Goal: Find specific page/section: Find specific page/section

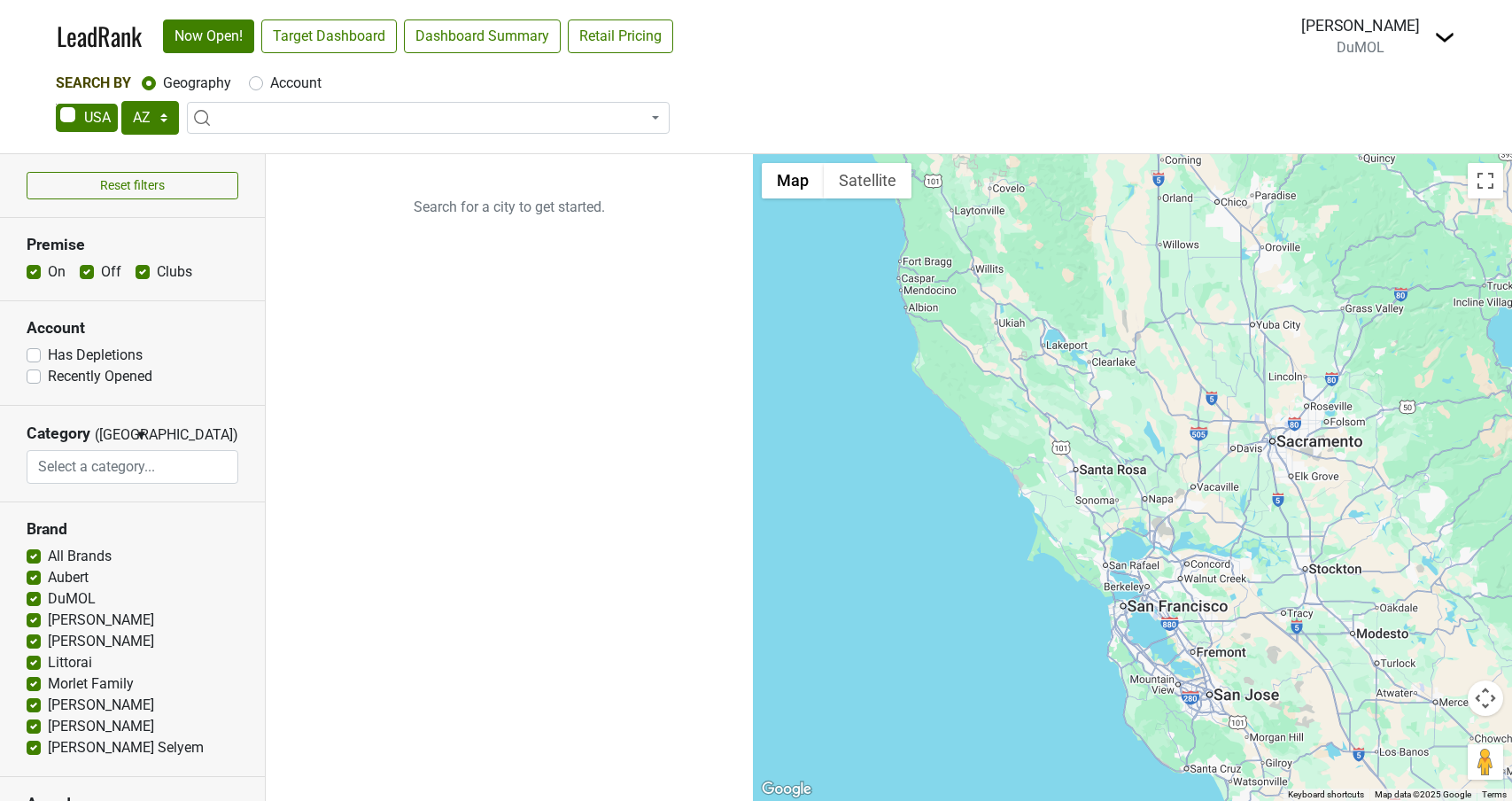
select select "AZ"
select select
click at [453, 33] on link "Dashboard Summary" at bounding box center [482, 36] width 156 height 33
click at [220, 39] on link "Now Open!" at bounding box center [208, 36] width 91 height 33
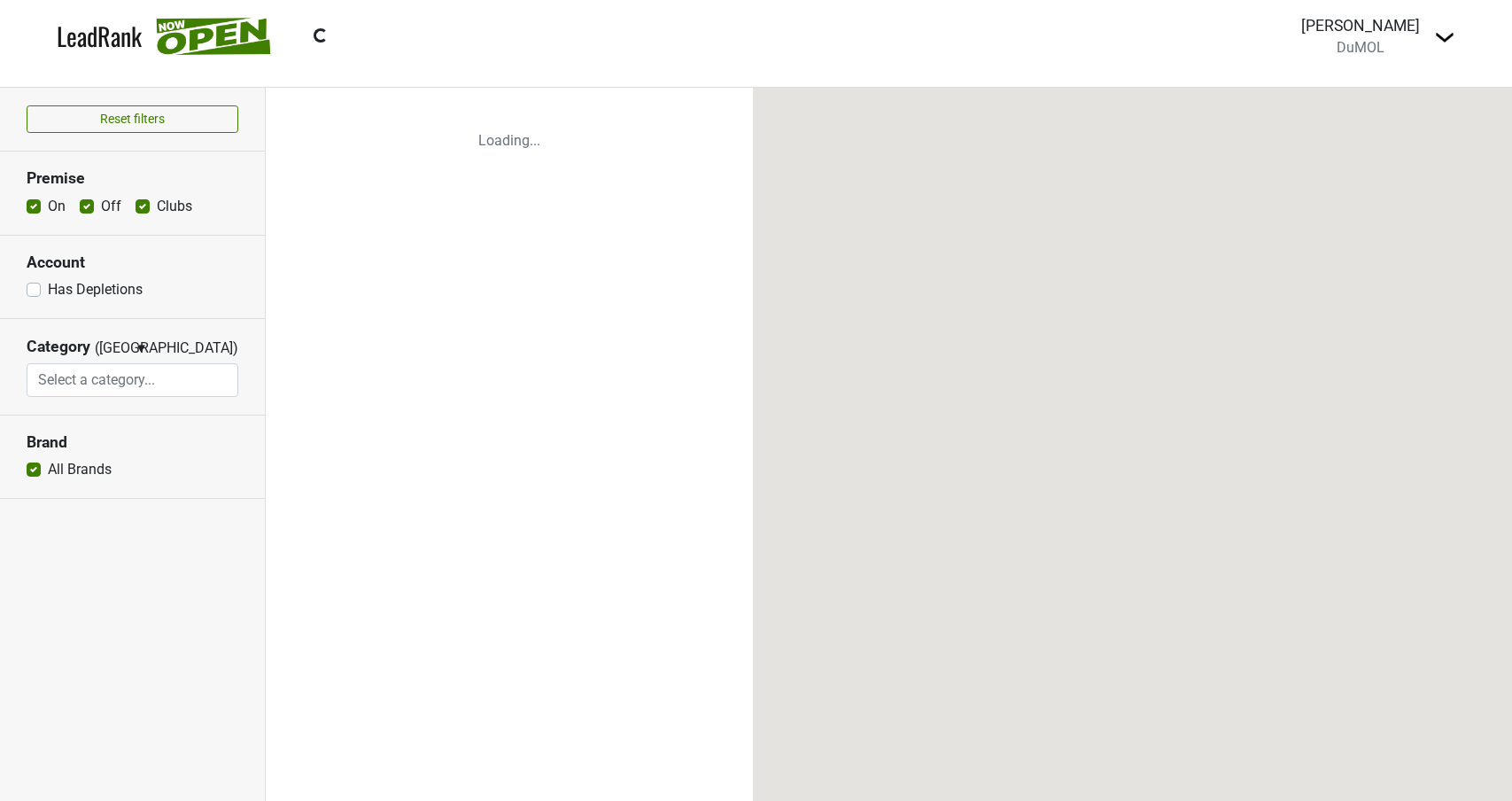
select select
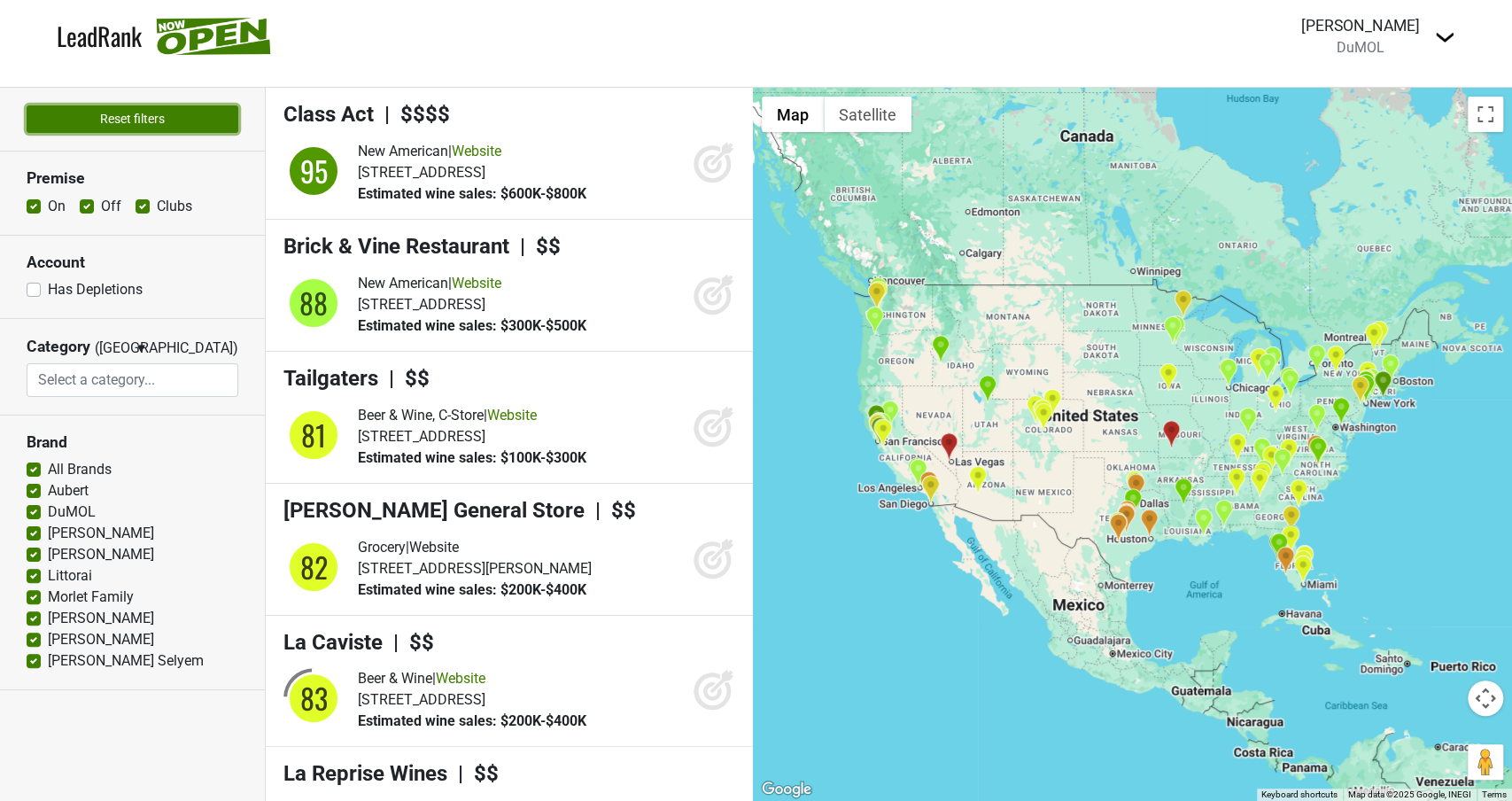
click at [93, 118] on button "Reset filters" at bounding box center [132, 119] width 211 height 28
click at [1359, 31] on div "[PERSON_NAME]" at bounding box center [1360, 26] width 119 height 23
click at [1451, 36] on img at bounding box center [1445, 38] width 22 height 22
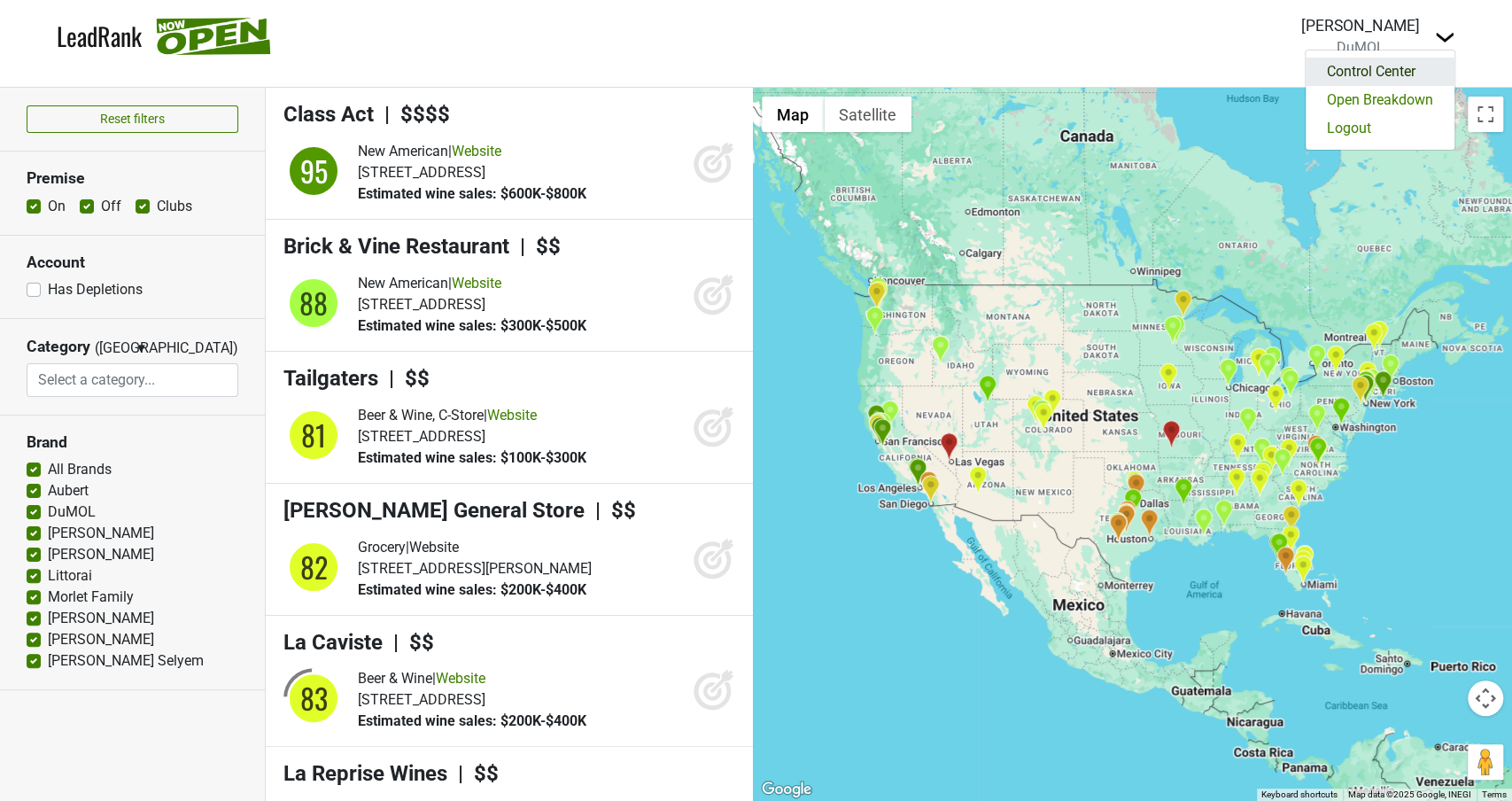
click at [1320, 74] on link "Control Center" at bounding box center [1380, 72] width 149 height 29
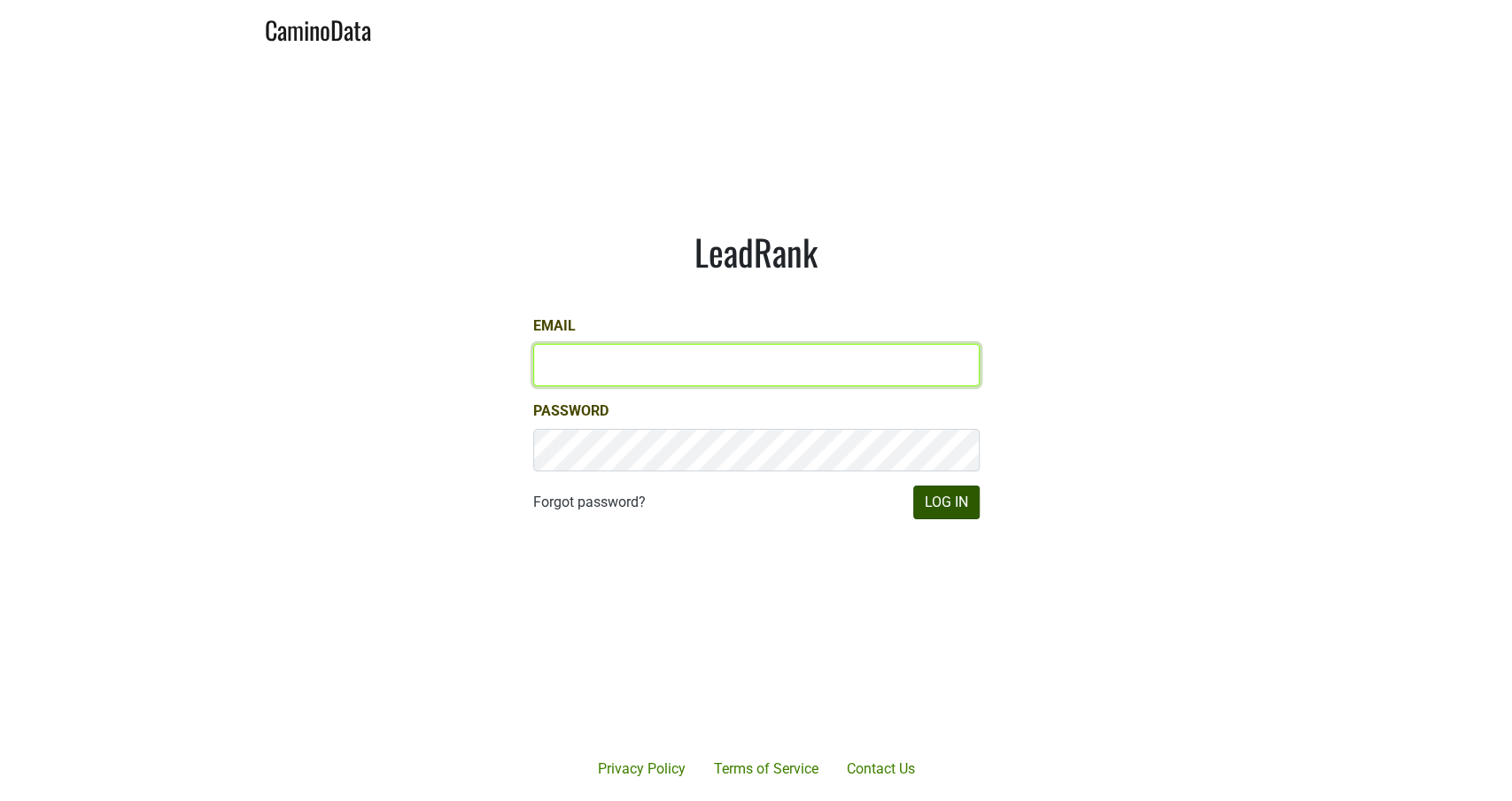
type input "michele@dumol.com"
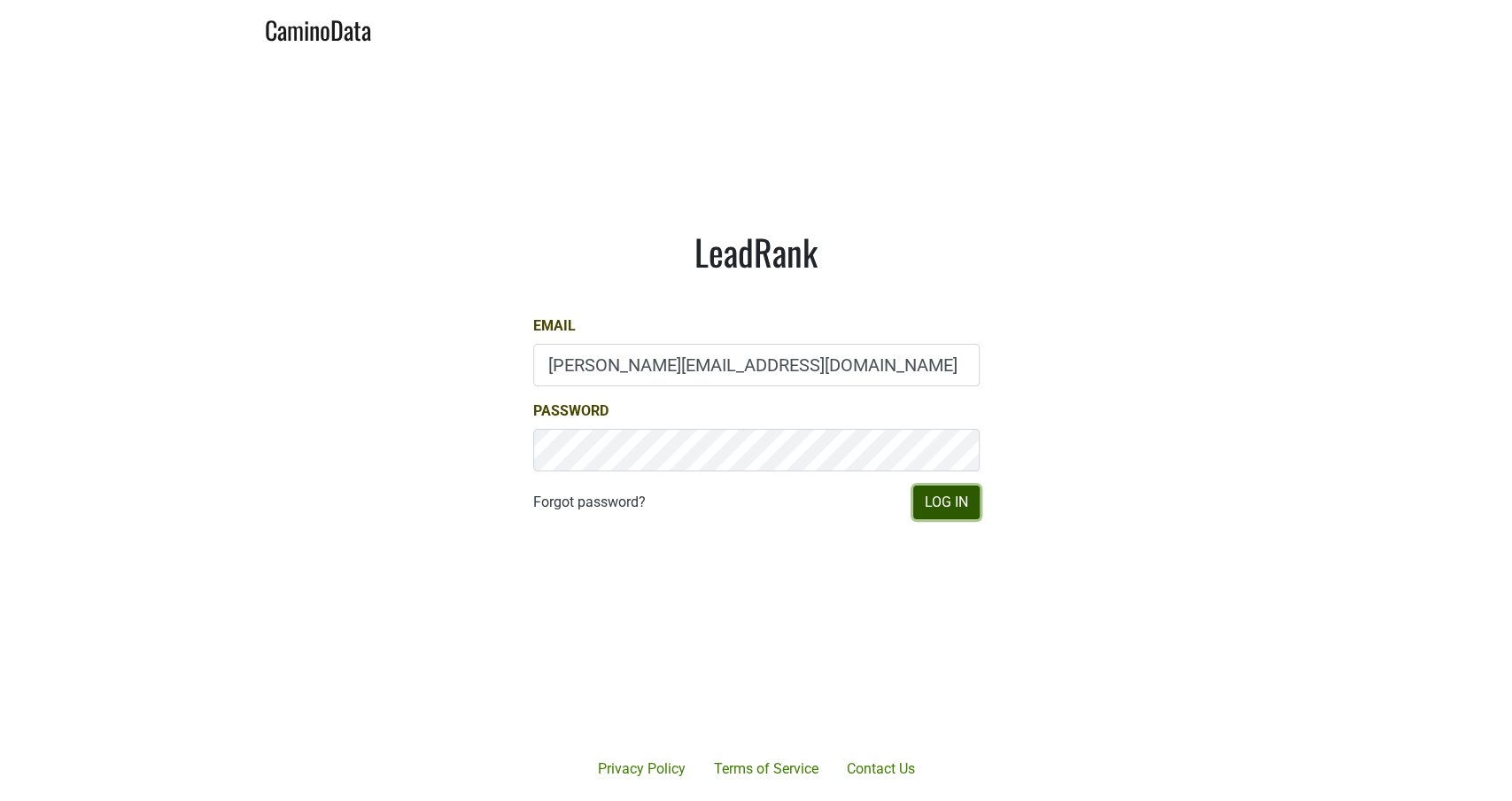
click at [932, 502] on button "Log In" at bounding box center [947, 502] width 67 height 33
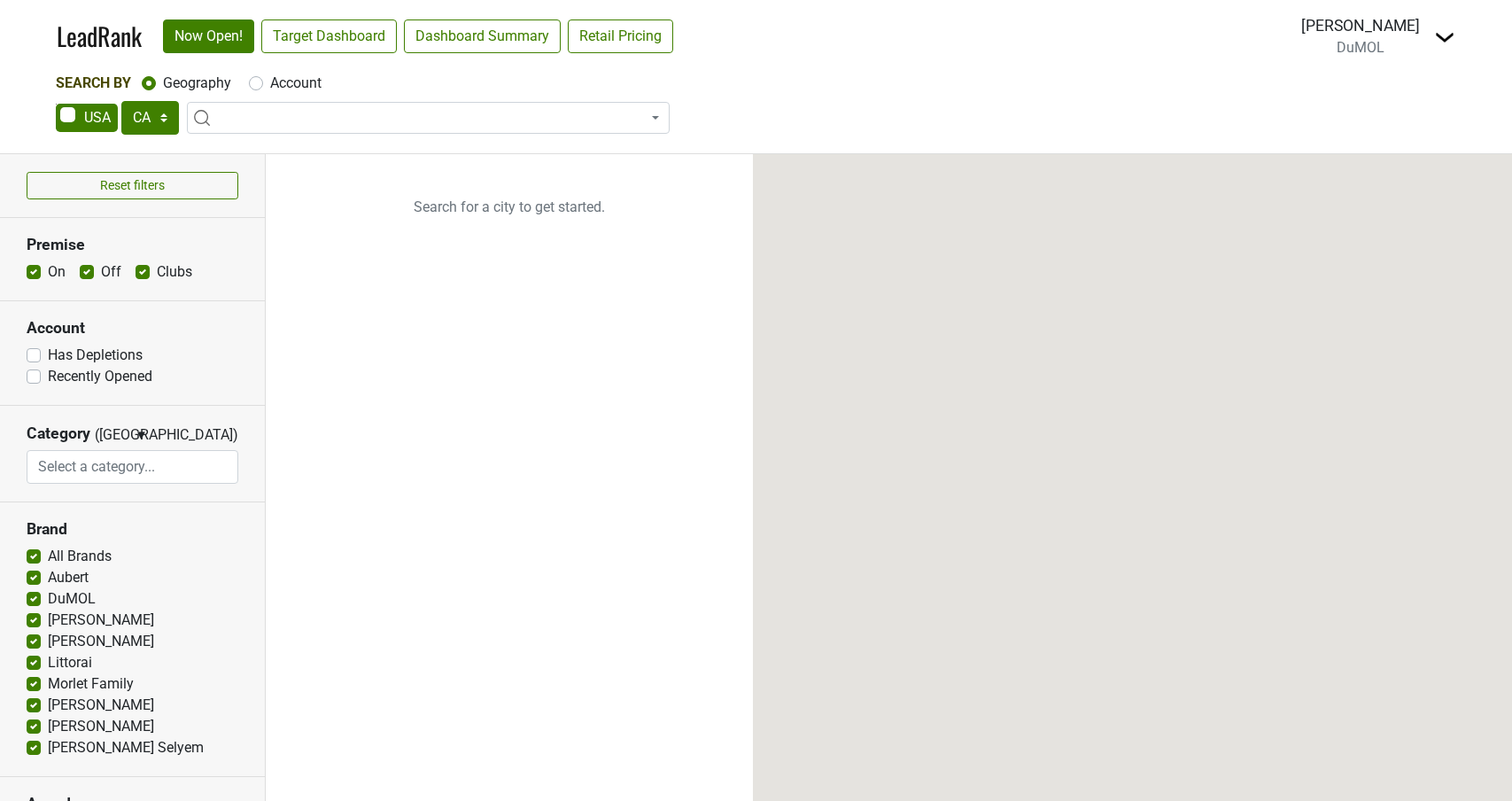
select select "CA"
select select
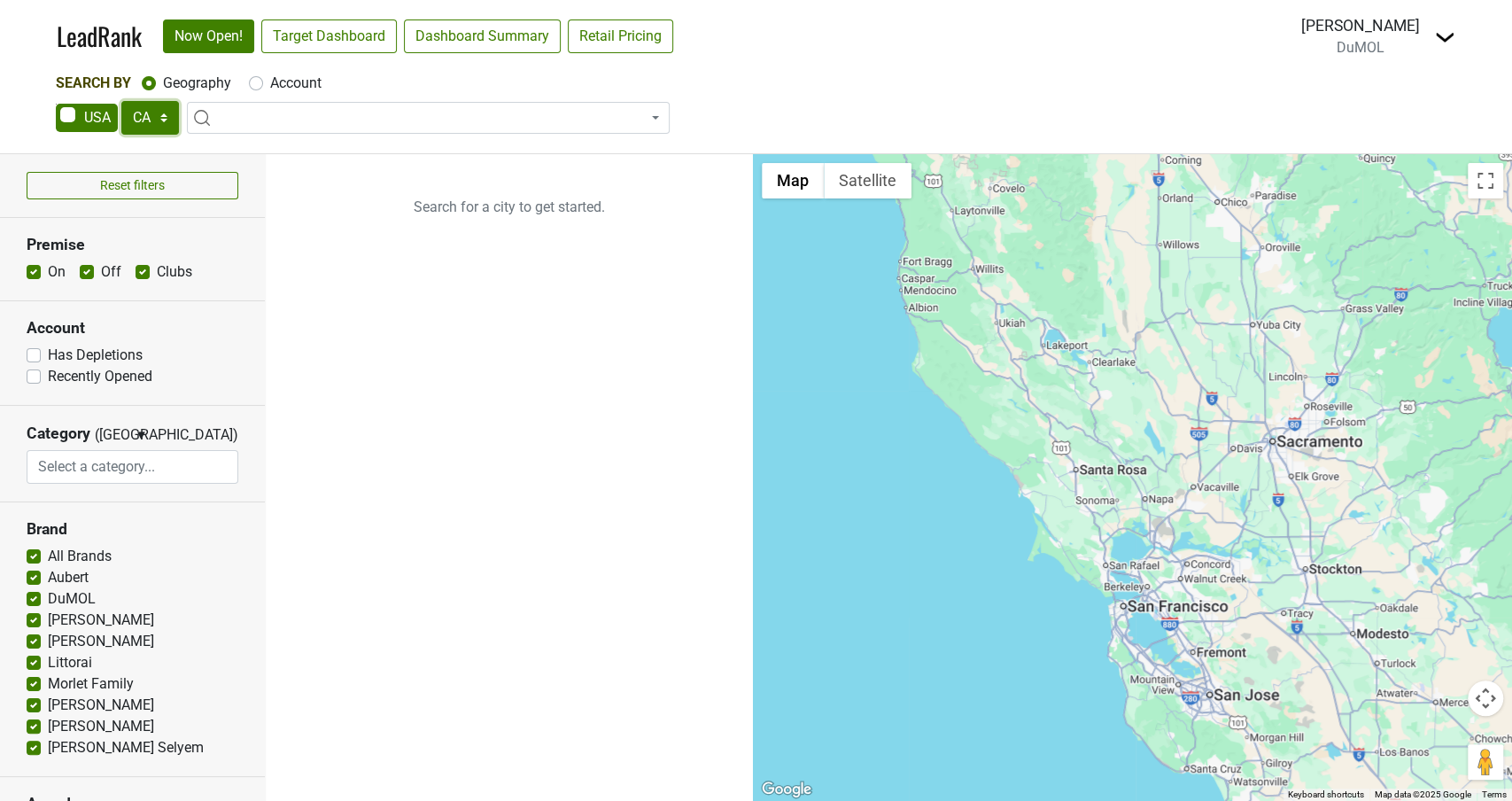
click at [169, 124] on select "AK AL AR AZ CA CO CT DC DE FL [GEOGRAPHIC_DATA] HI IA ID IL IN KS [GEOGRAPHIC_D…" at bounding box center [150, 117] width 58 height 33
select select "AZ"
click at [121, 101] on select "AK AL AR AZ CA CO CT DC DE FL [GEOGRAPHIC_DATA] HI IA ID IL IN KS [GEOGRAPHIC_D…" at bounding box center [150, 117] width 58 height 33
click at [271, 86] on label "Account" at bounding box center [296, 84] width 51 height 22
click at [254, 86] on input "Account" at bounding box center [256, 82] width 14 height 18
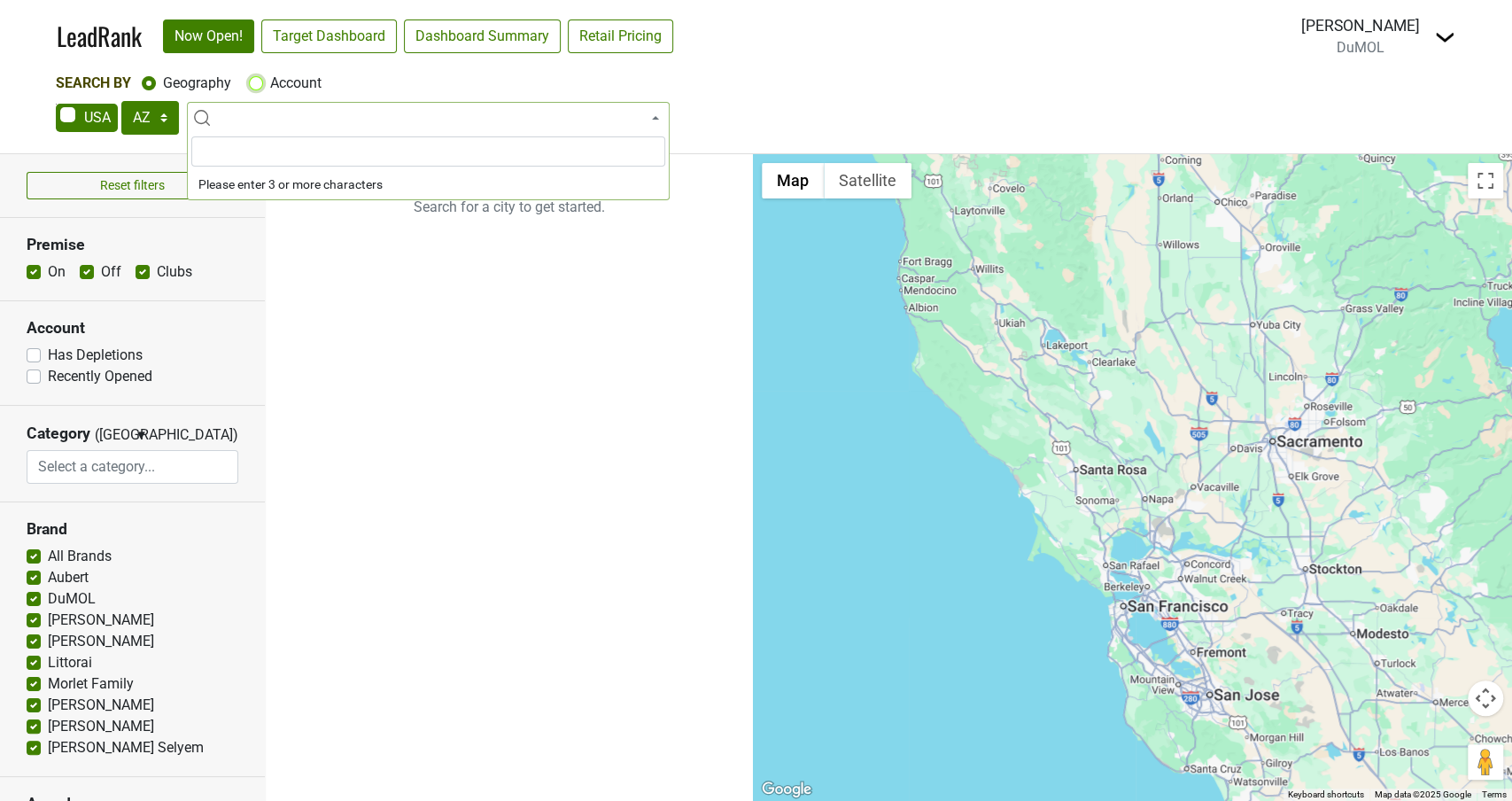
radio input "true"
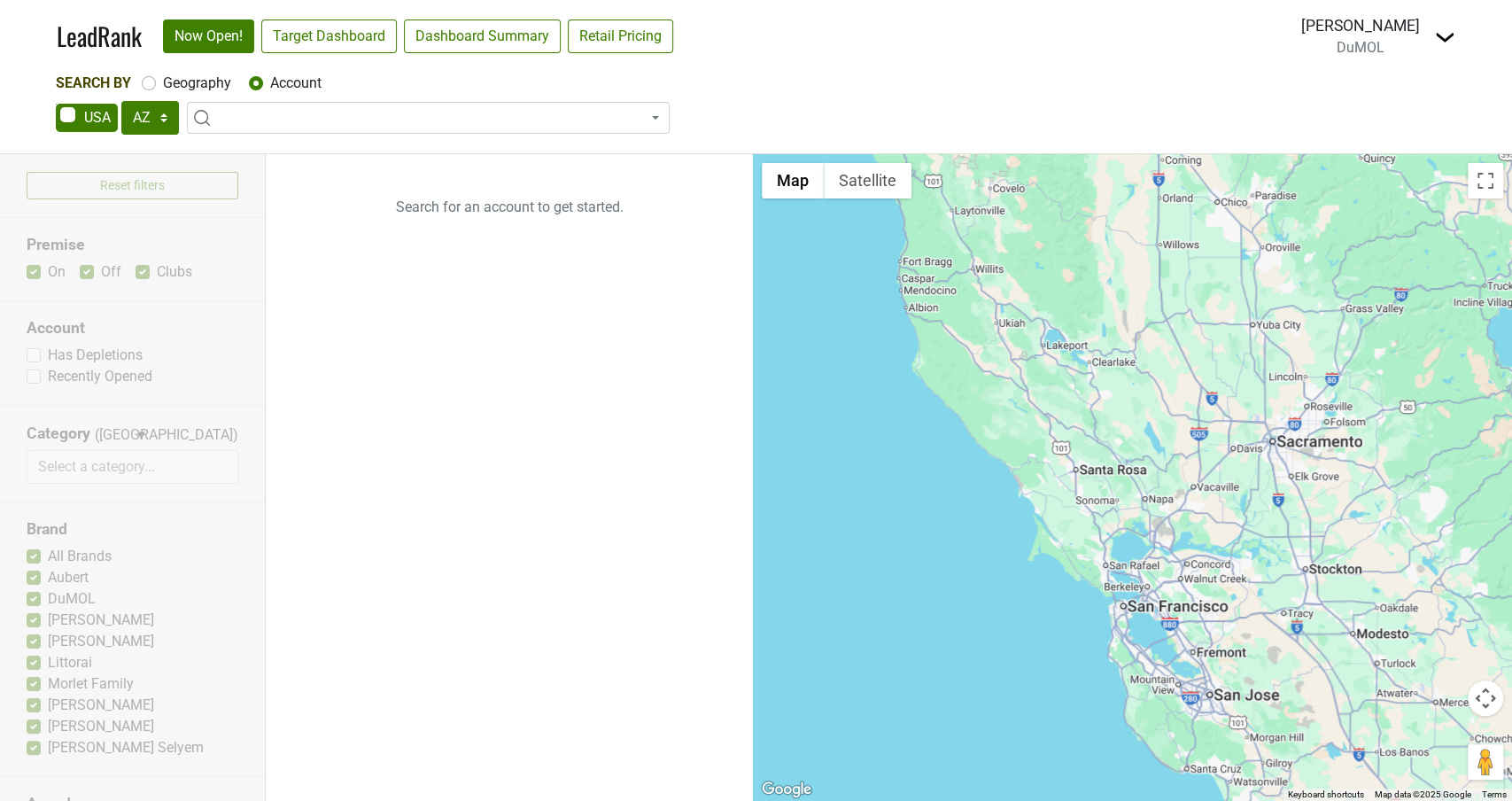
click at [163, 84] on label "Geography" at bounding box center [197, 84] width 68 height 22
click at [151, 84] on input "Geography" at bounding box center [149, 82] width 14 height 18
radio input "true"
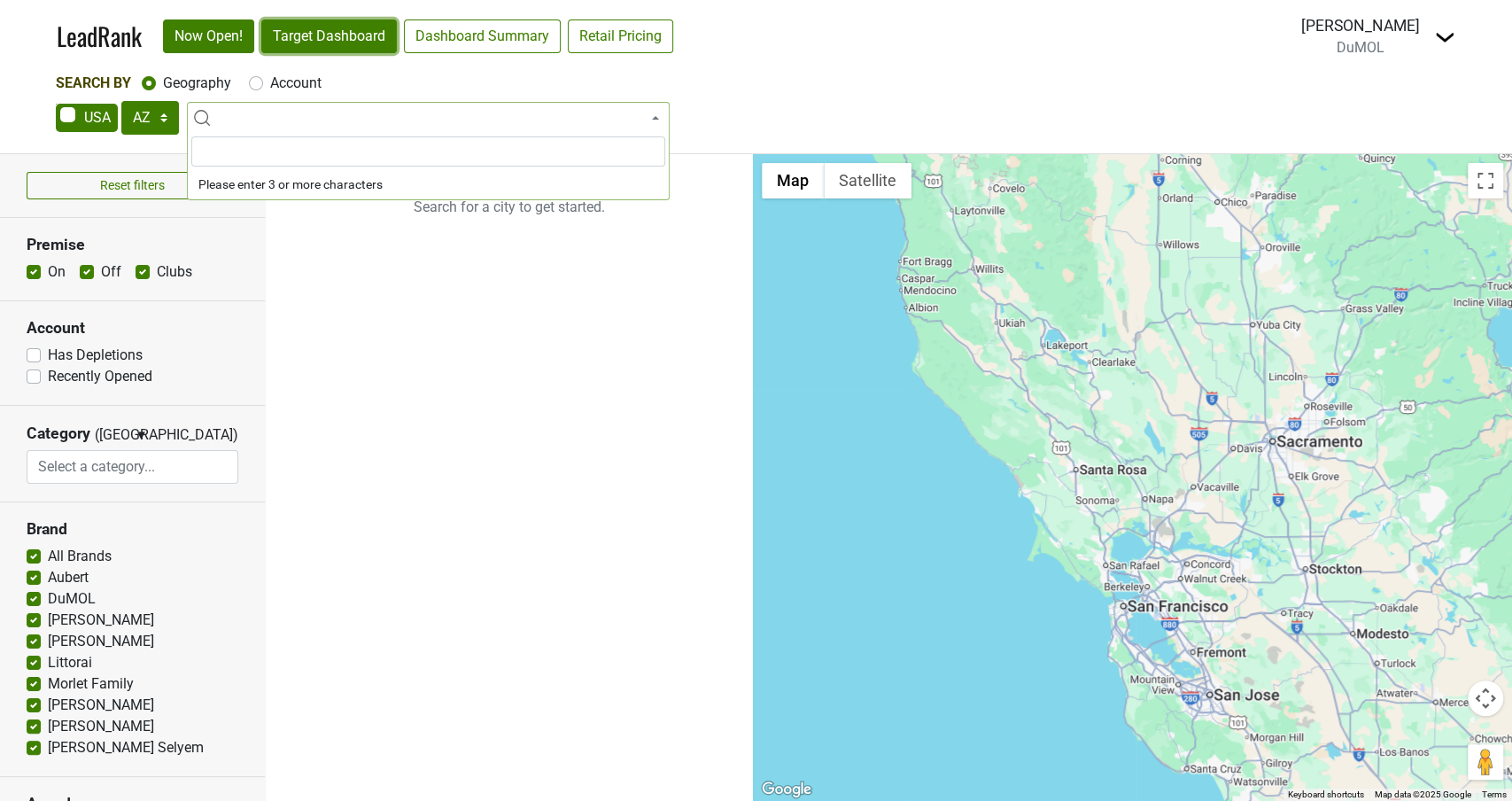
click at [326, 31] on link "Target Dashboard" at bounding box center [329, 36] width 136 height 33
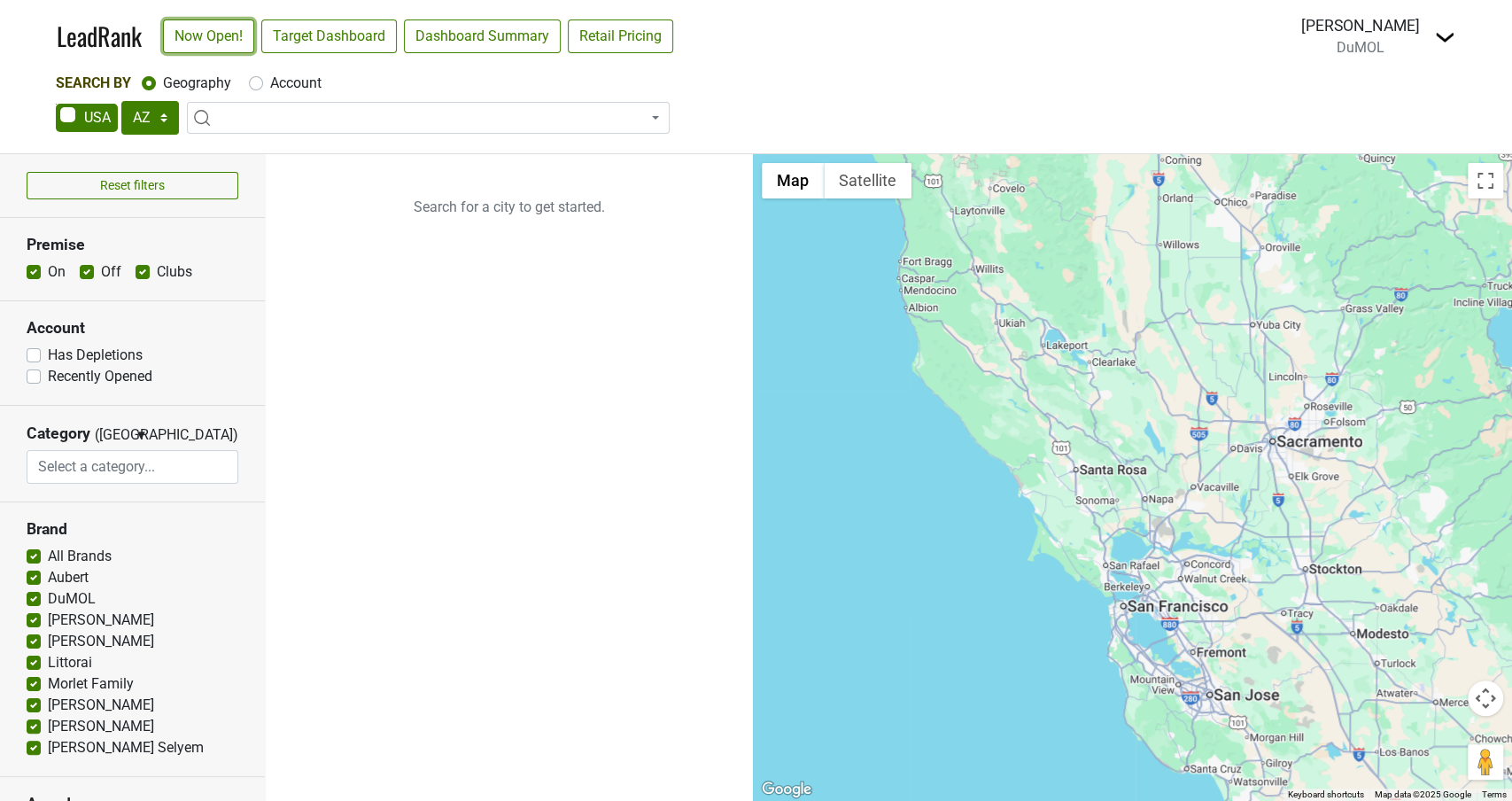
click at [201, 35] on link "Now Open!" at bounding box center [208, 36] width 91 height 33
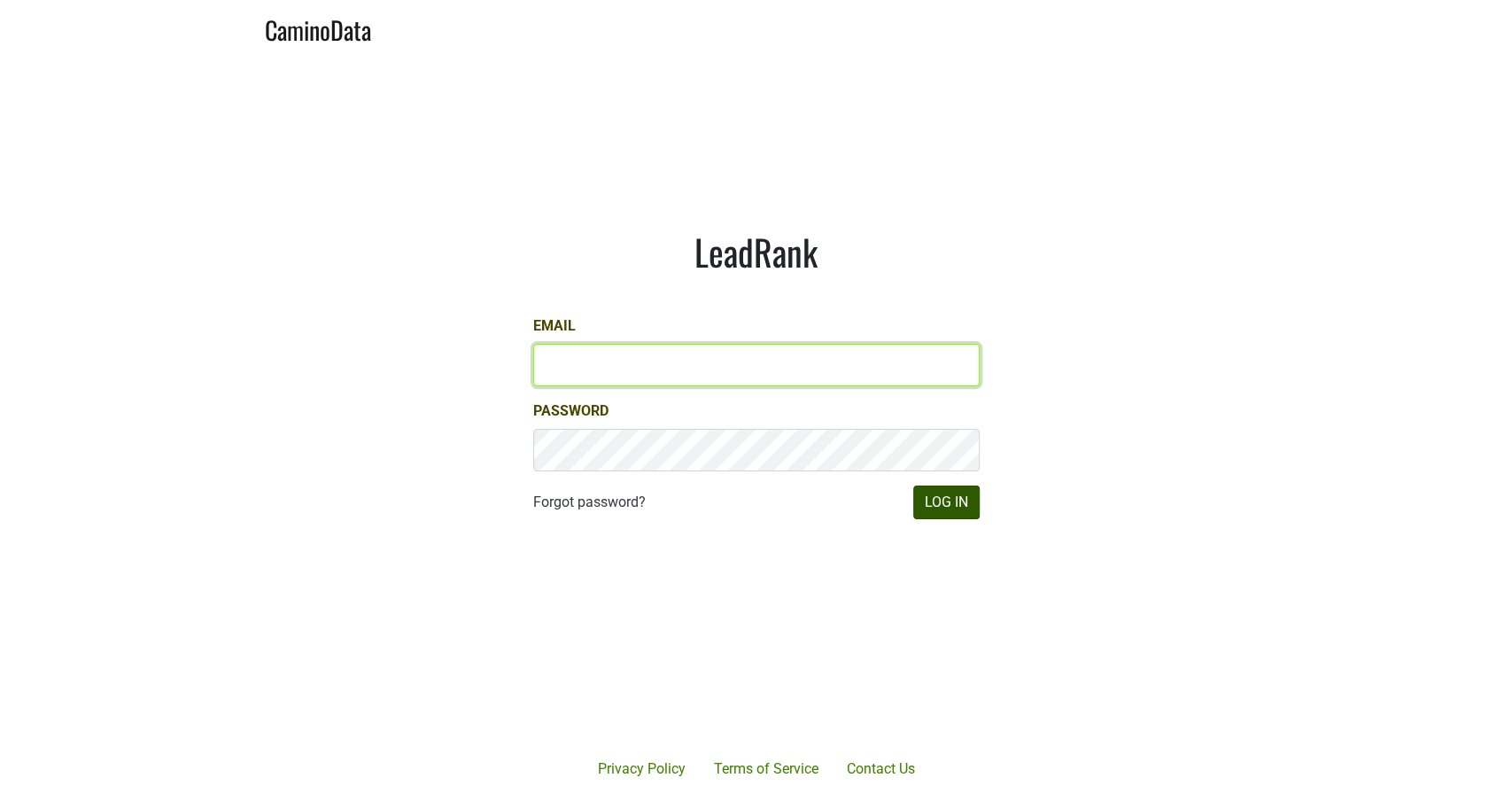
type input "michele@dumol.com"
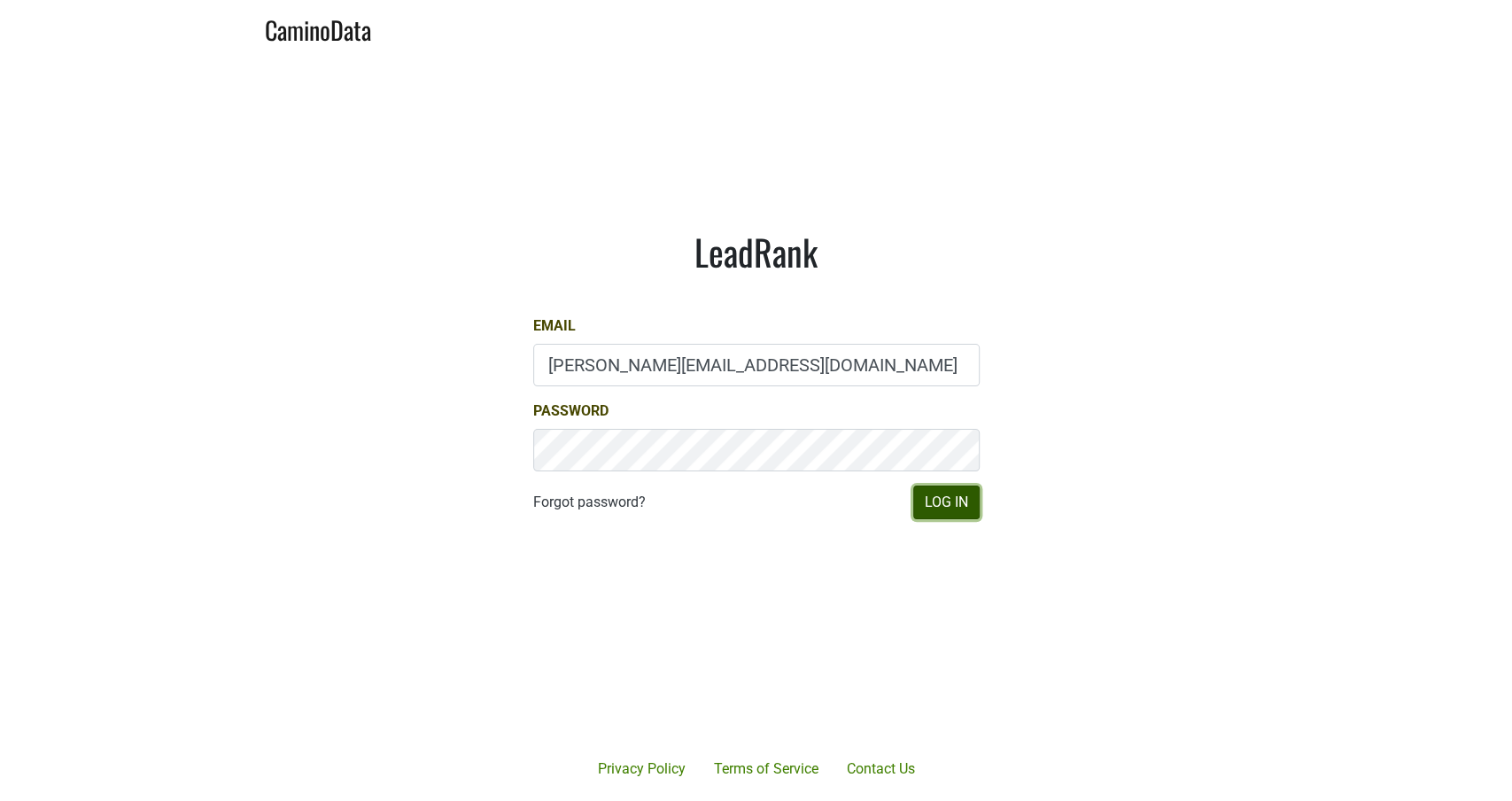
click at [951, 502] on button "Log In" at bounding box center [947, 502] width 67 height 33
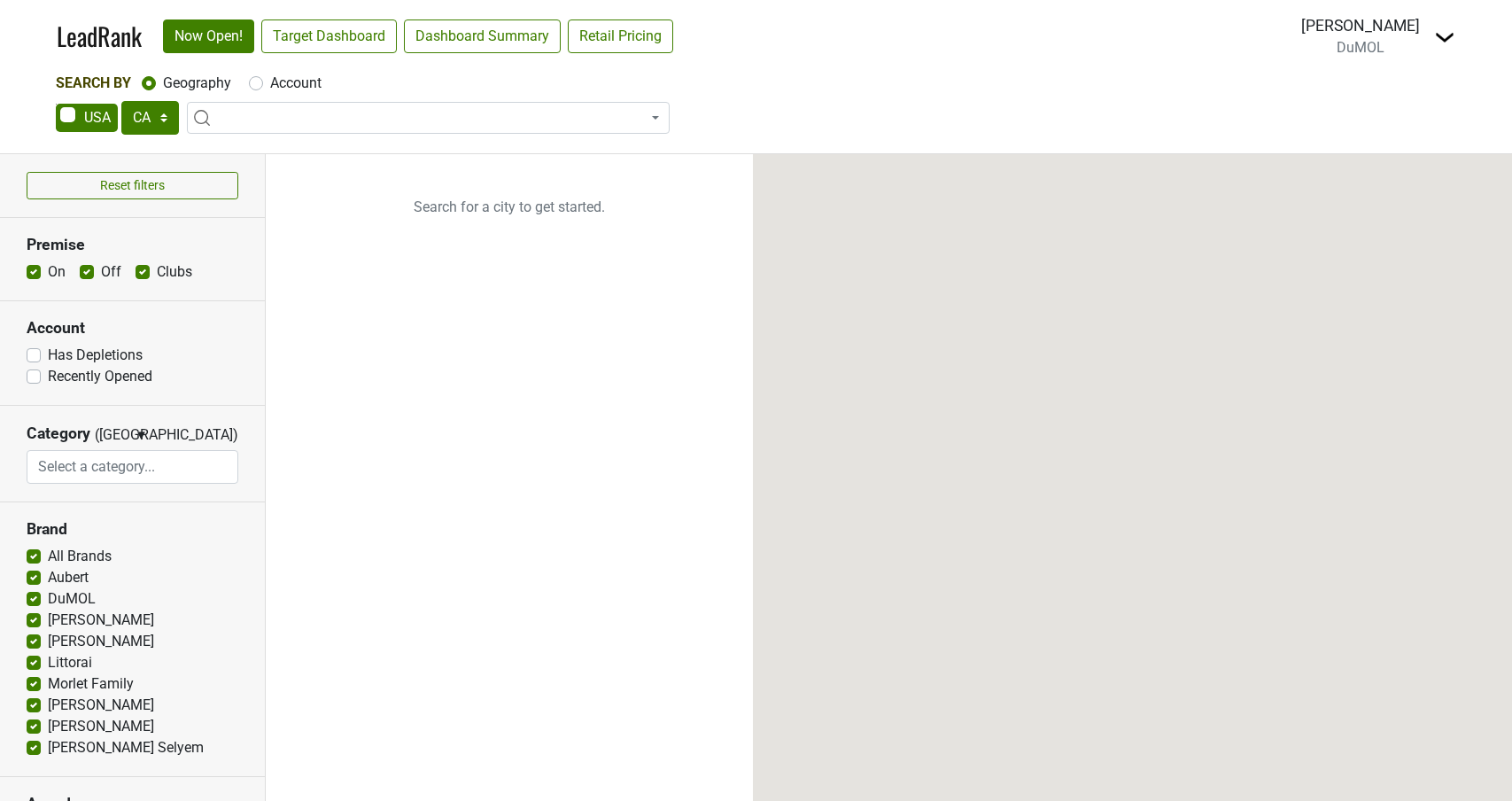
select select "CA"
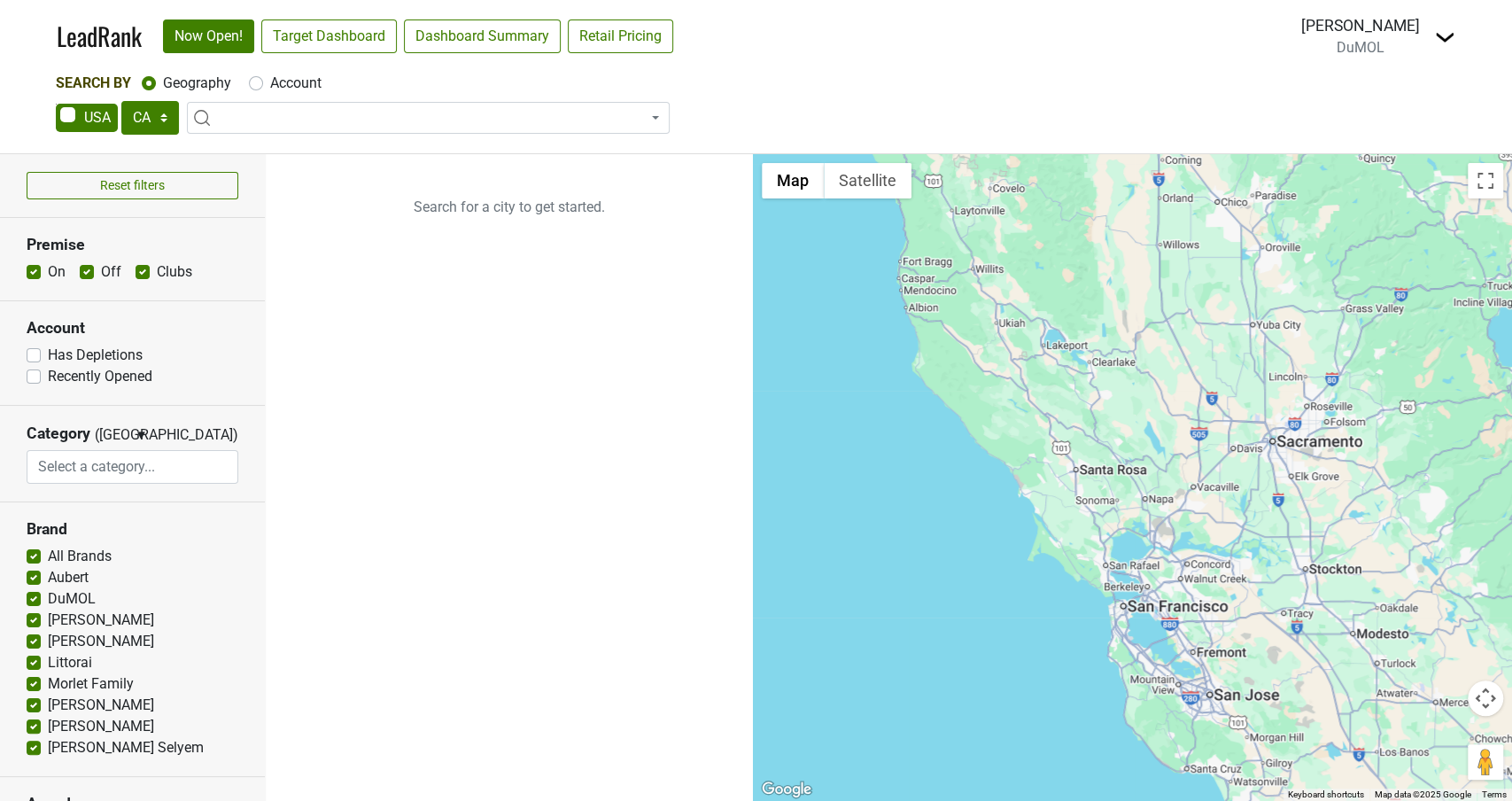
click at [237, 111] on span at bounding box center [428, 117] width 483 height 31
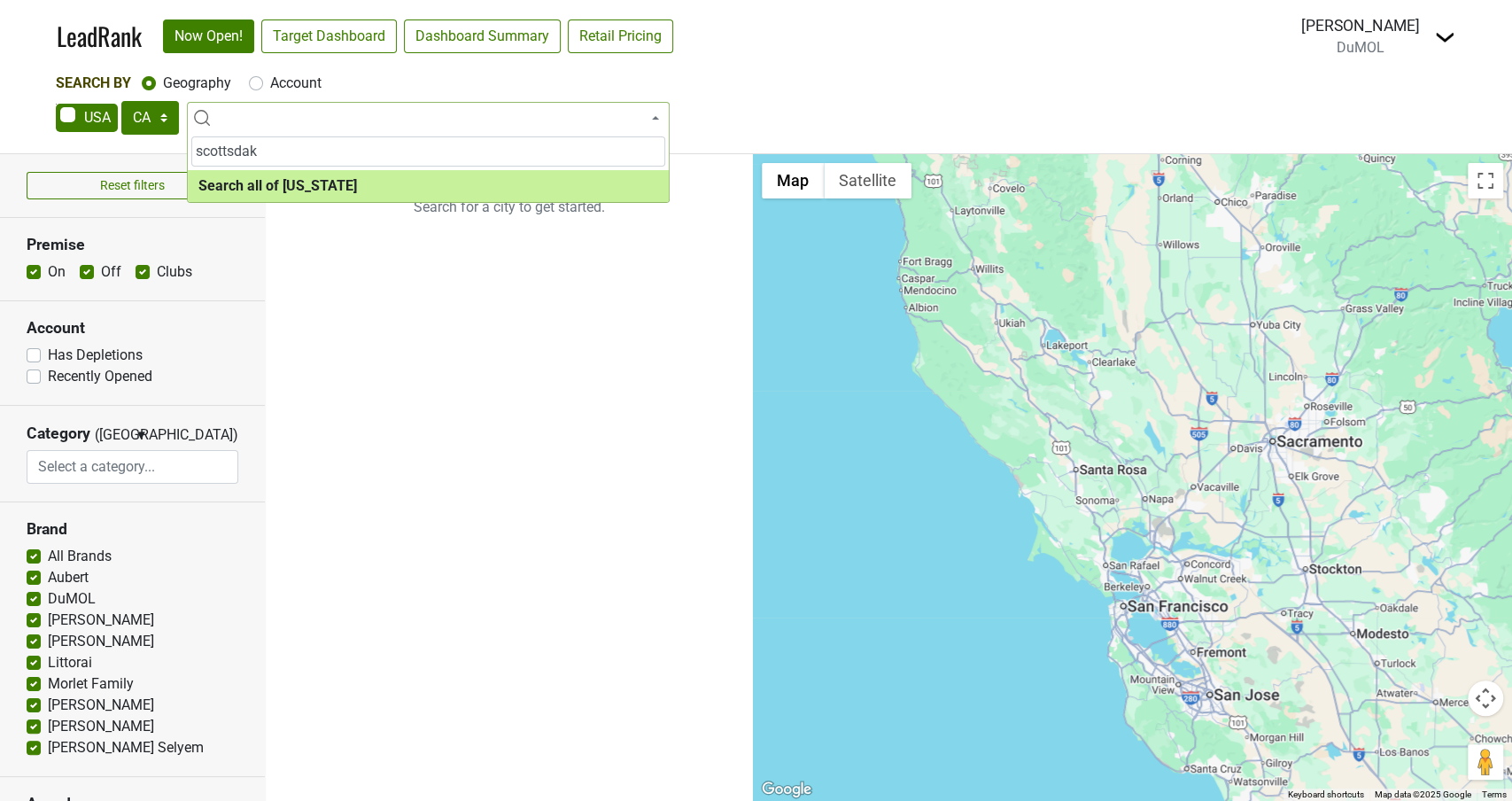
type input "scottsda"
click at [159, 129] on select "AK AL AR AZ CA CO CT DC DE FL [GEOGRAPHIC_DATA] HI IA ID IL IN KS [GEOGRAPHIC_D…" at bounding box center [150, 117] width 58 height 33
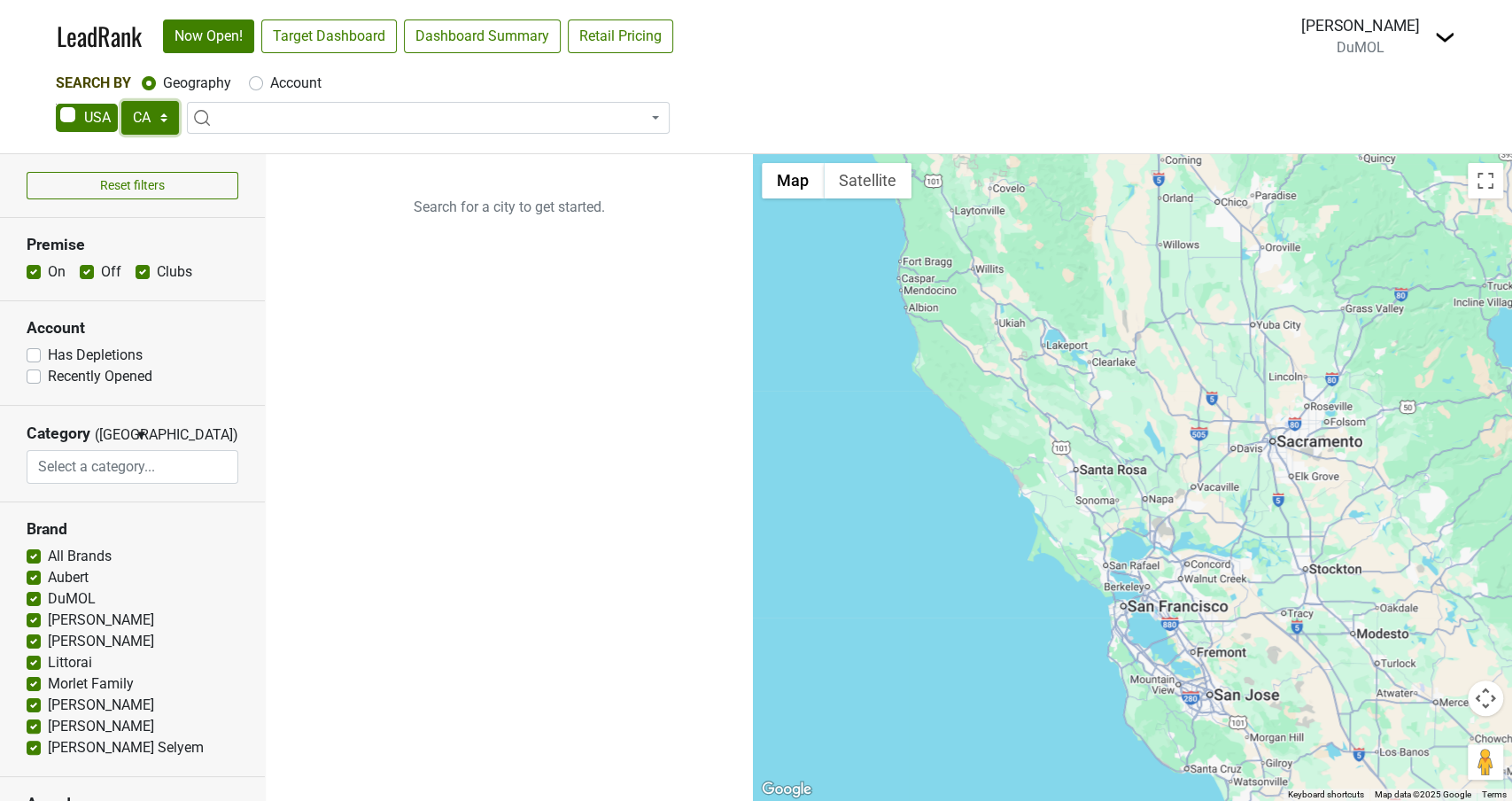
select select "AZ"
click at [121, 101] on select "AK AL AR AZ CA CO CT DC DE FL [GEOGRAPHIC_DATA] HI IA ID IL IN KS [GEOGRAPHIC_D…" at bounding box center [150, 117] width 58 height 33
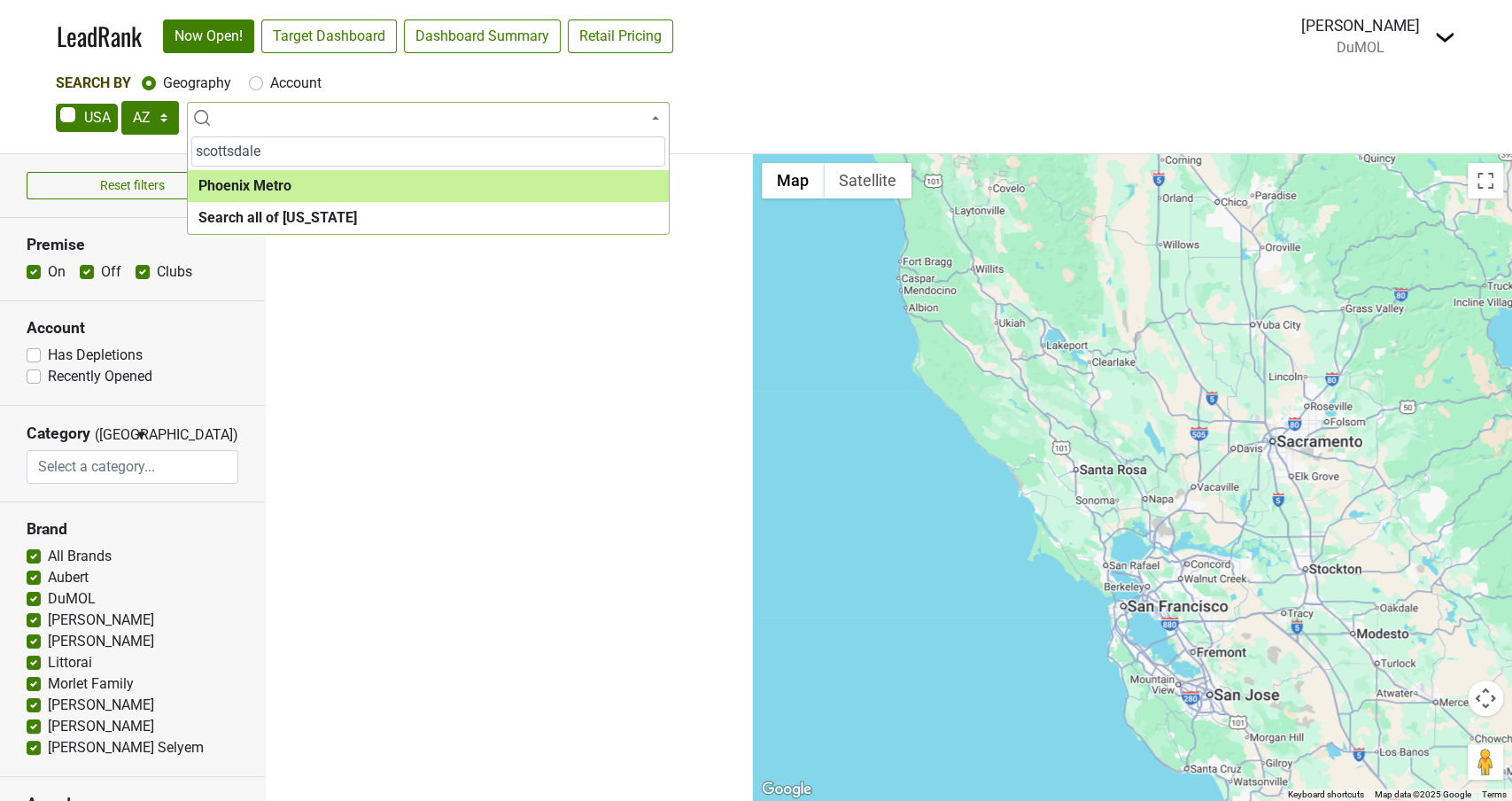
type input "scottsdale"
select select "1043"
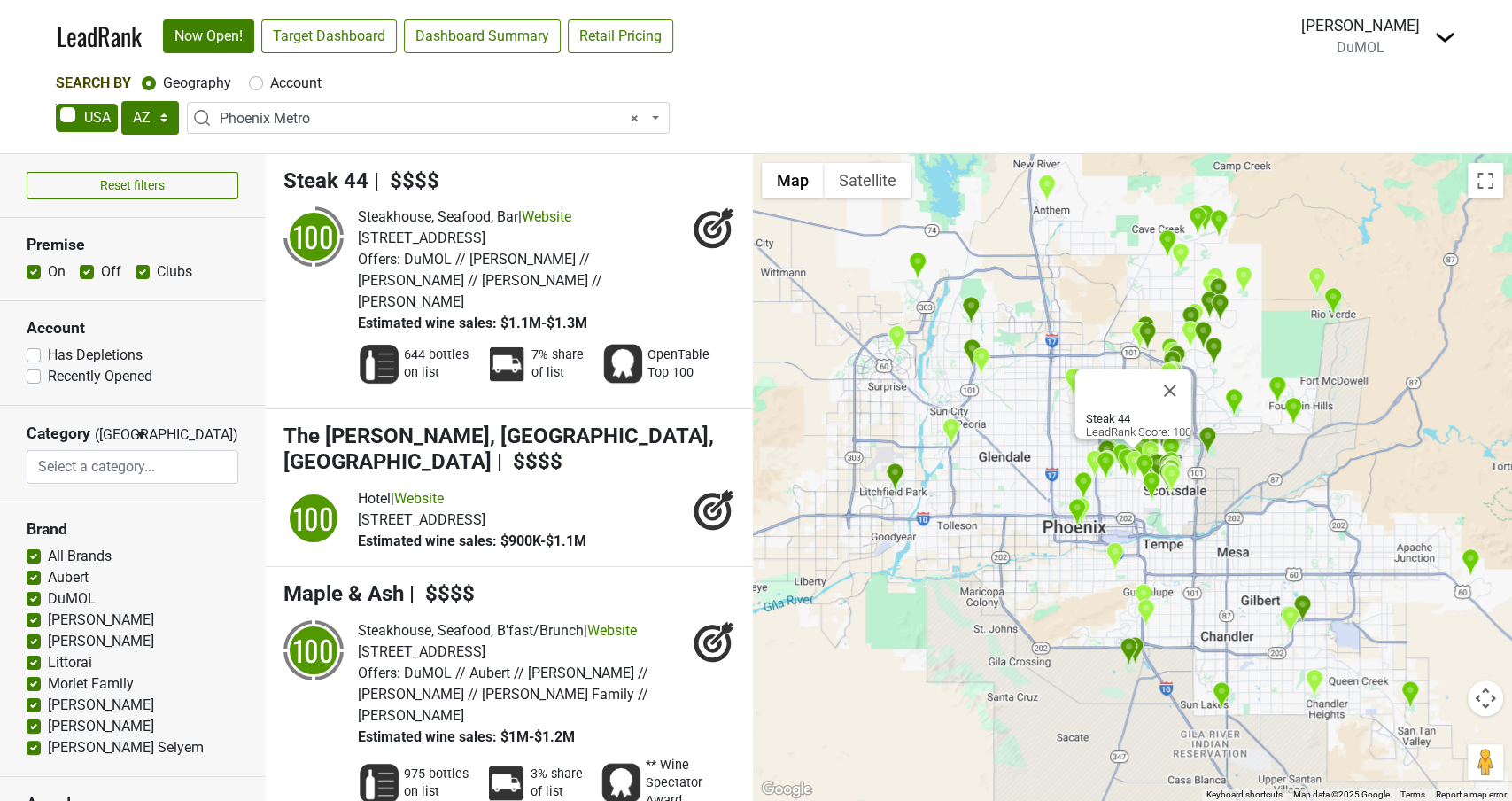
click at [48, 379] on label "Recently Opened" at bounding box center [100, 377] width 104 height 22
click at [37, 379] on input "Recently Opened" at bounding box center [34, 375] width 14 height 18
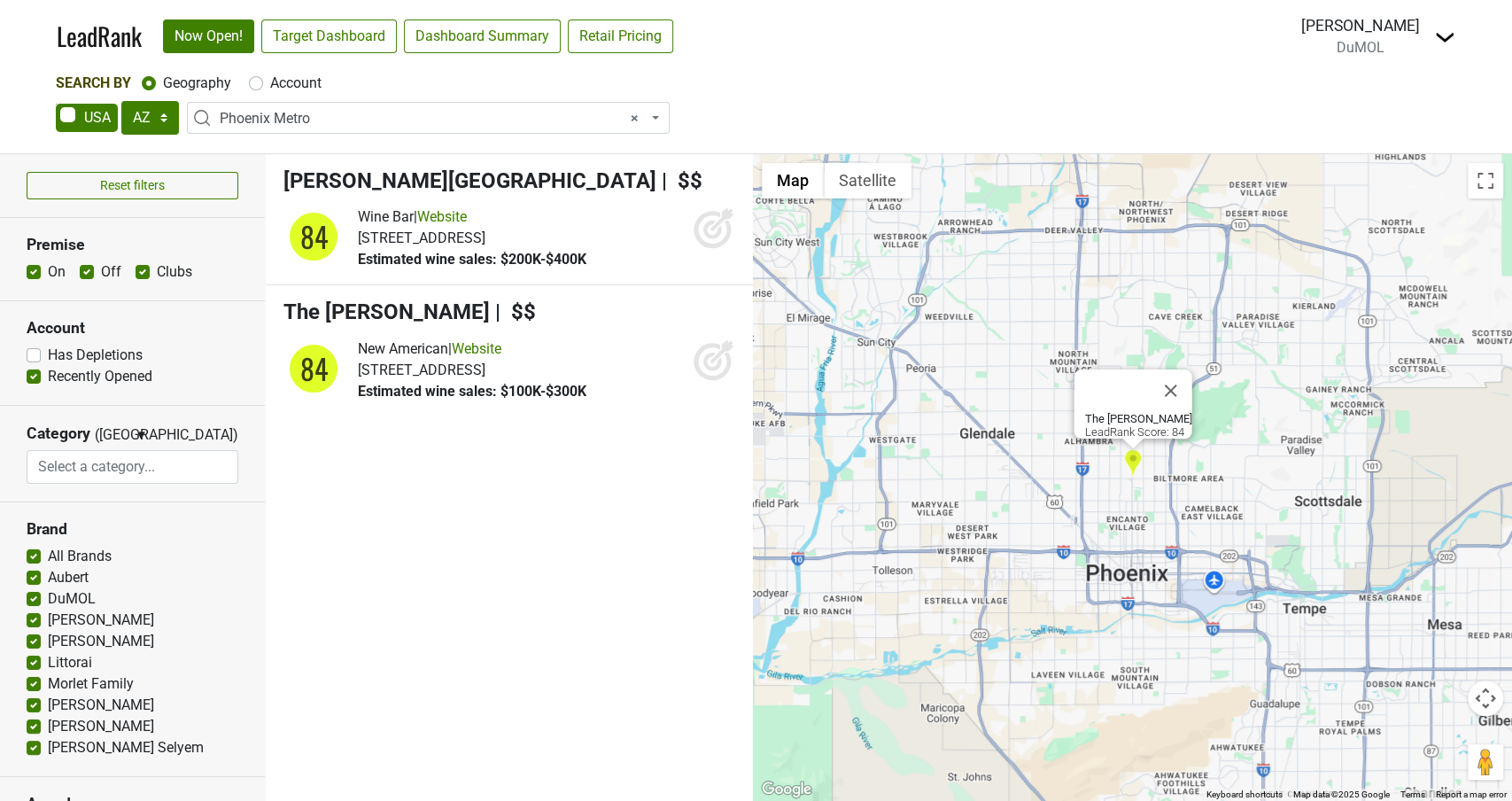
click at [48, 373] on label "Recently Opened" at bounding box center [100, 377] width 104 height 22
click at [31, 373] on input "Recently Opened" at bounding box center [34, 375] width 14 height 18
checkbox input "false"
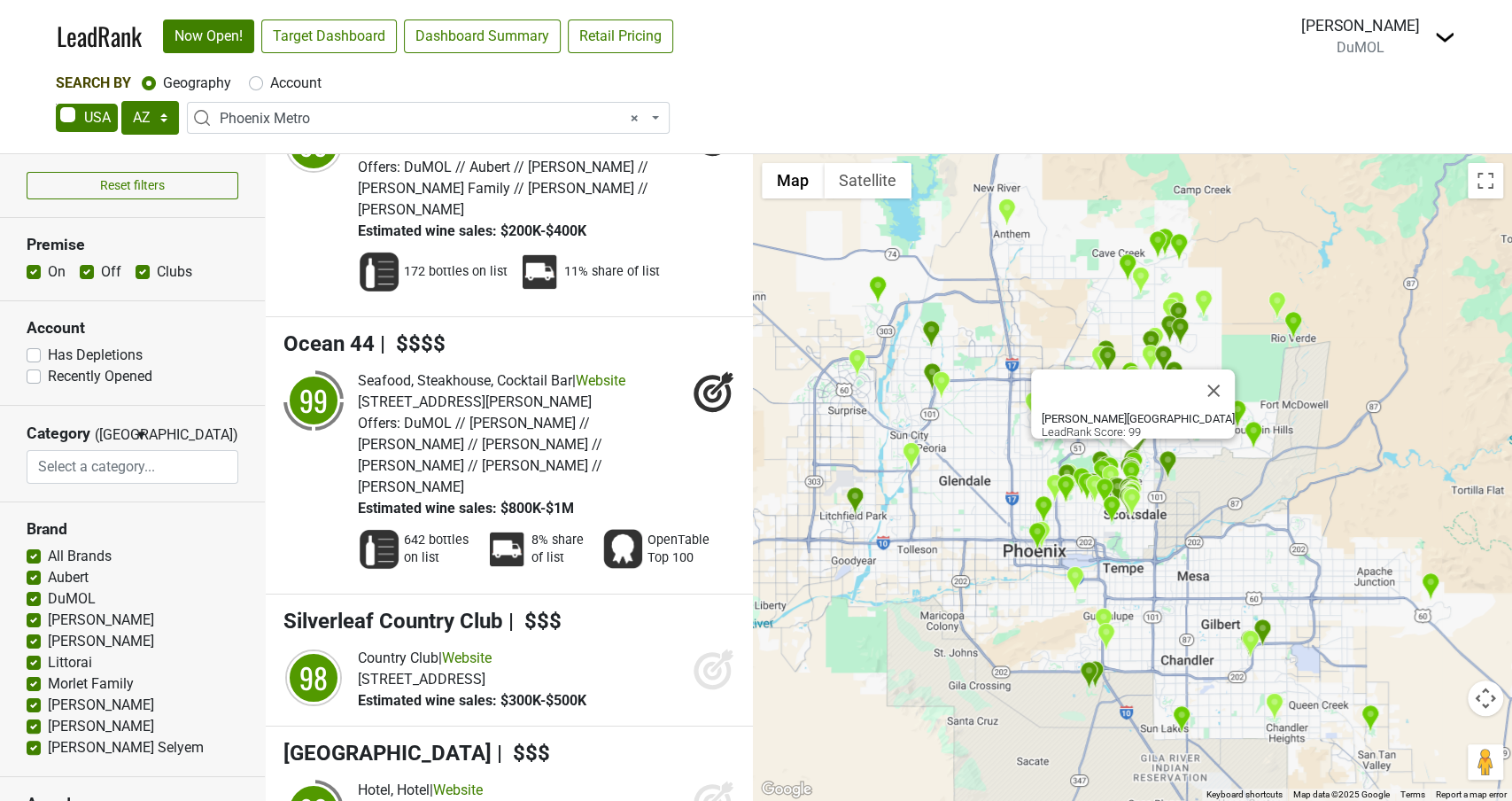
scroll to position [4254, 0]
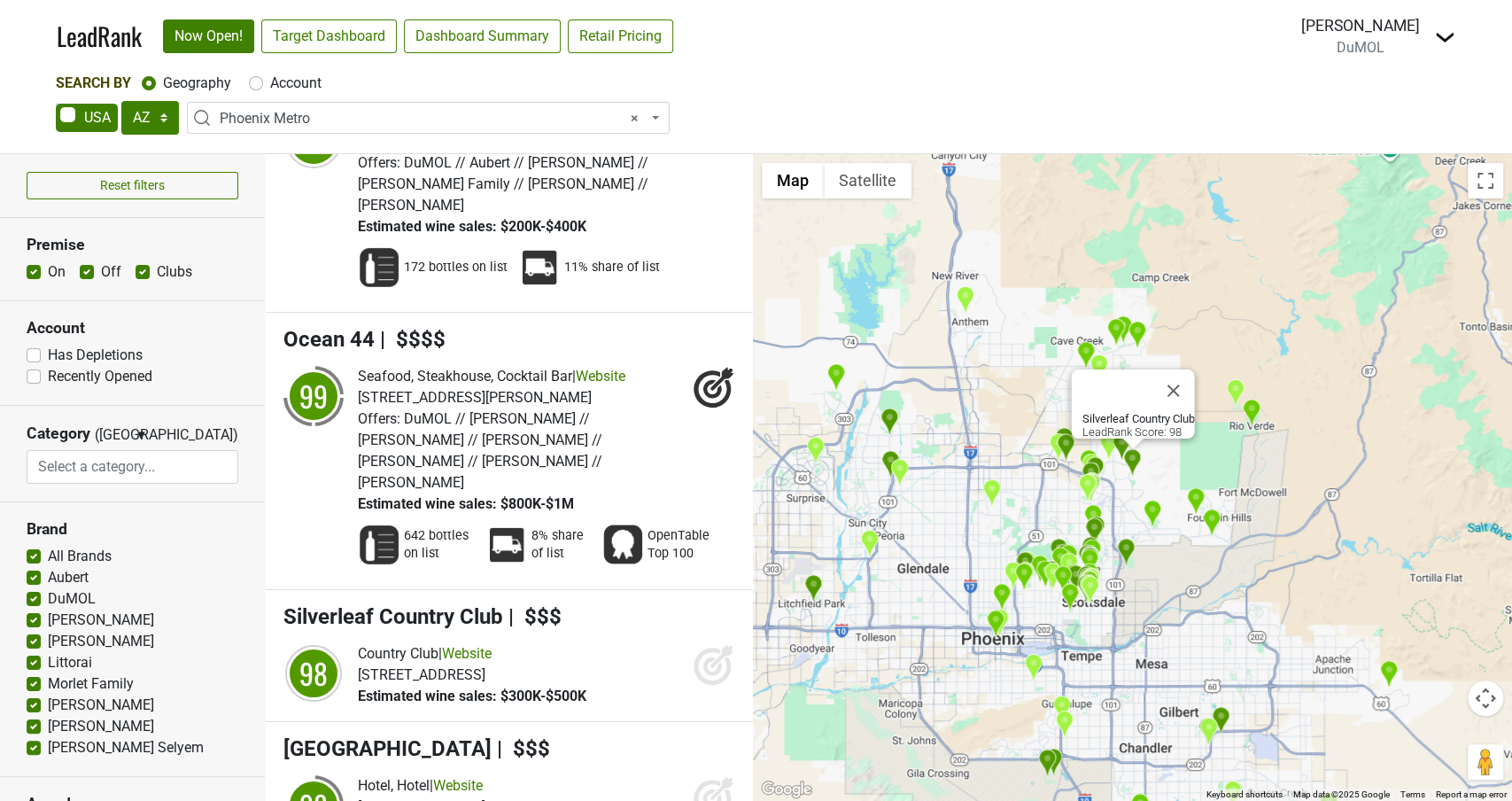
click at [708, 657] on icon at bounding box center [712, 666] width 19 height 19
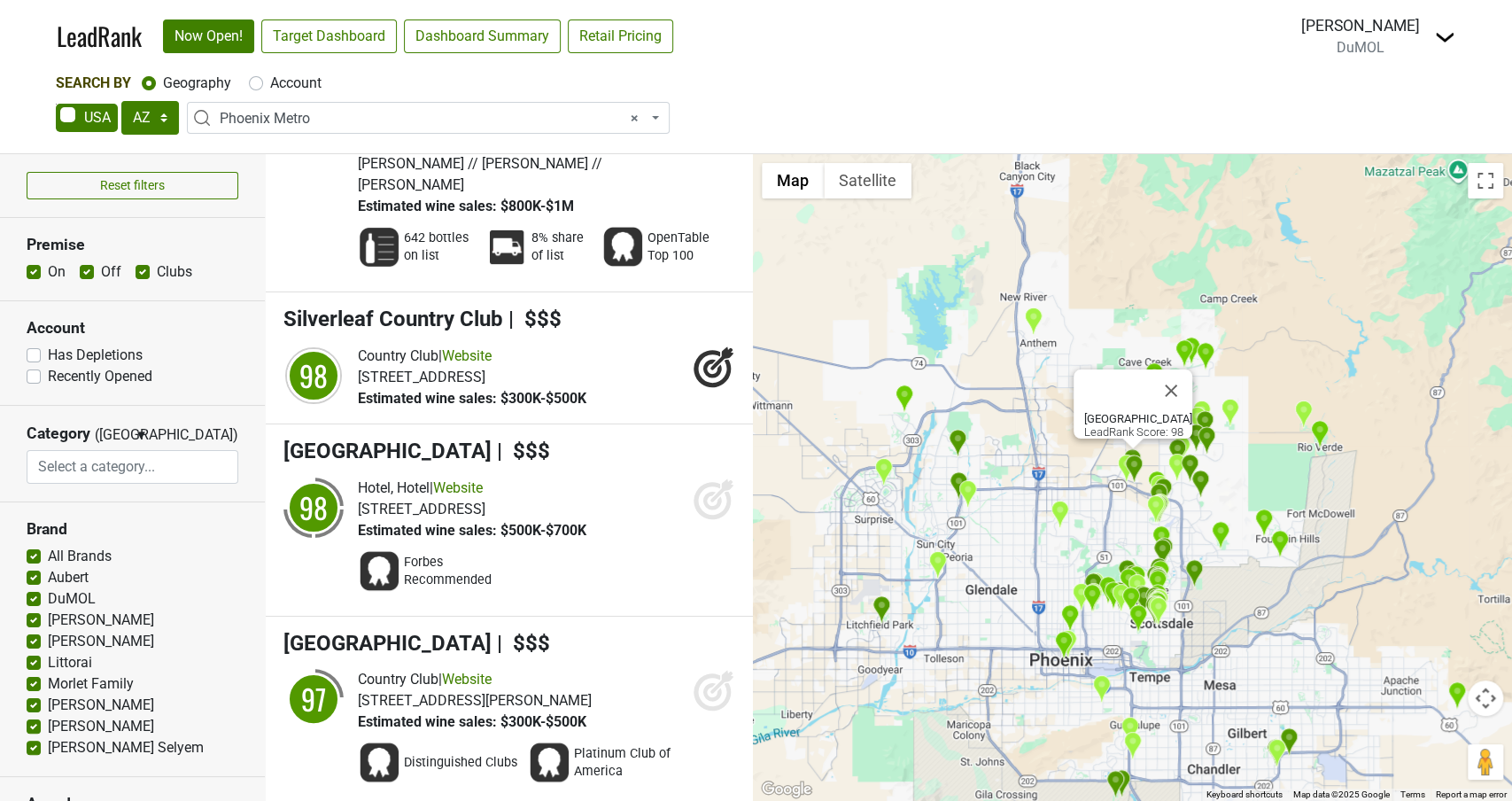
scroll to position [4554, 0]
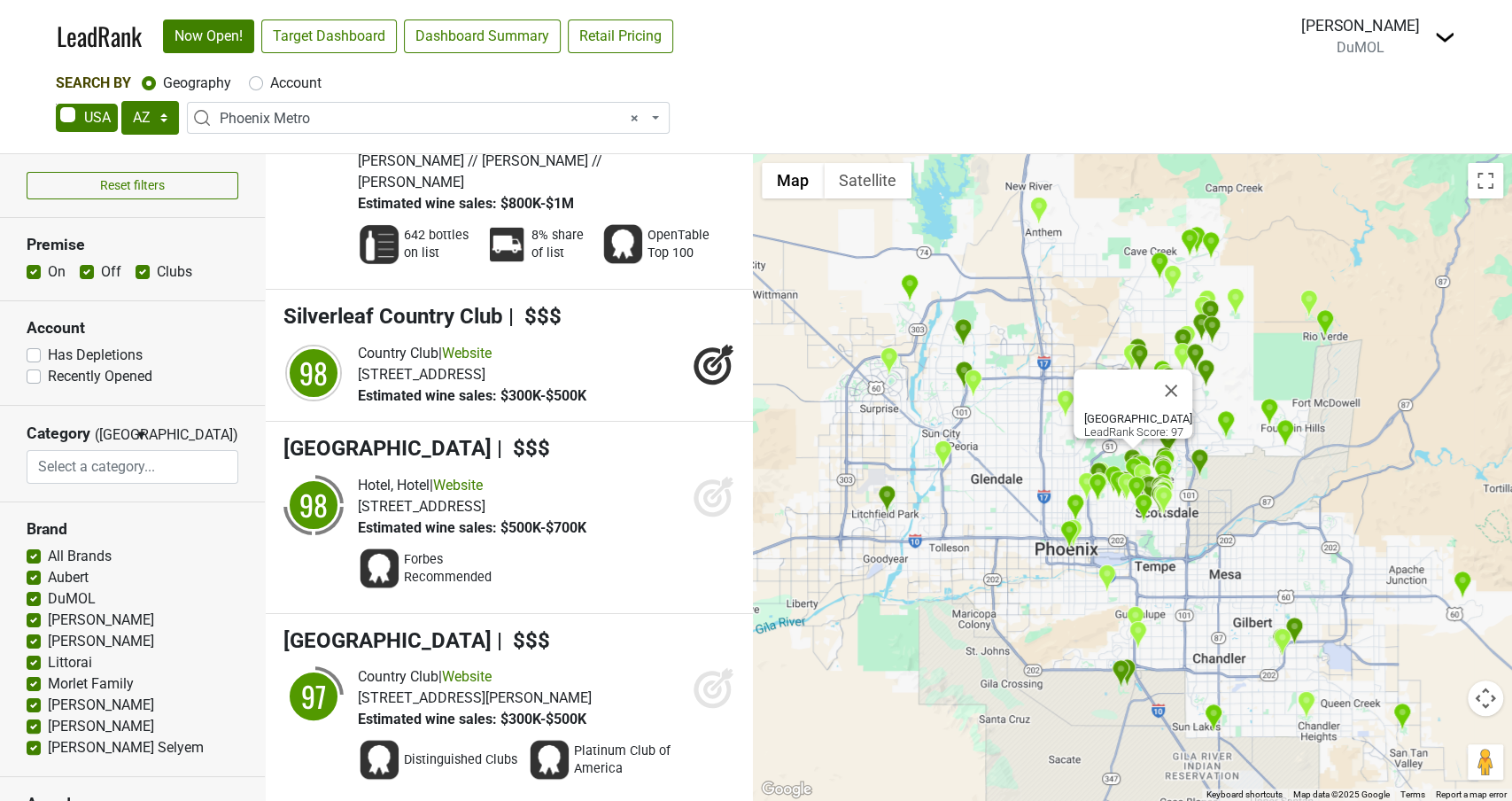
click at [702, 666] on icon at bounding box center [714, 687] width 42 height 42
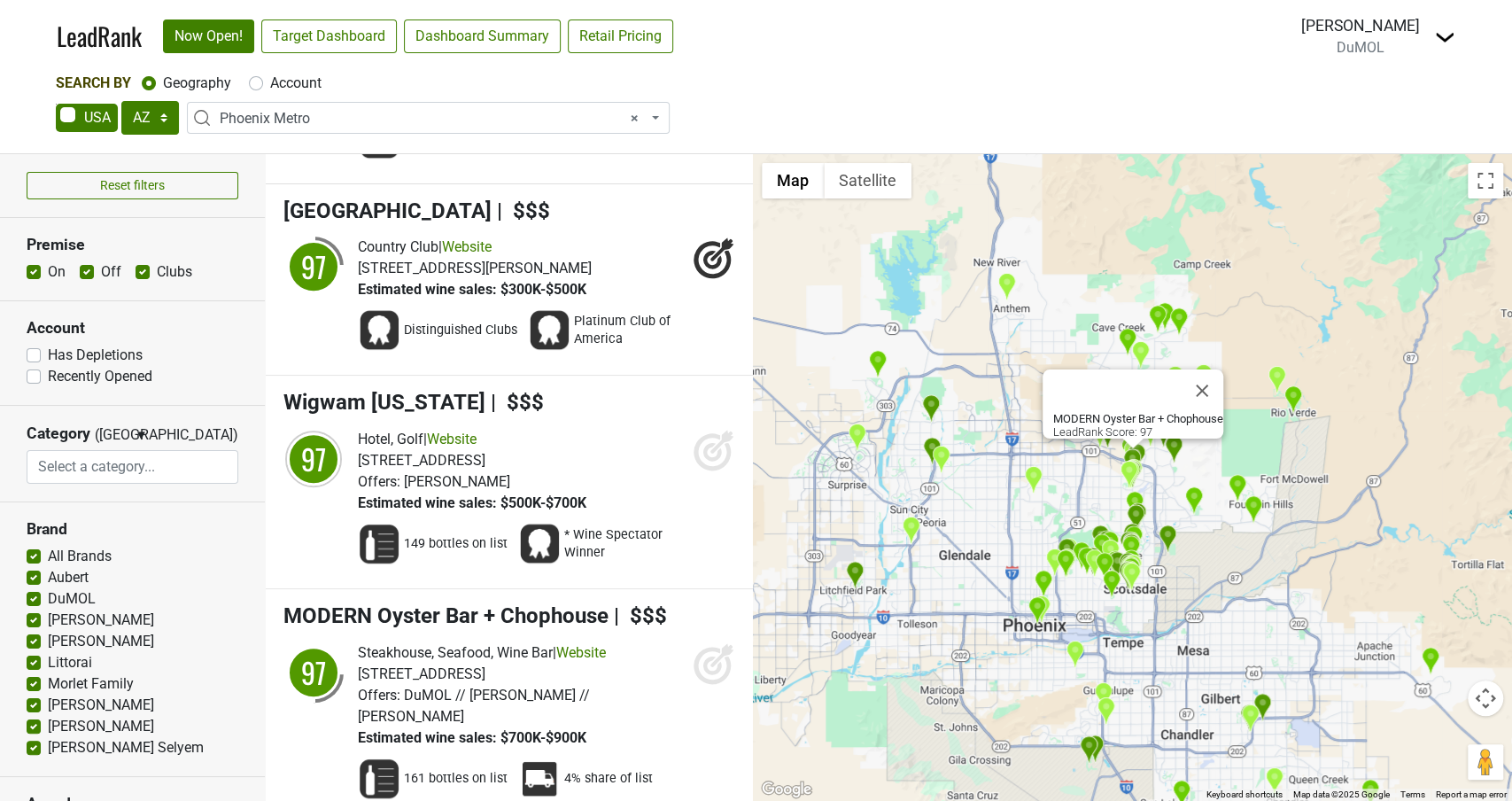
scroll to position [4992, 0]
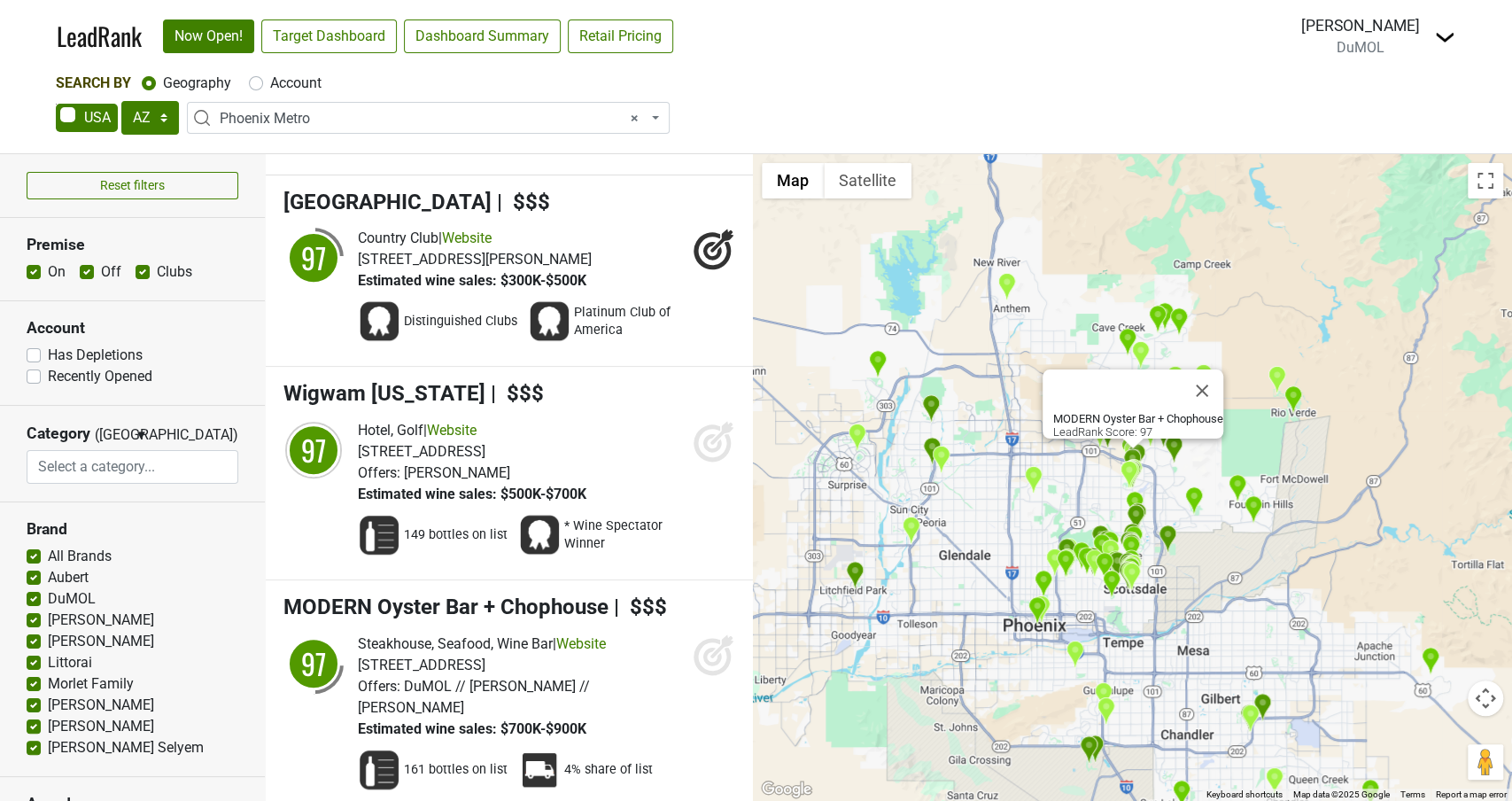
click at [702, 634] on icon at bounding box center [714, 654] width 42 height 42
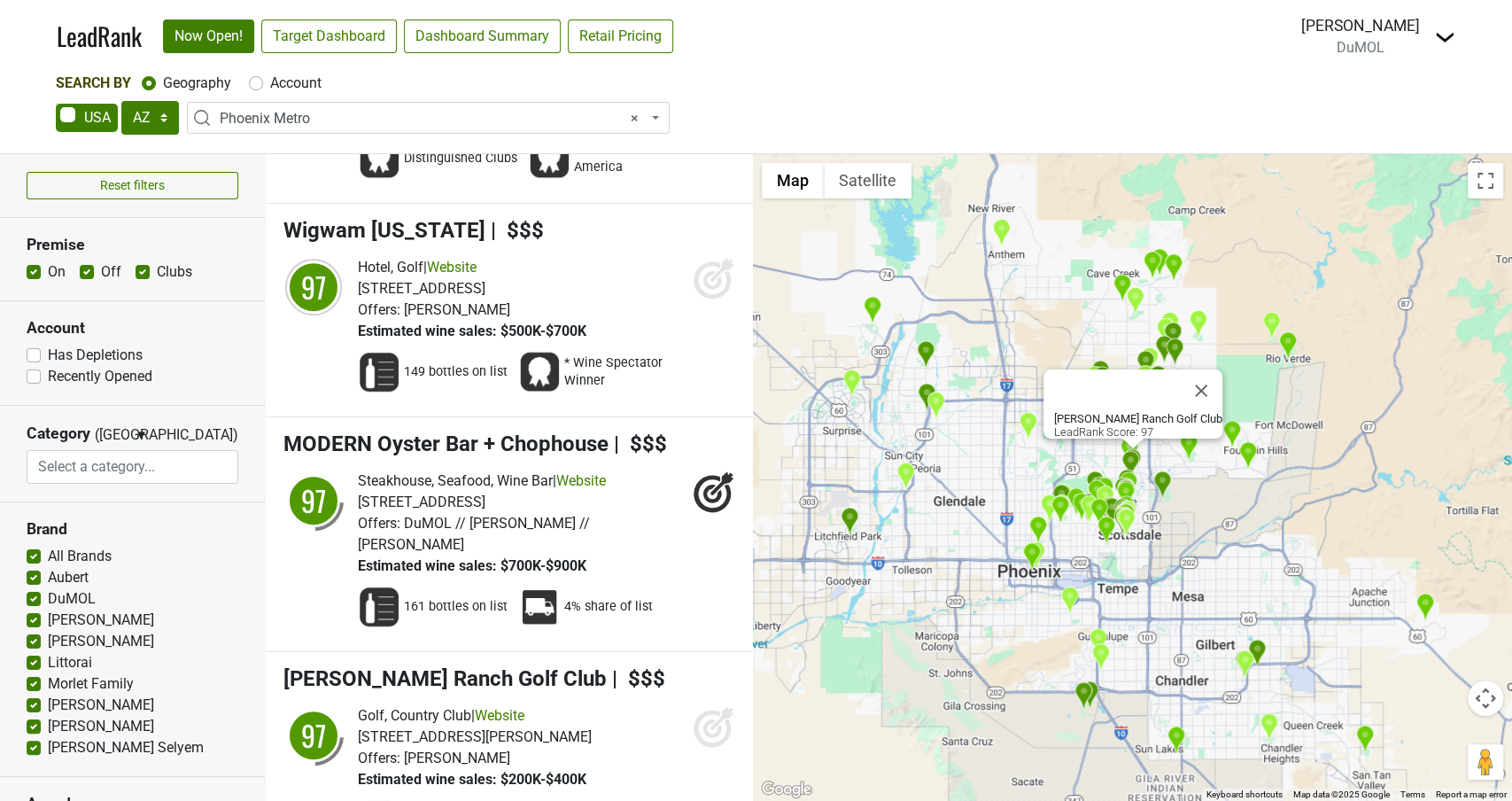
scroll to position [5238, 0]
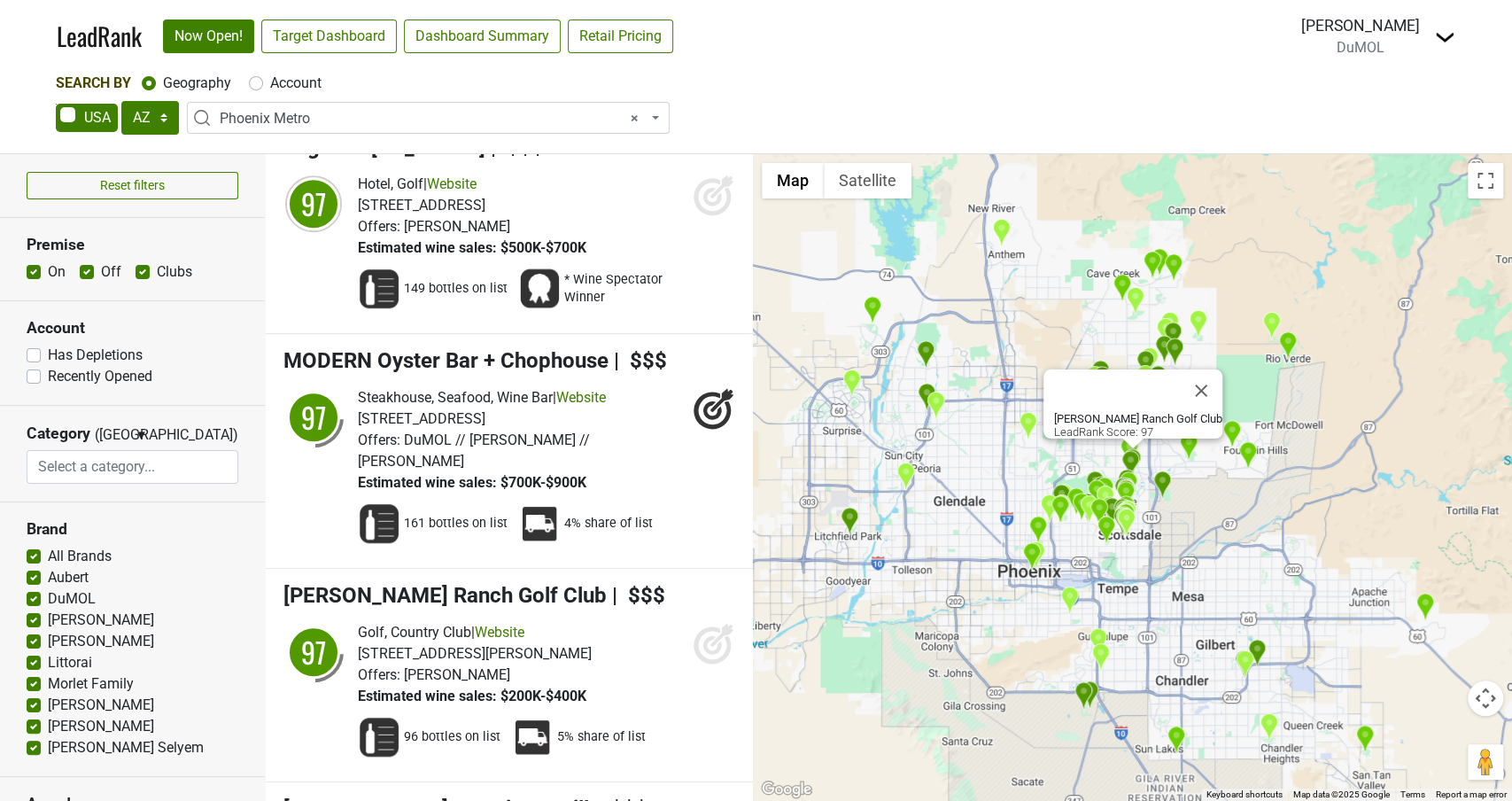
click at [705, 627] on icon at bounding box center [712, 645] width 37 height 37
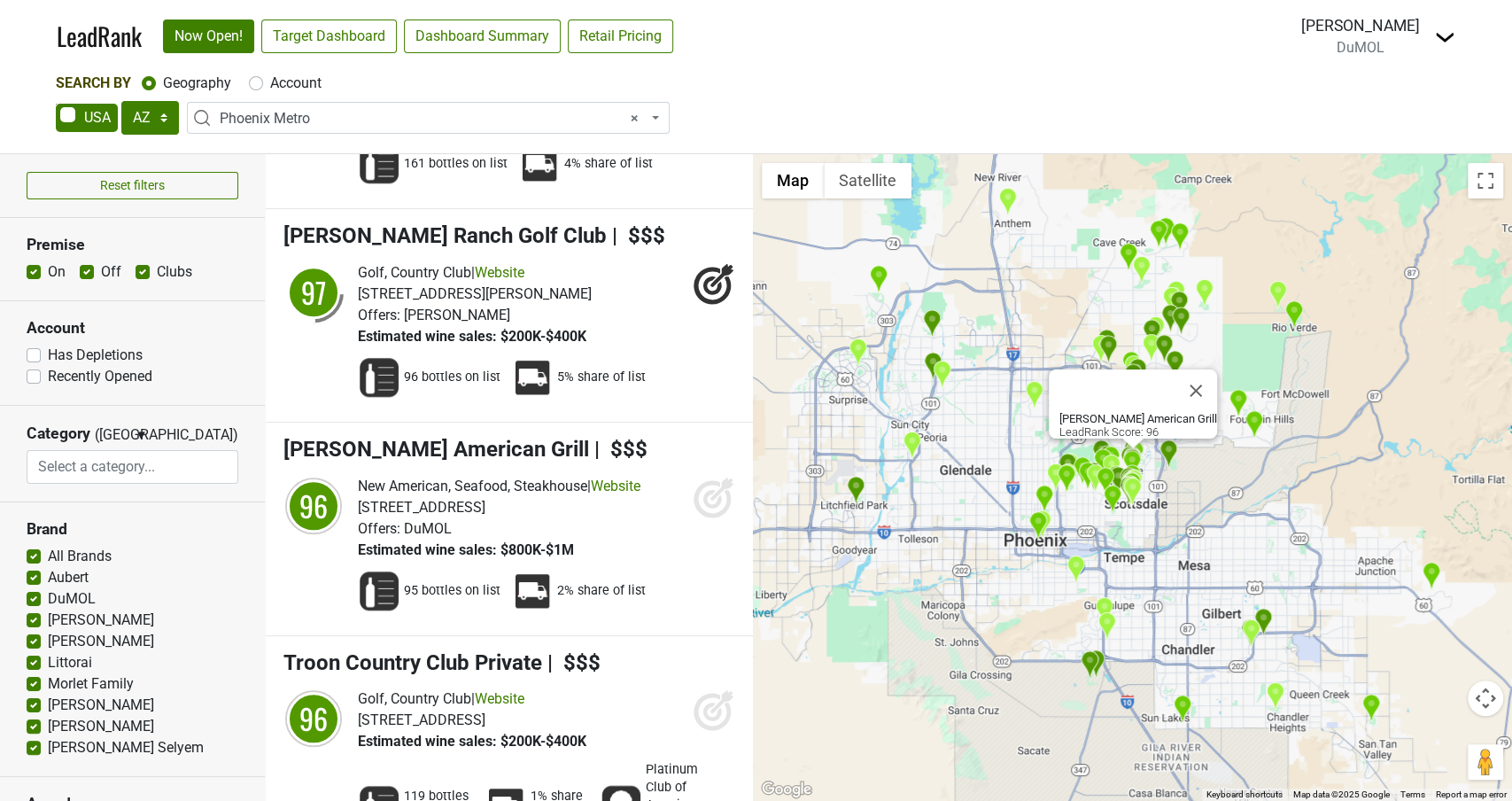
scroll to position [5600, 0]
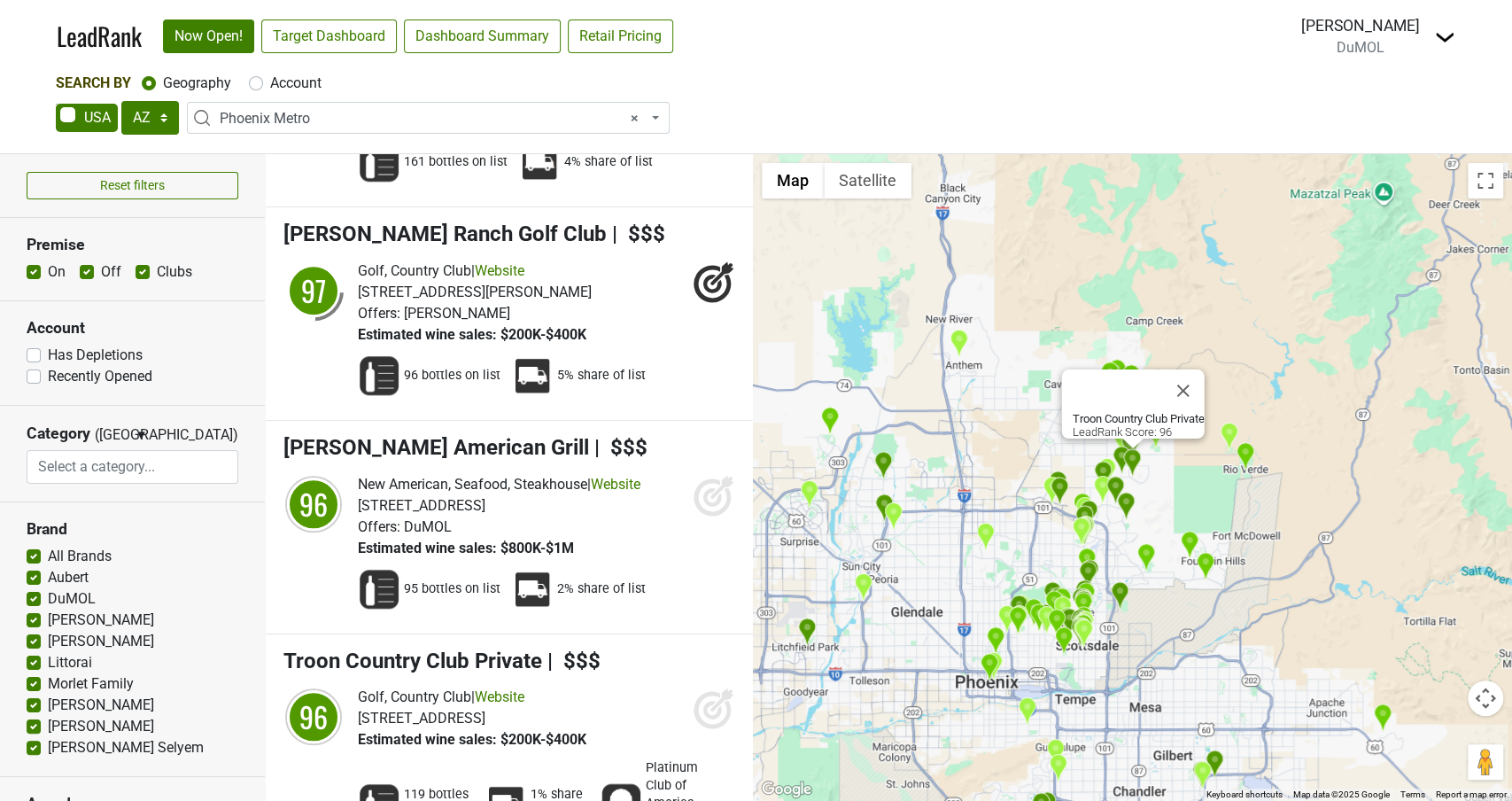
drag, startPoint x: 719, startPoint y: 436, endPoint x: 699, endPoint y: 436, distance: 20.0
click at [719, 687] on icon at bounding box center [714, 708] width 42 height 42
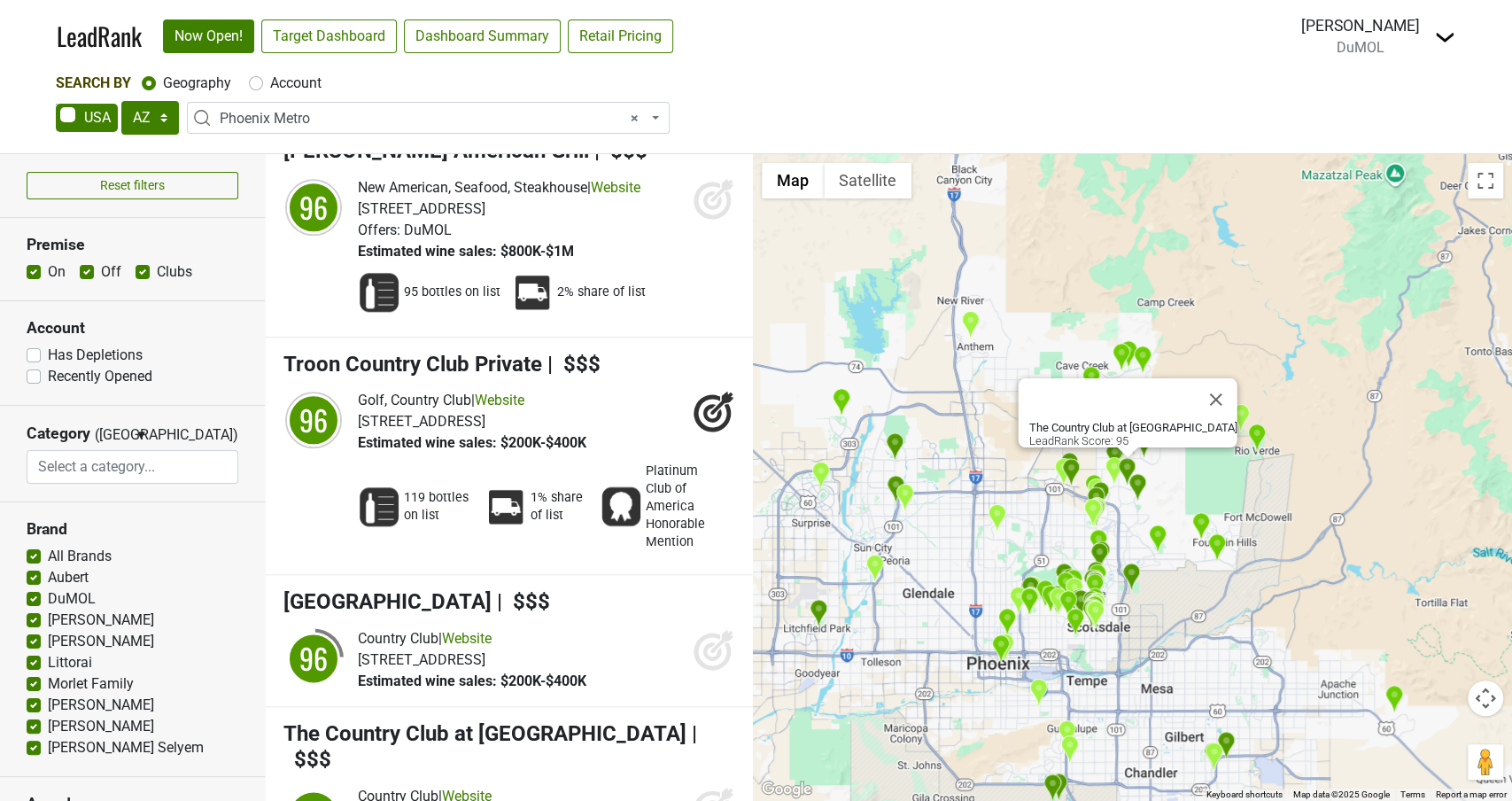
scroll to position [5904, 0]
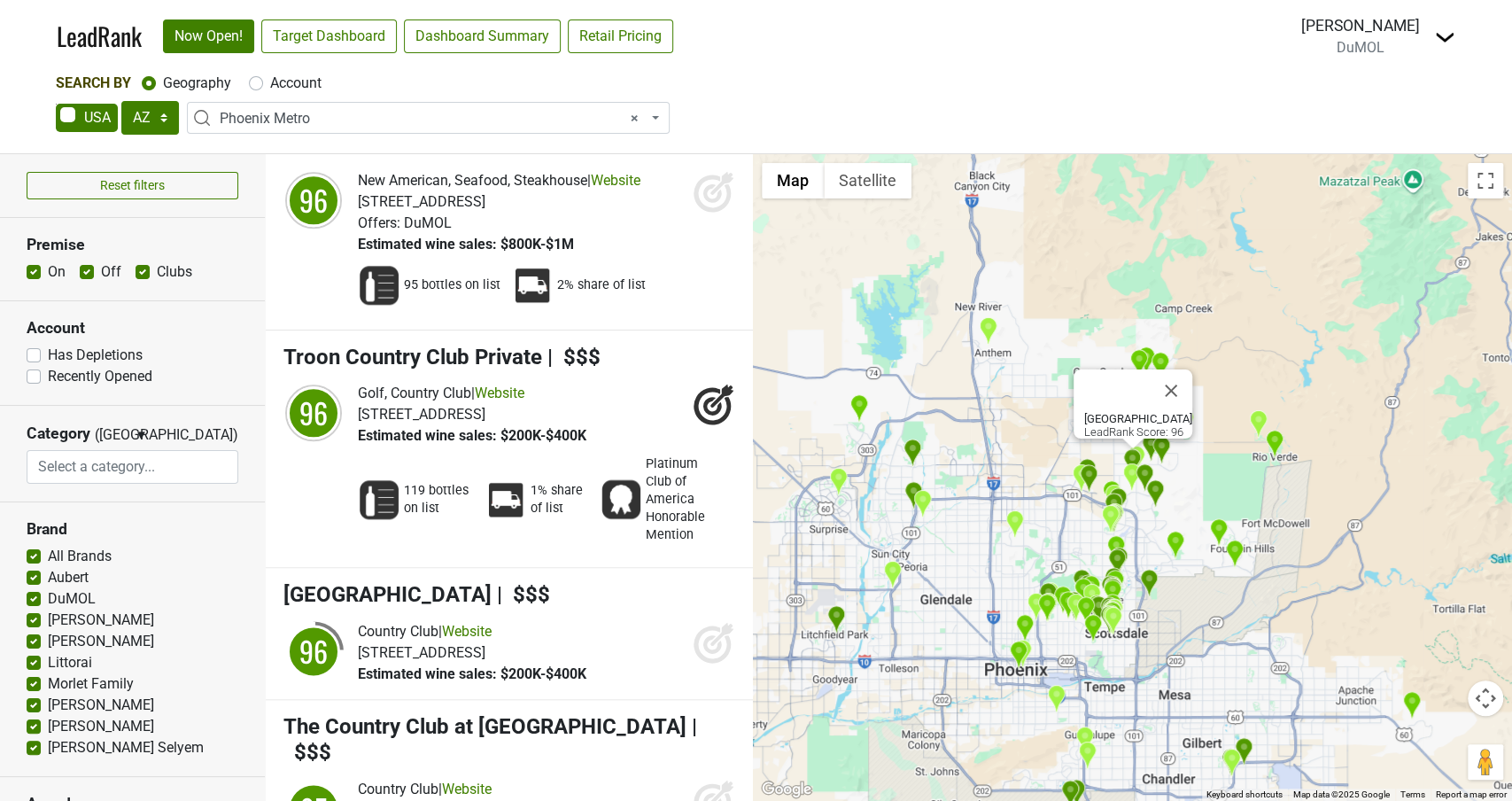
click at [711, 626] on icon at bounding box center [712, 644] width 37 height 37
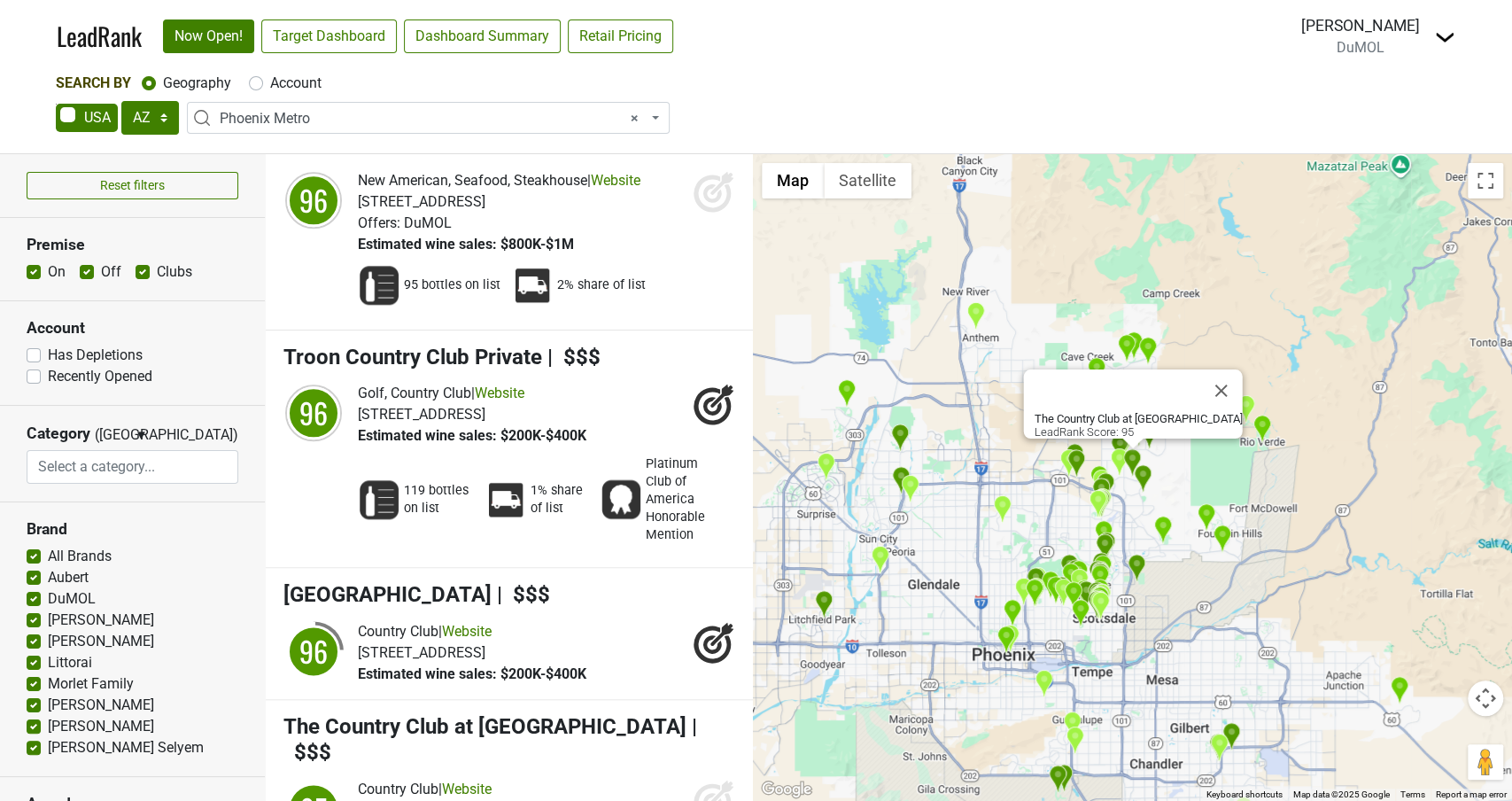
click at [698, 783] on icon at bounding box center [712, 801] width 37 height 37
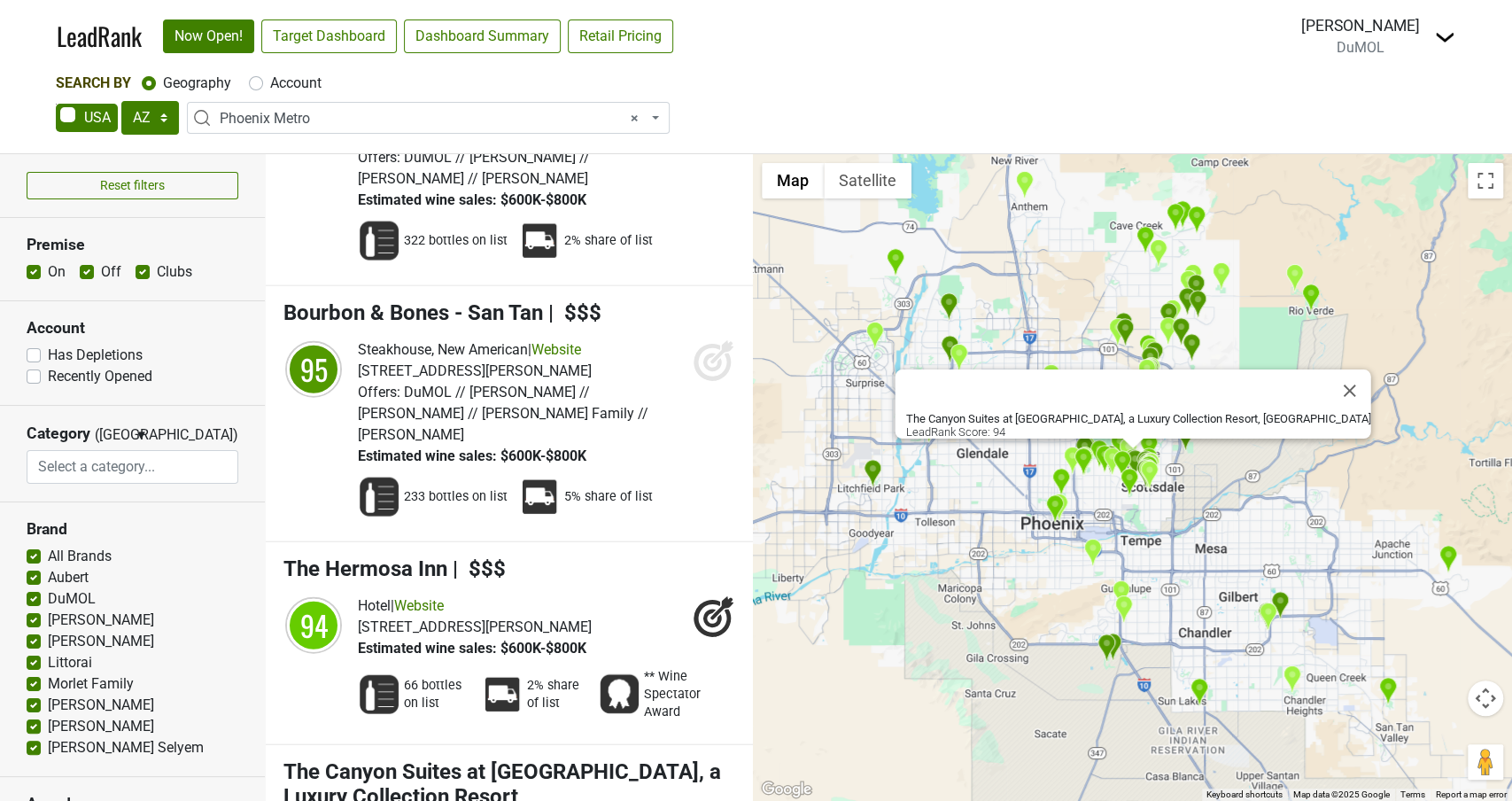
scroll to position [7423, 0]
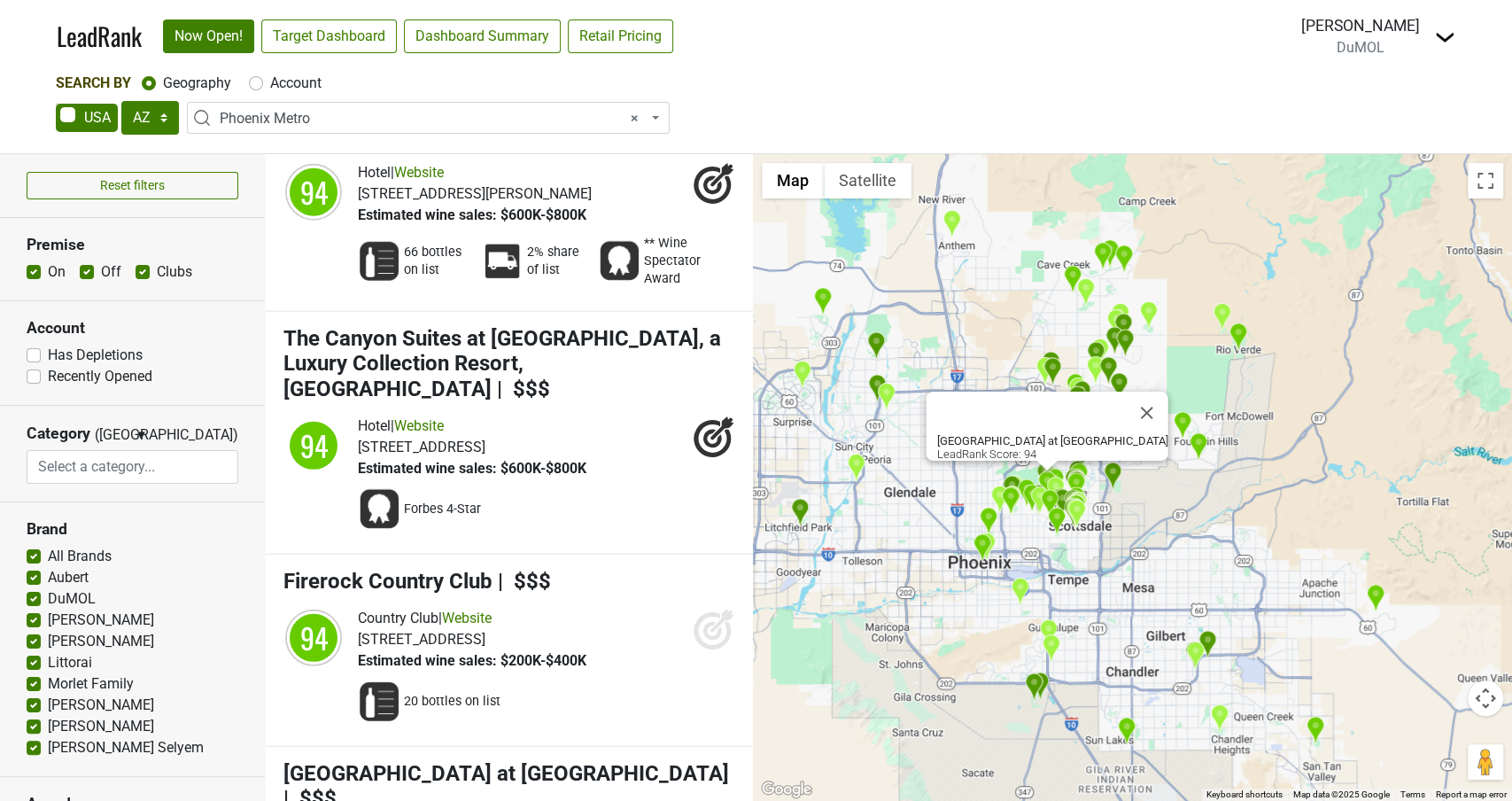
scroll to position [7852, 0]
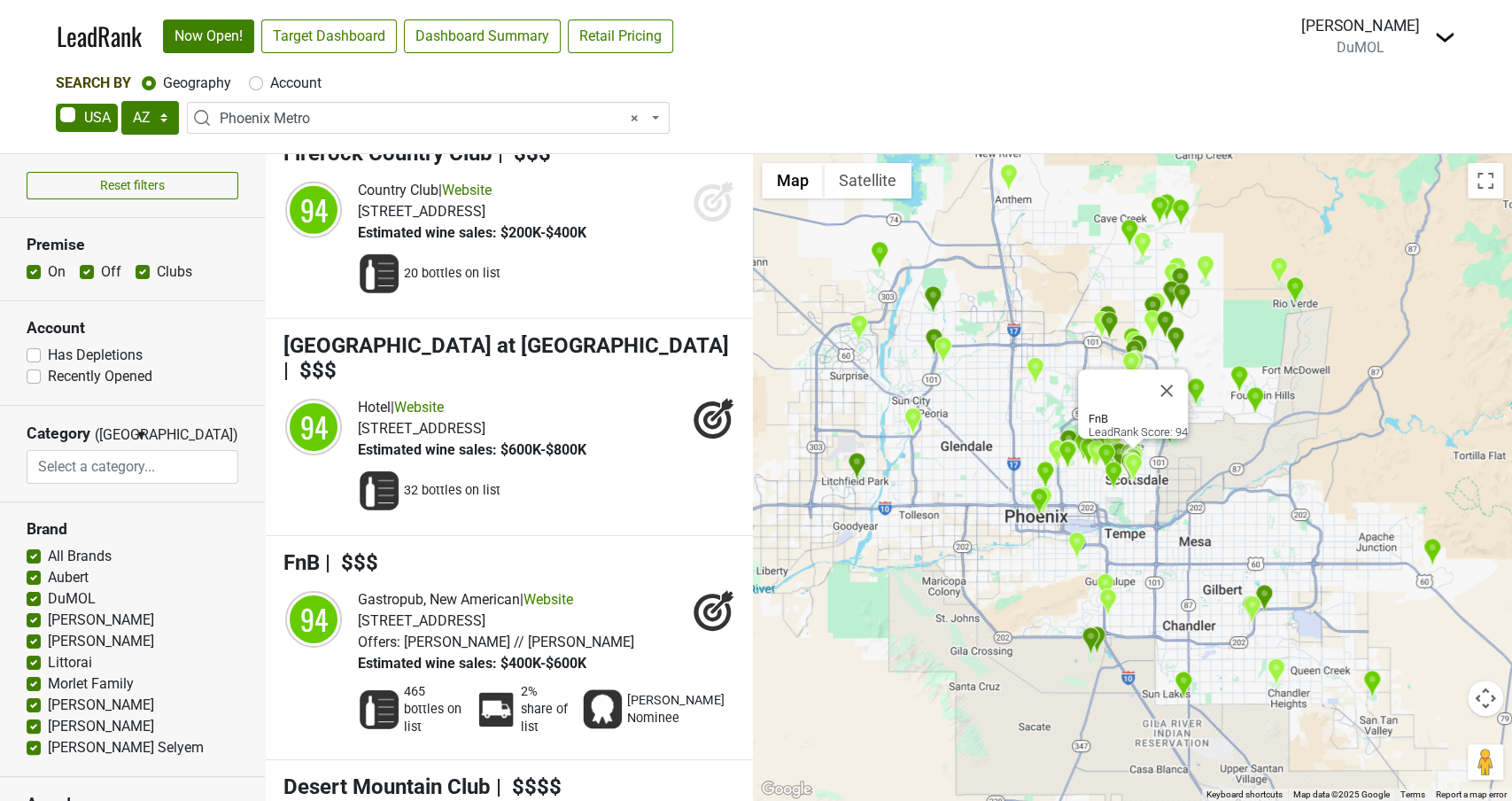
scroll to position [8275, 0]
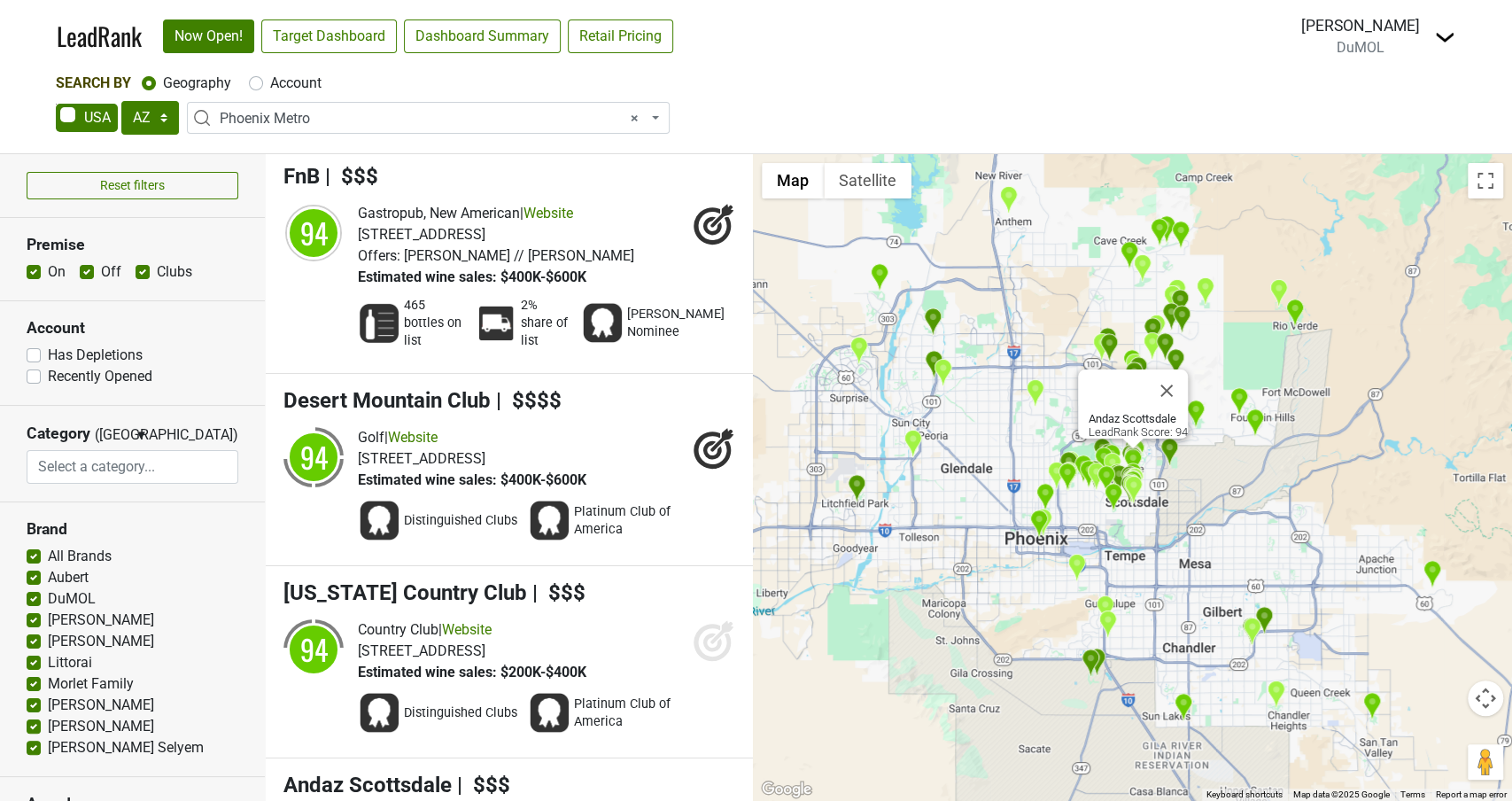
scroll to position [8664, 0]
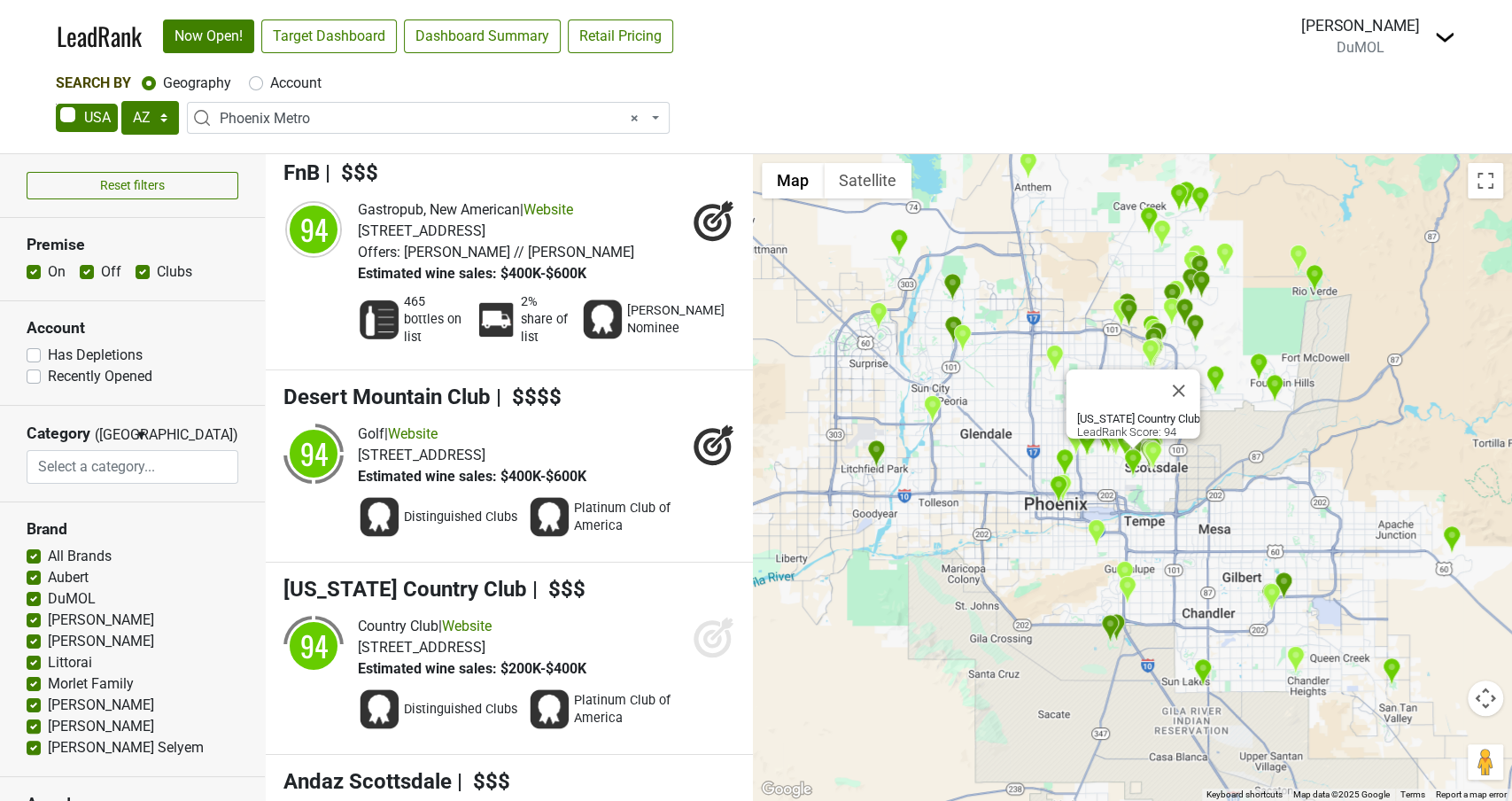
click at [719, 629] on icon at bounding box center [712, 638] width 19 height 19
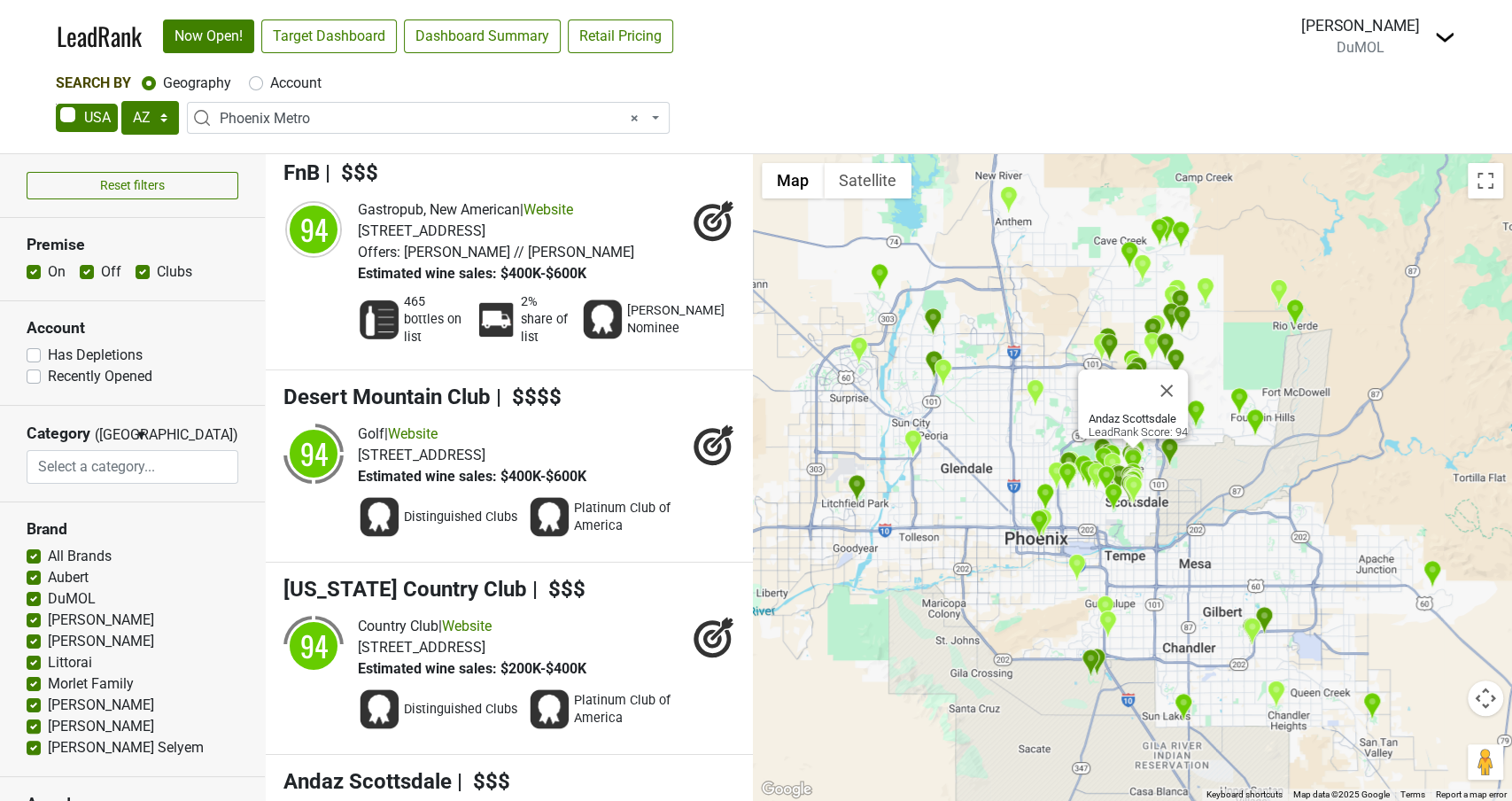
drag, startPoint x: 702, startPoint y: 514, endPoint x: 685, endPoint y: 515, distance: 17.0
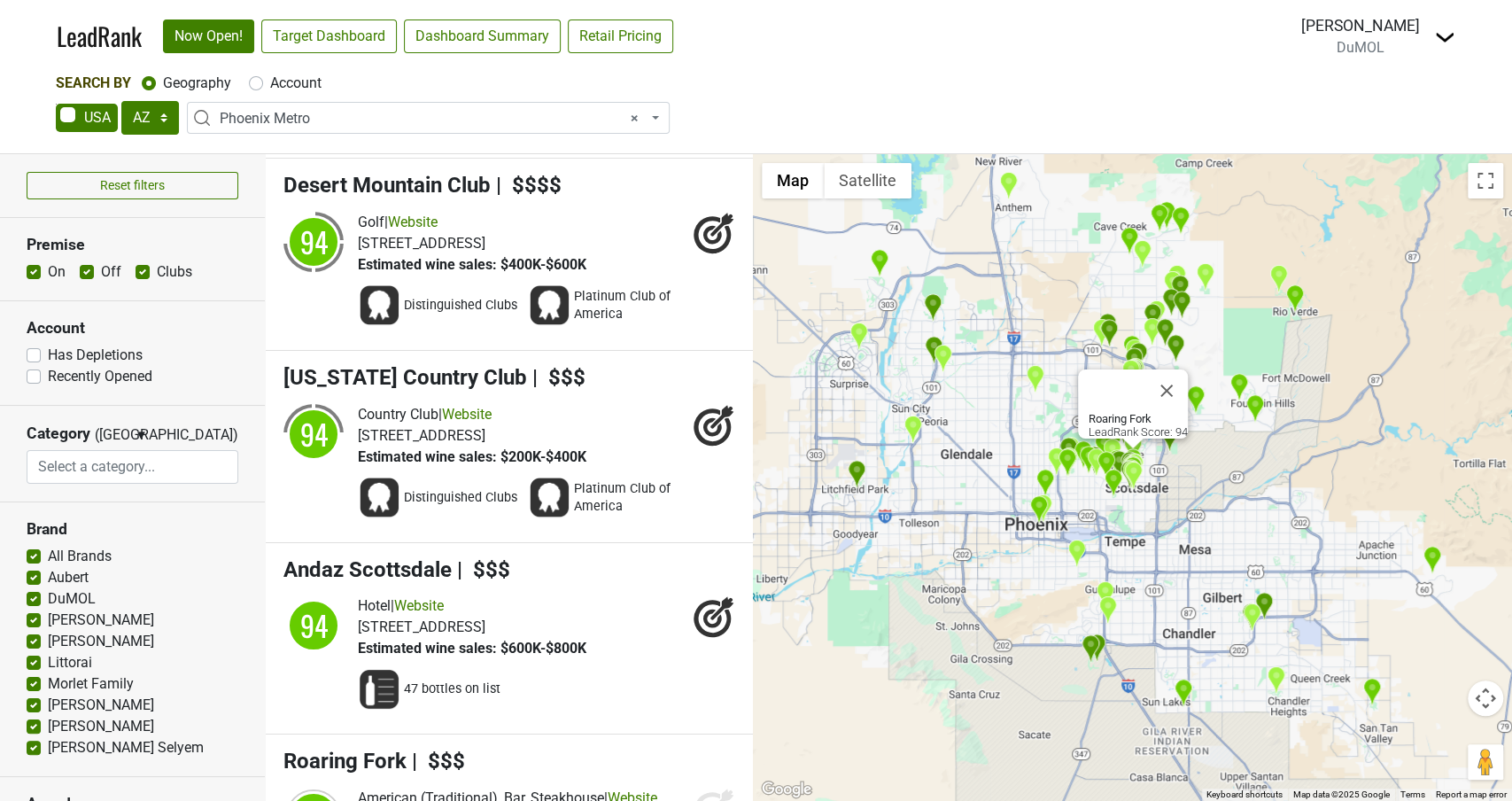
click at [710, 788] on icon at bounding box center [714, 808] width 42 height 42
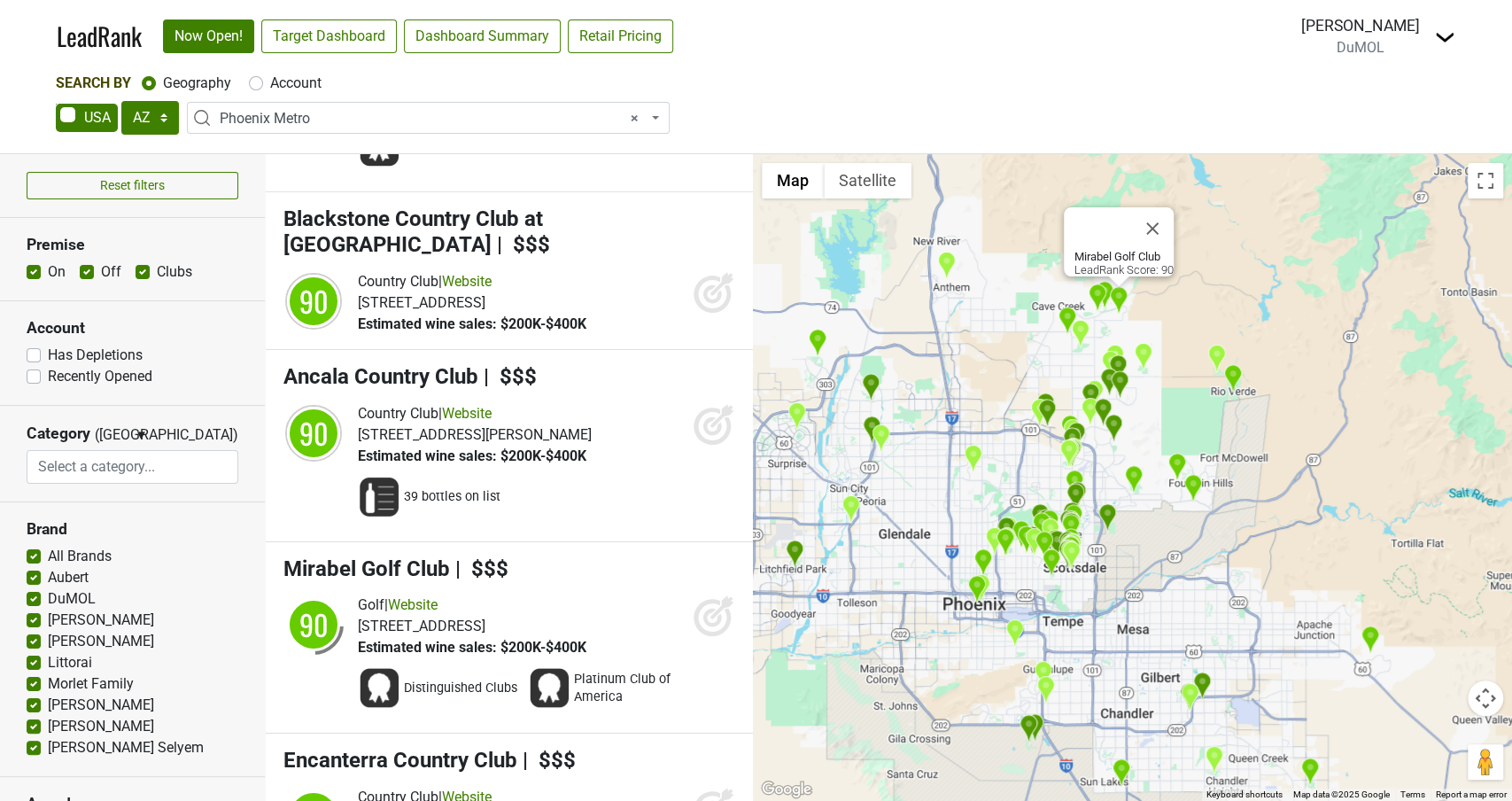
scroll to position [13112, 0]
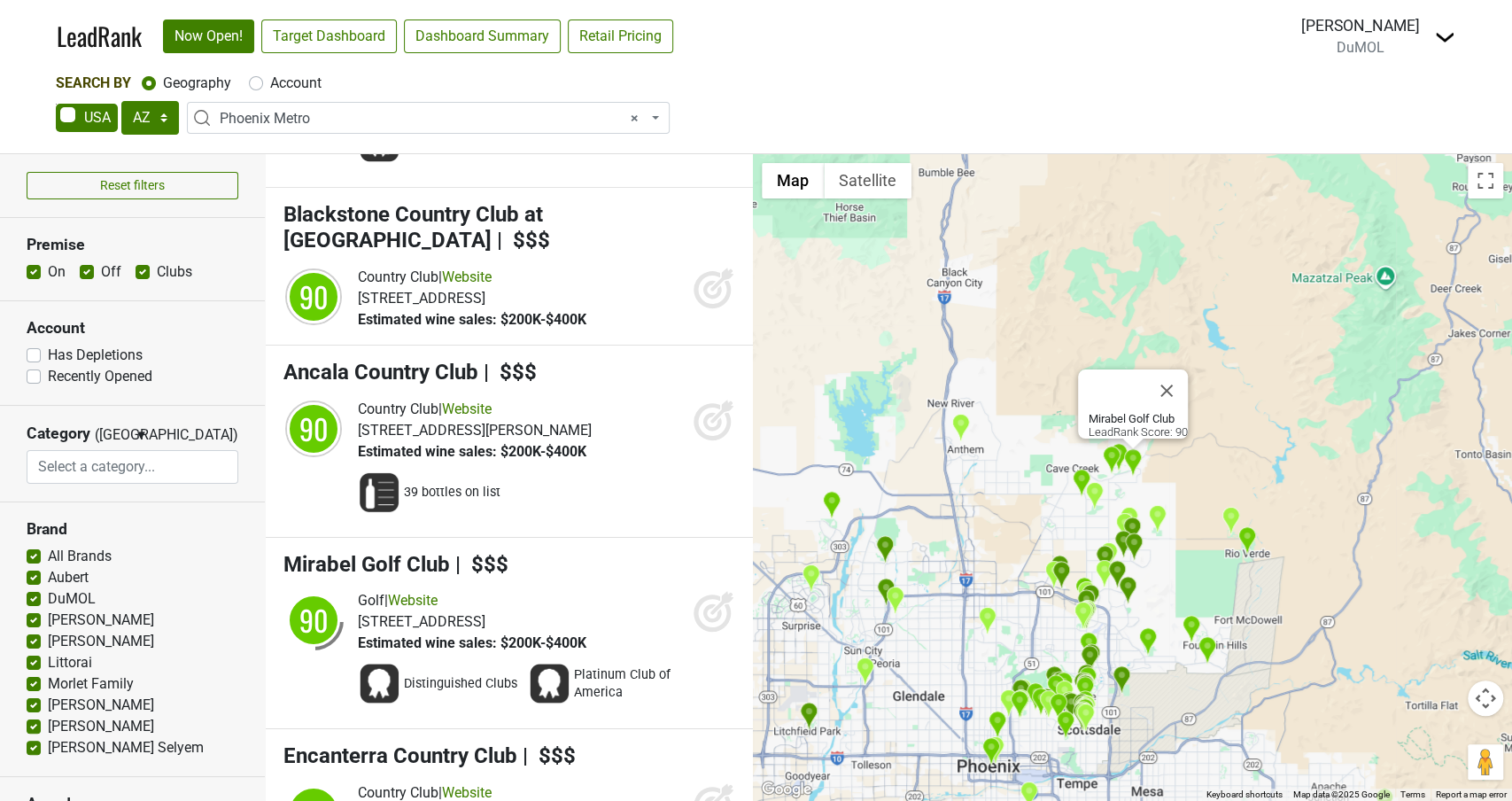
click at [707, 590] on icon at bounding box center [714, 610] width 42 height 42
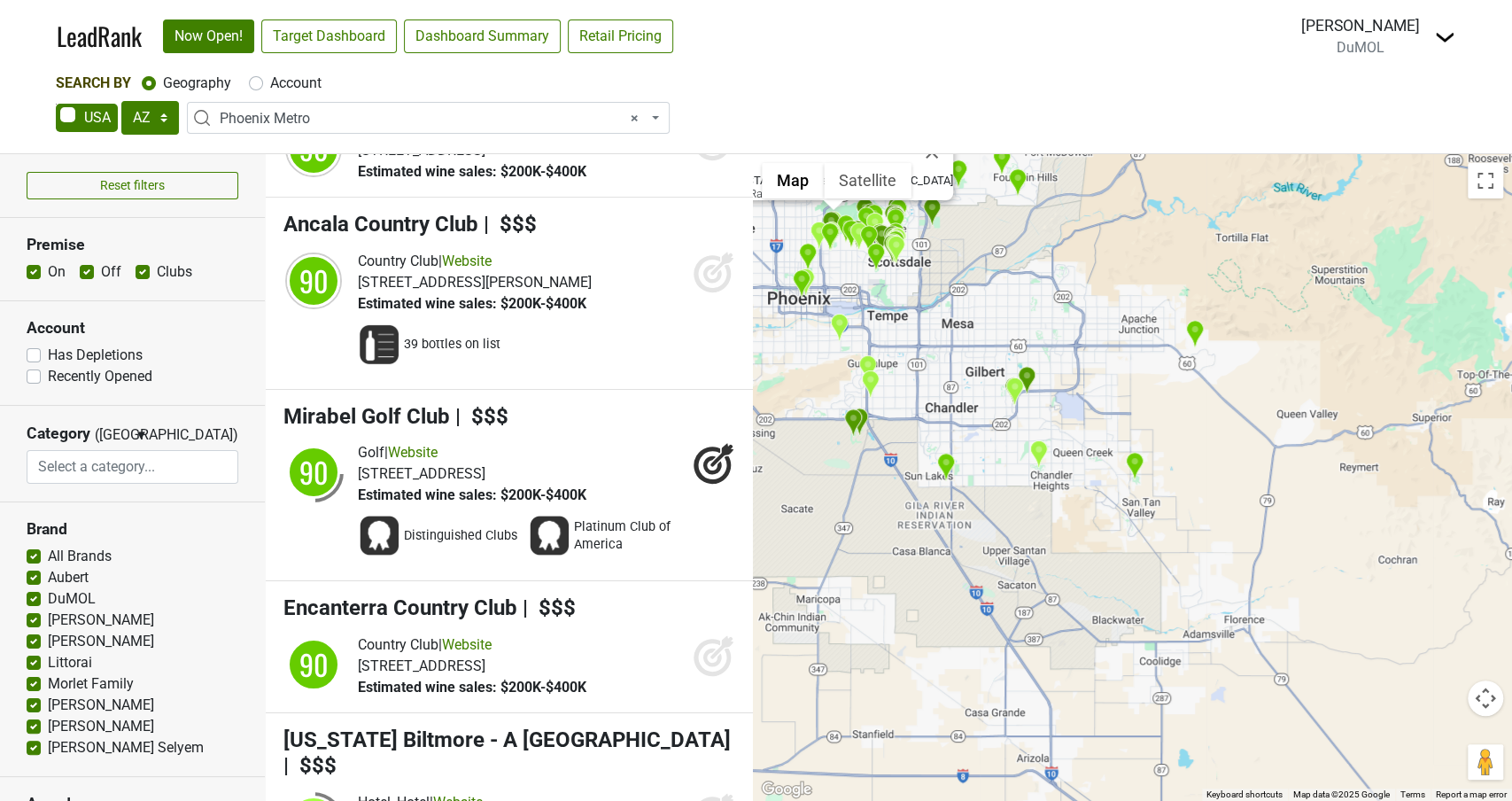
scroll to position [13264, 0]
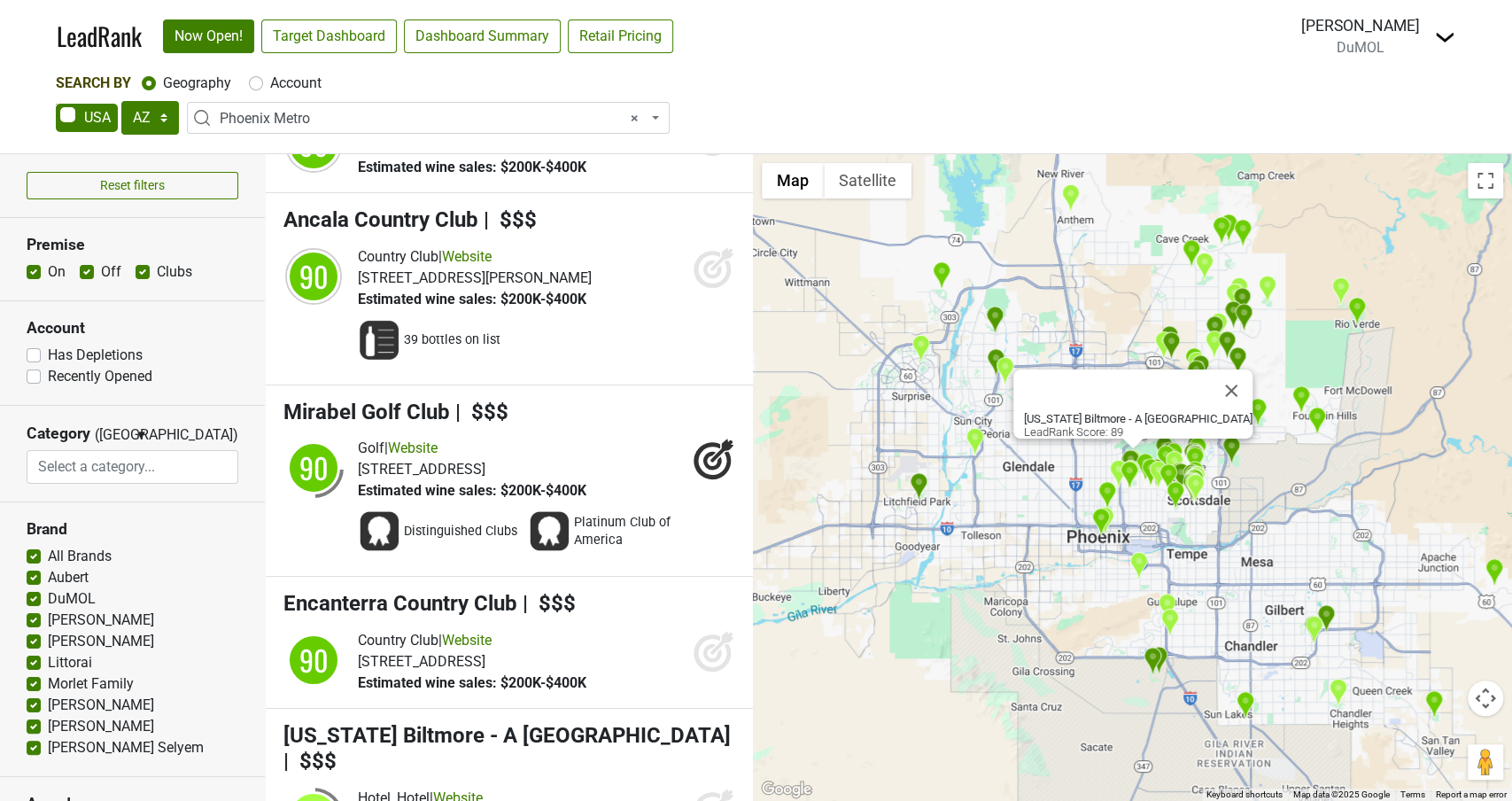
click at [710, 788] on icon at bounding box center [722, 800] width 23 height 23
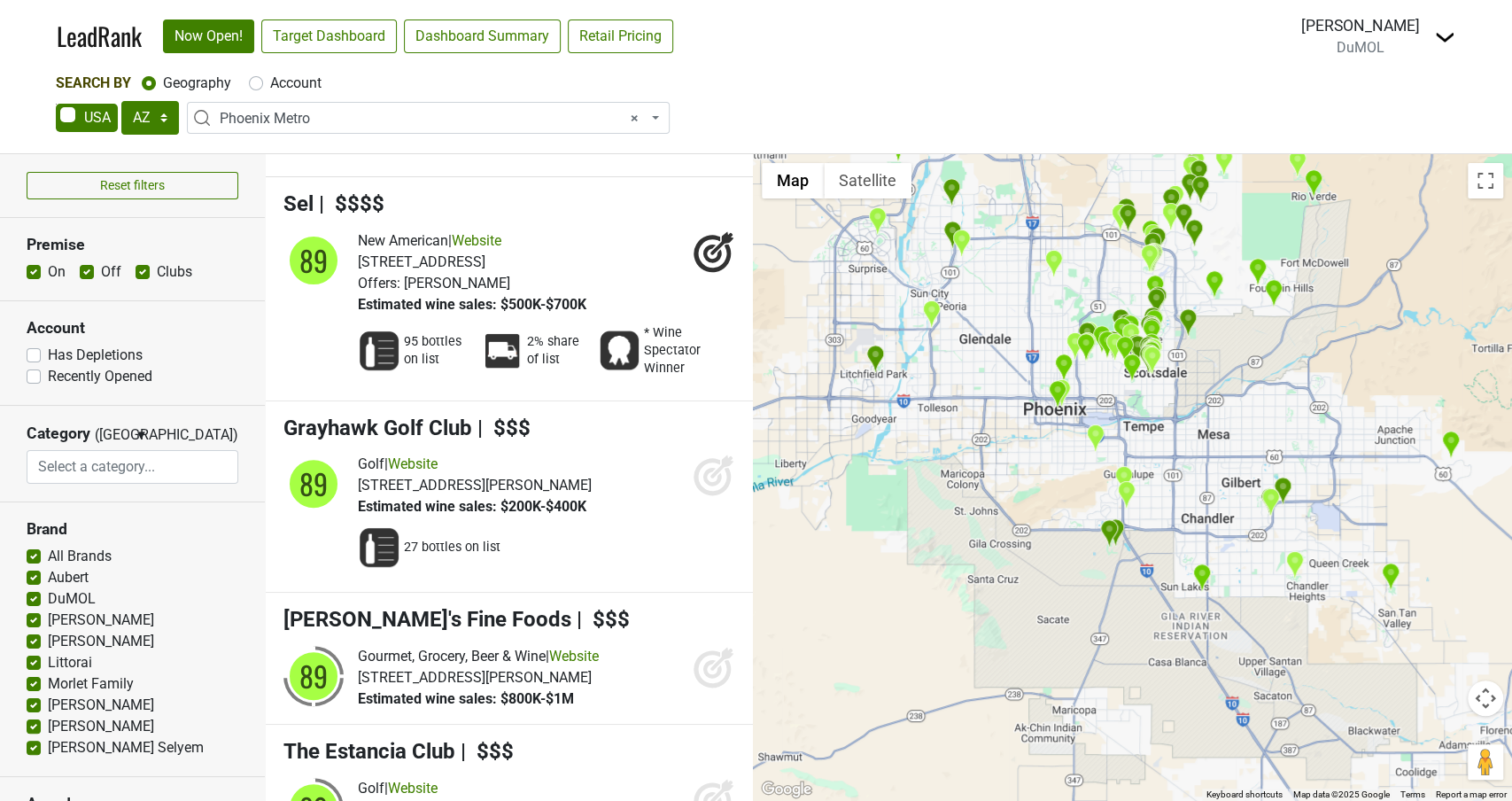
scroll to position [14033, 0]
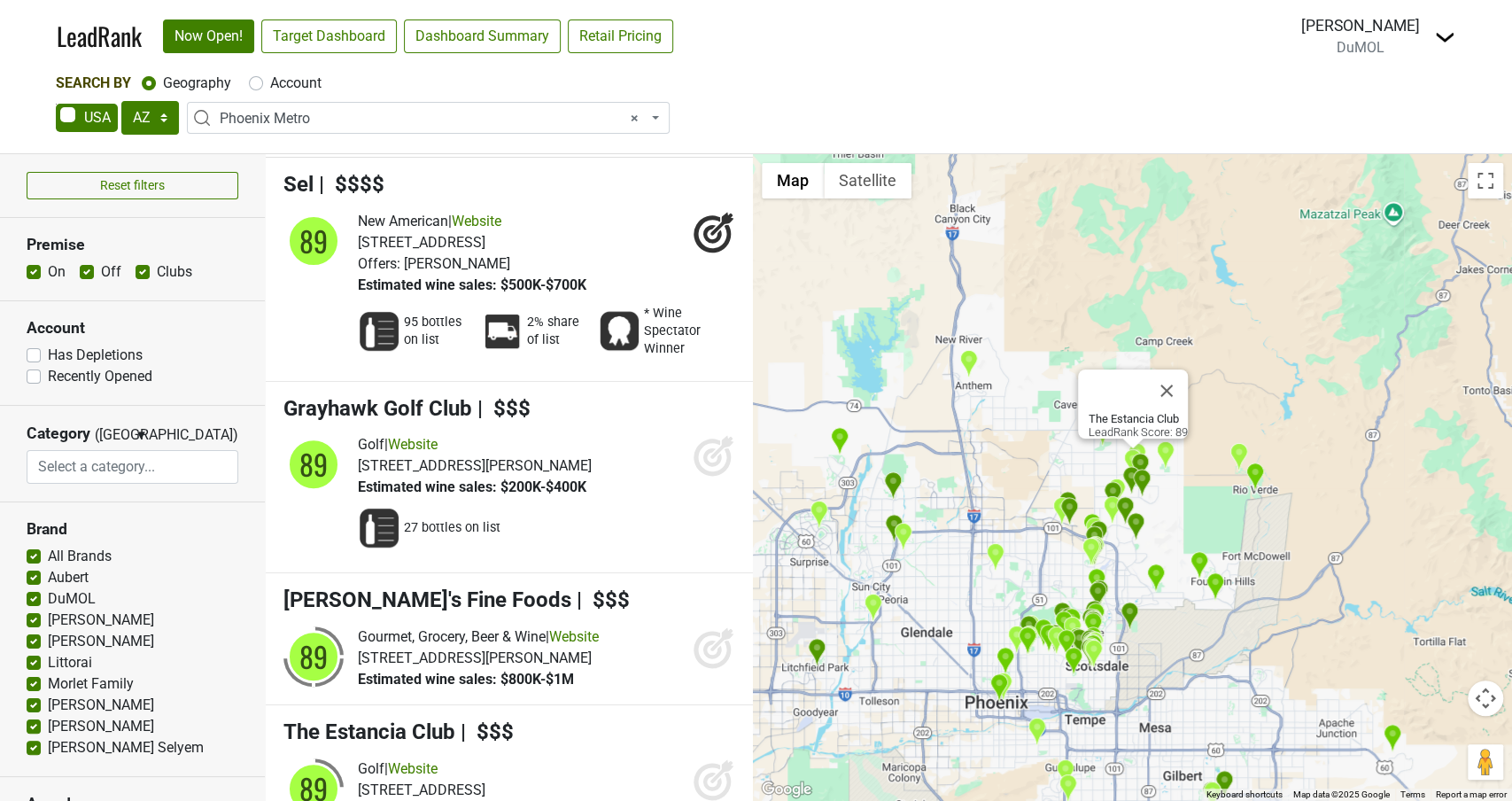
click at [702, 758] on icon at bounding box center [714, 779] width 42 height 42
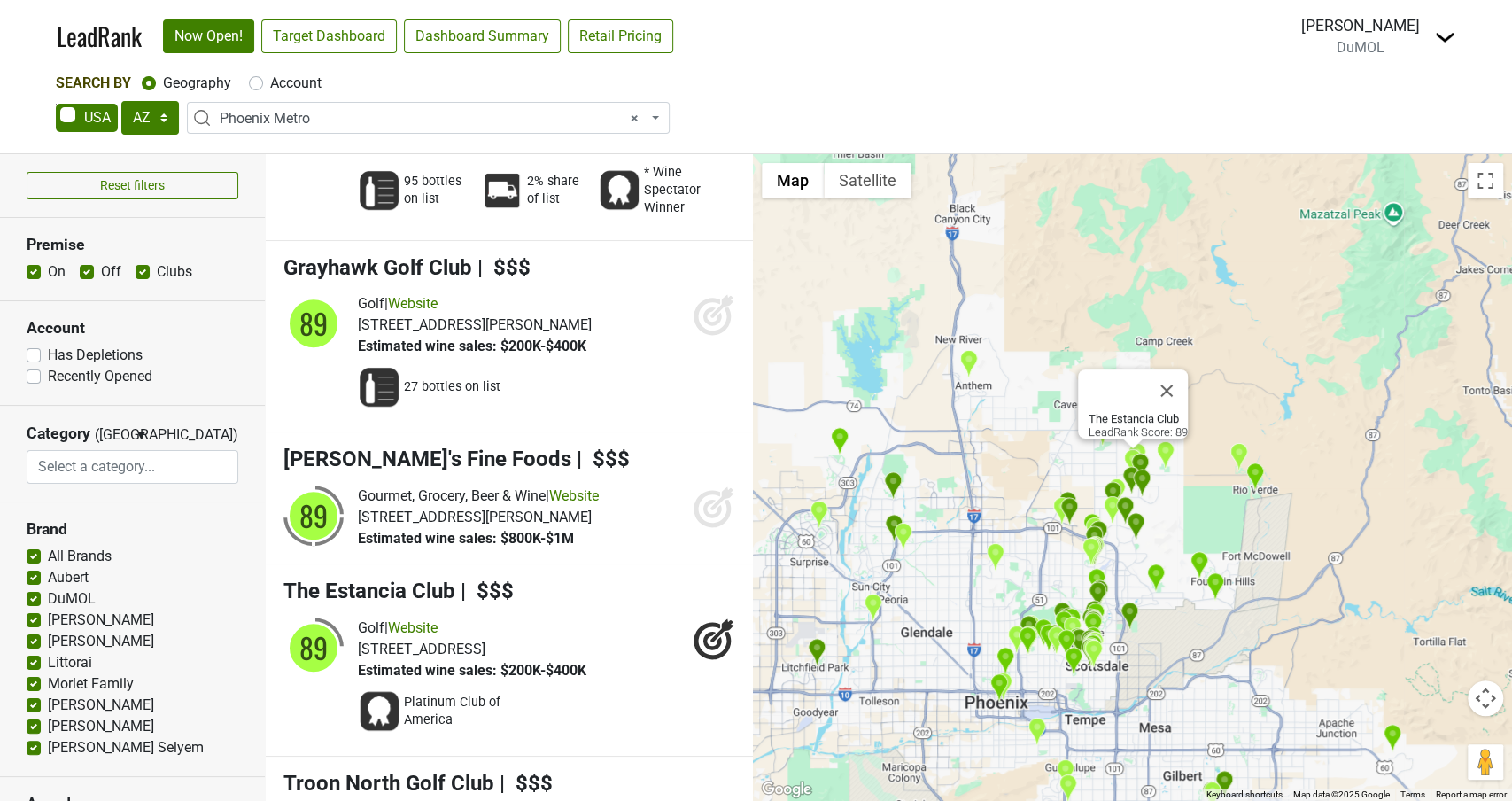
scroll to position [14221, 0]
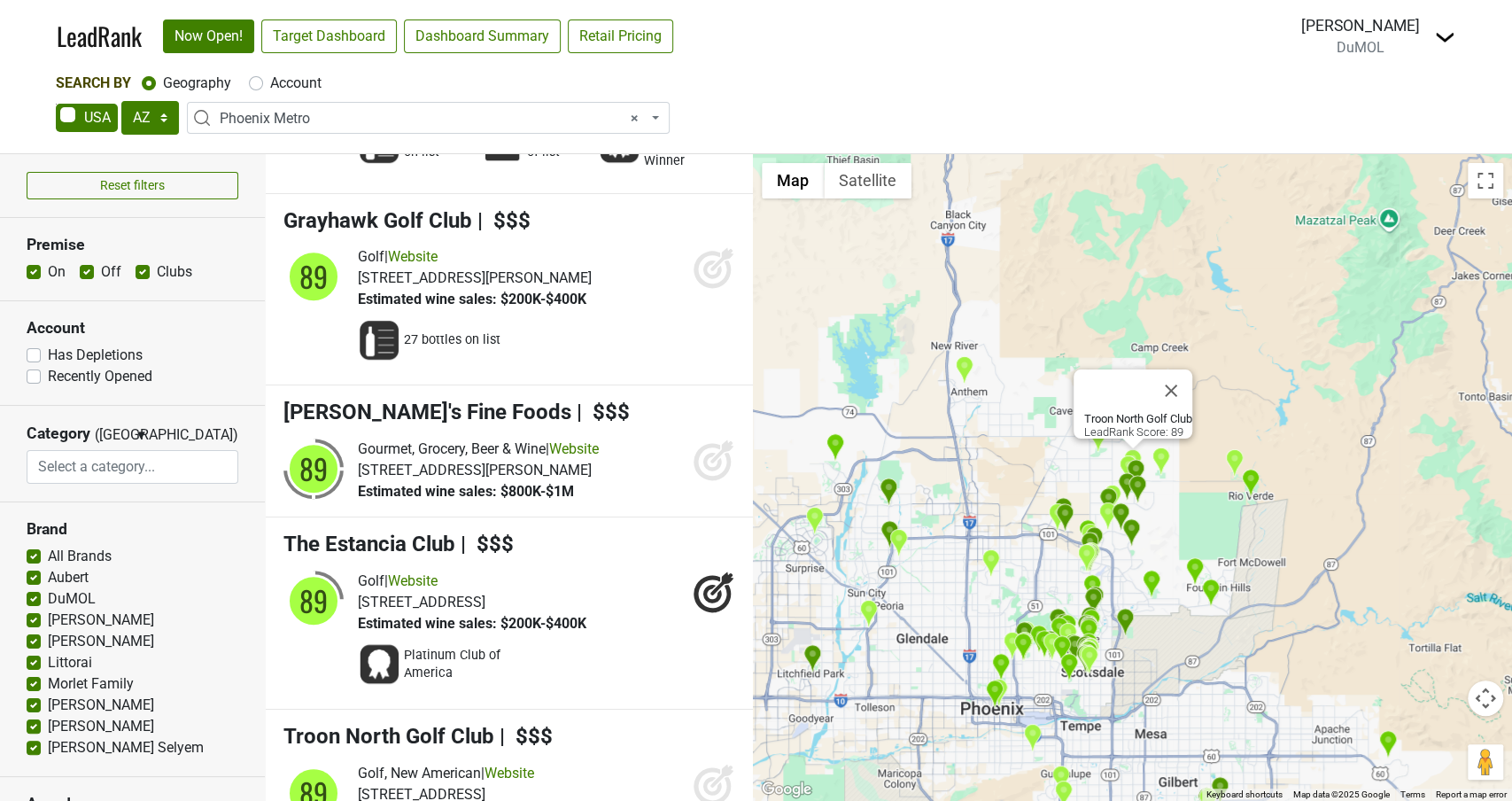
drag, startPoint x: 713, startPoint y: 552, endPoint x: 680, endPoint y: 557, distance: 33.4
click at [713, 763] on icon at bounding box center [722, 775] width 23 height 23
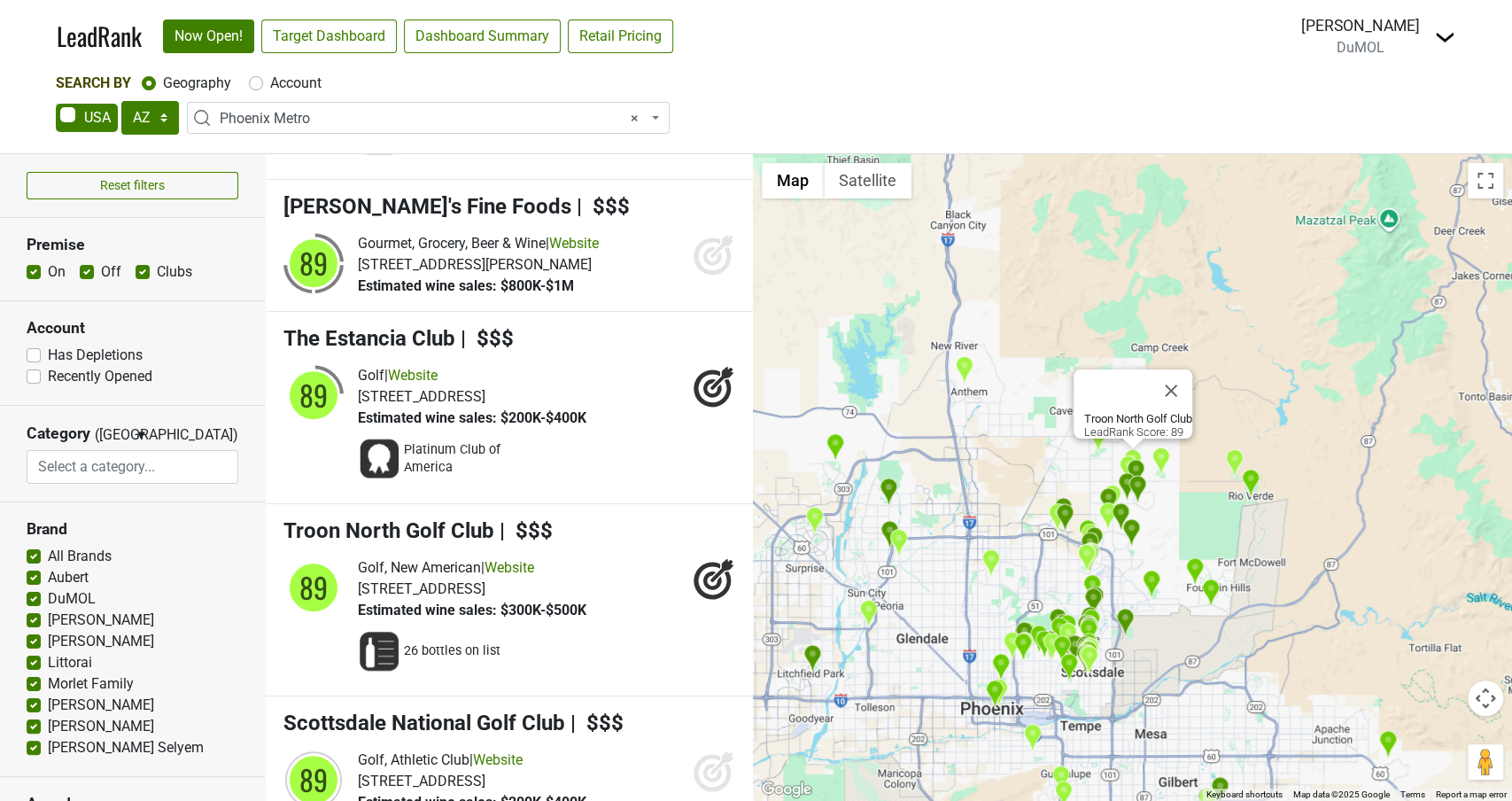
scroll to position [14435, 0]
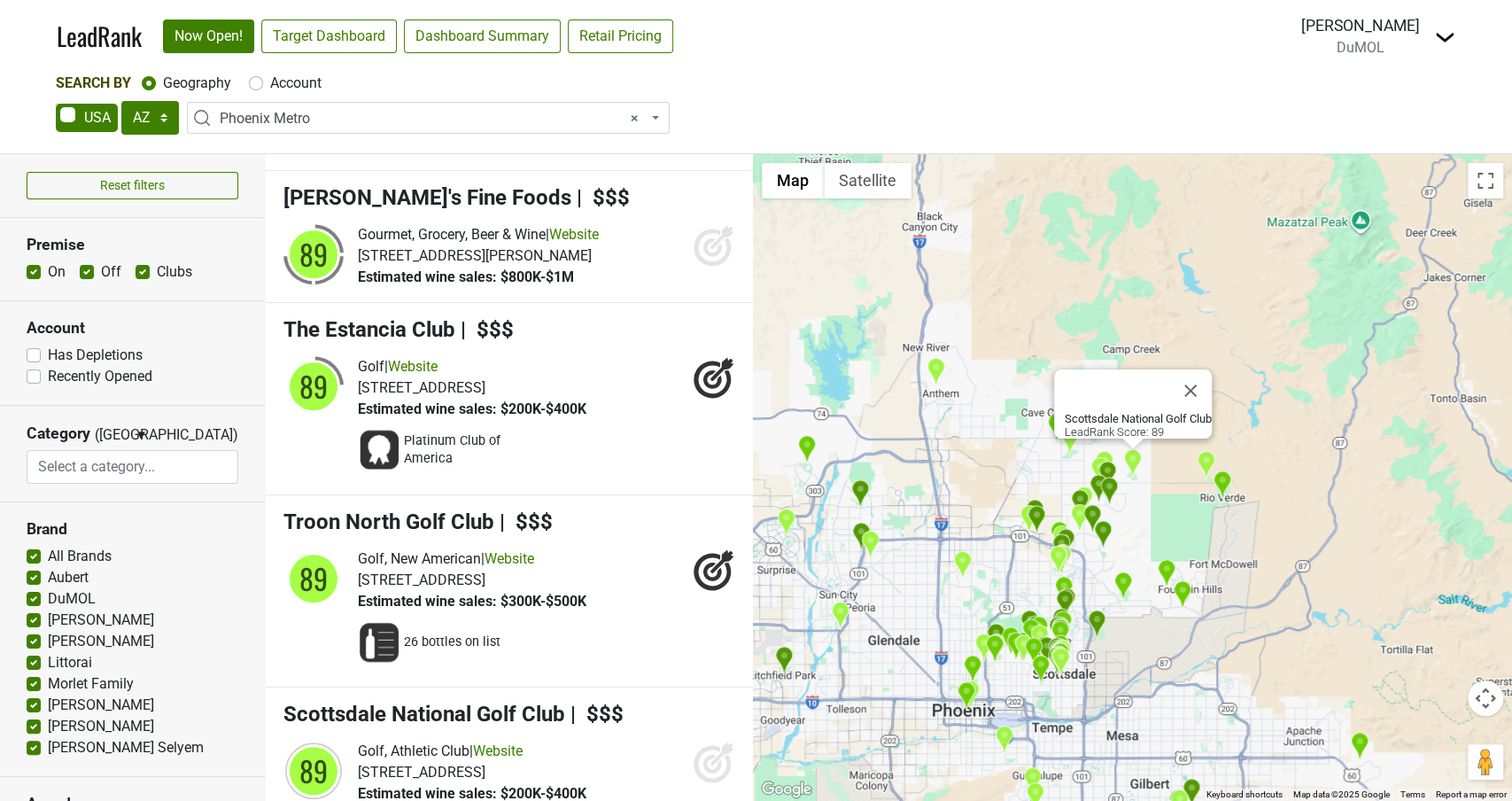
click at [707, 741] on icon at bounding box center [714, 761] width 42 height 42
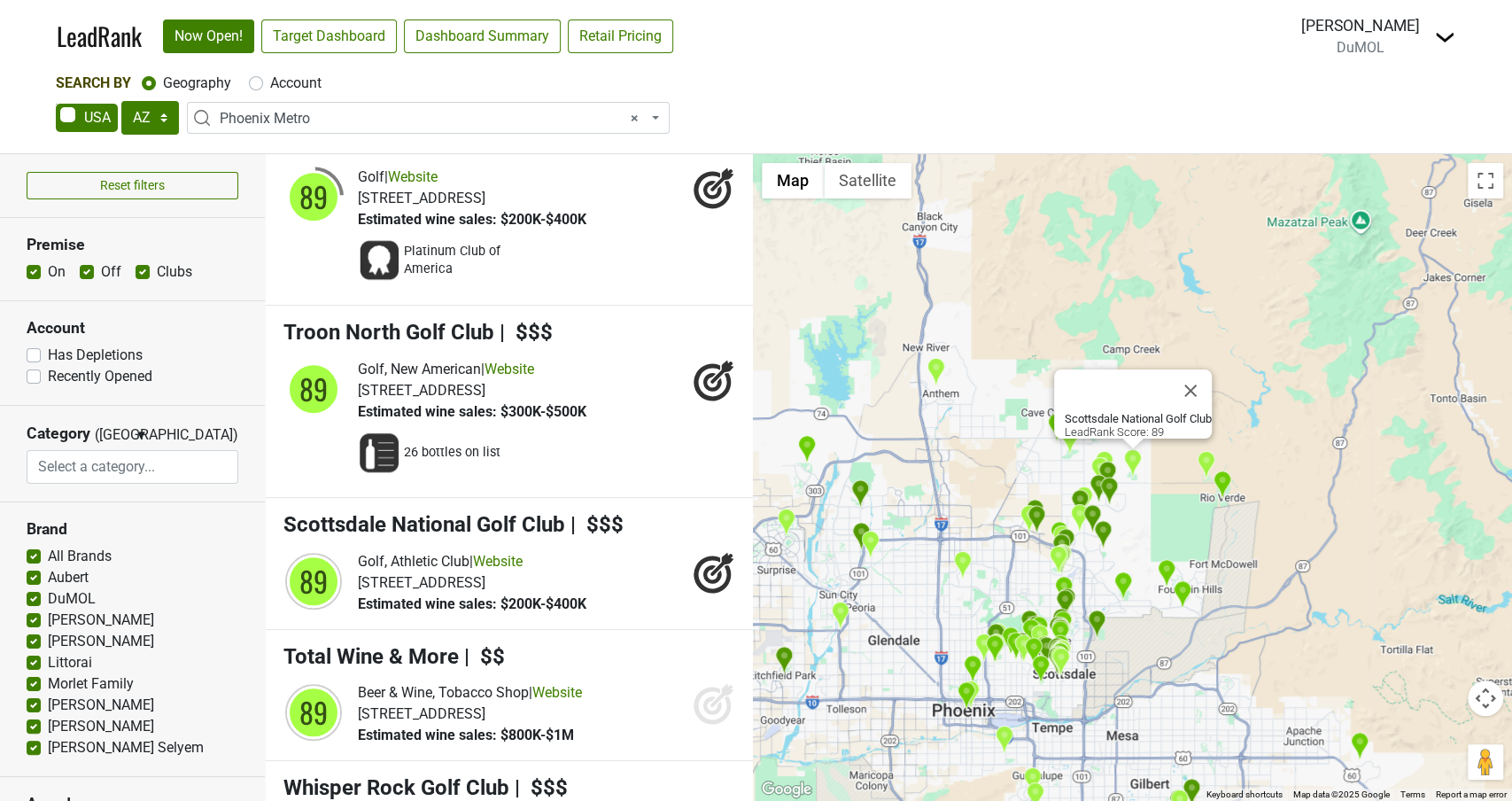
scroll to position [14648, 0]
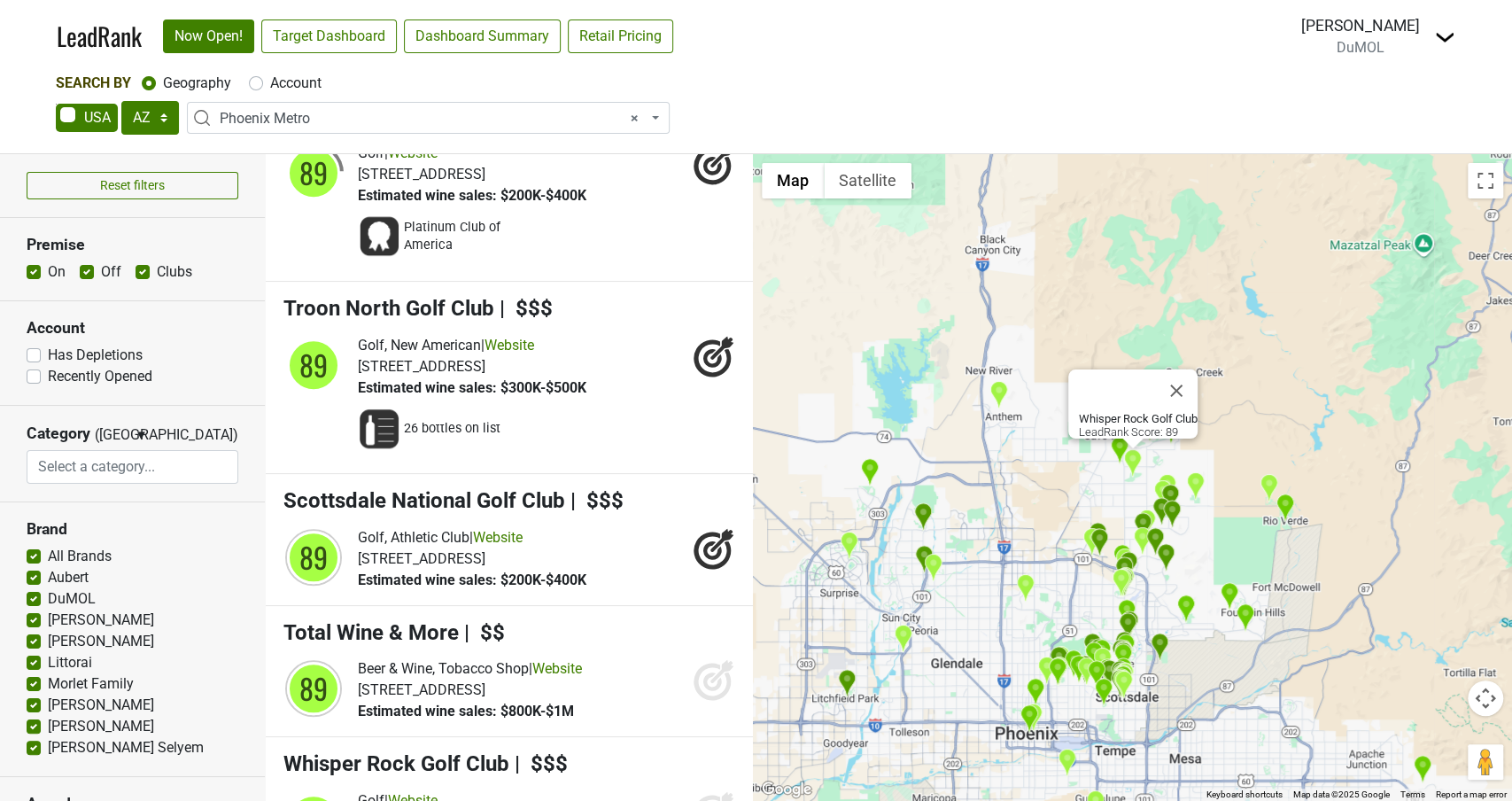
click at [713, 790] on icon at bounding box center [714, 811] width 42 height 42
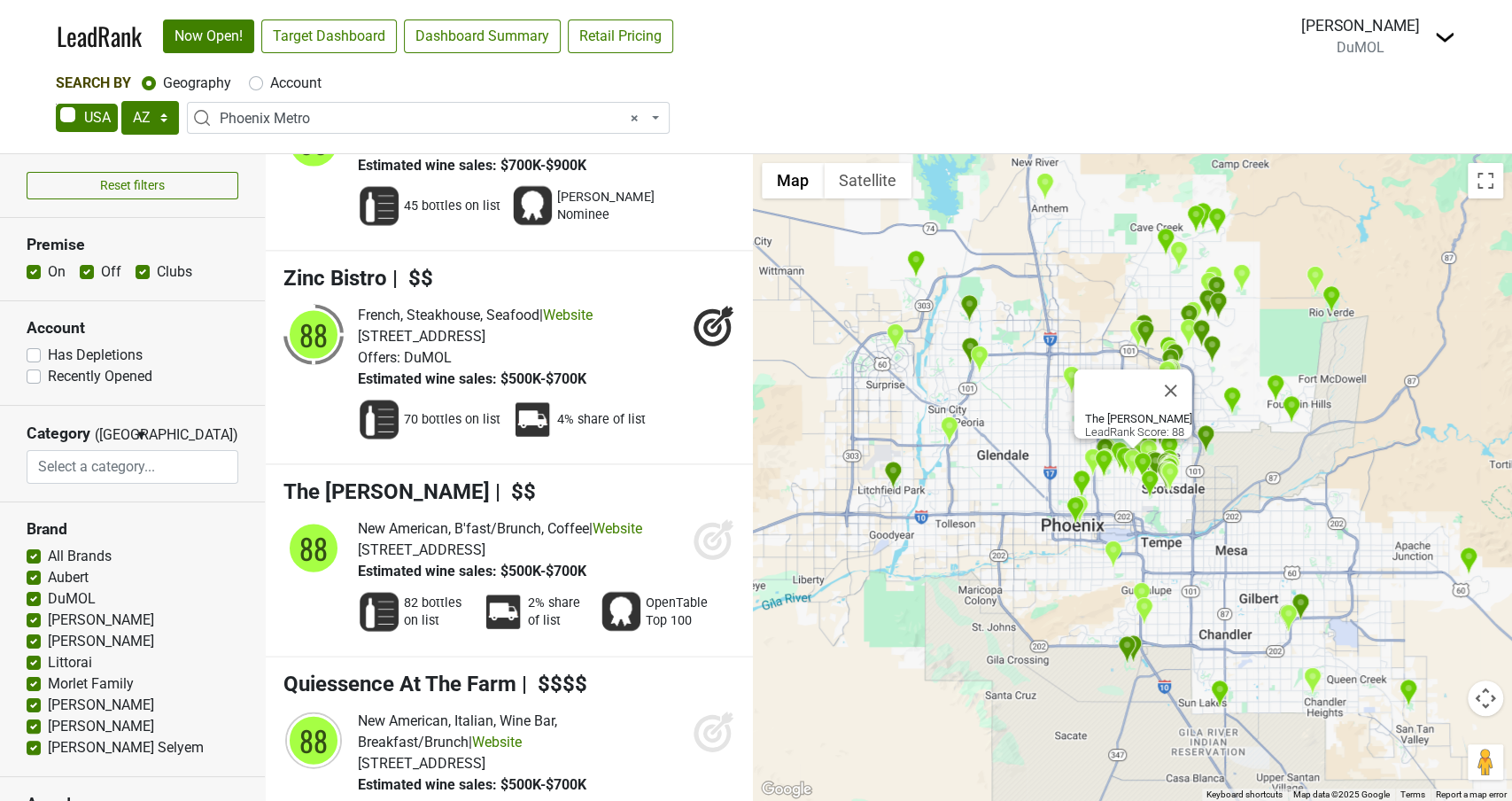
scroll to position [16058, 0]
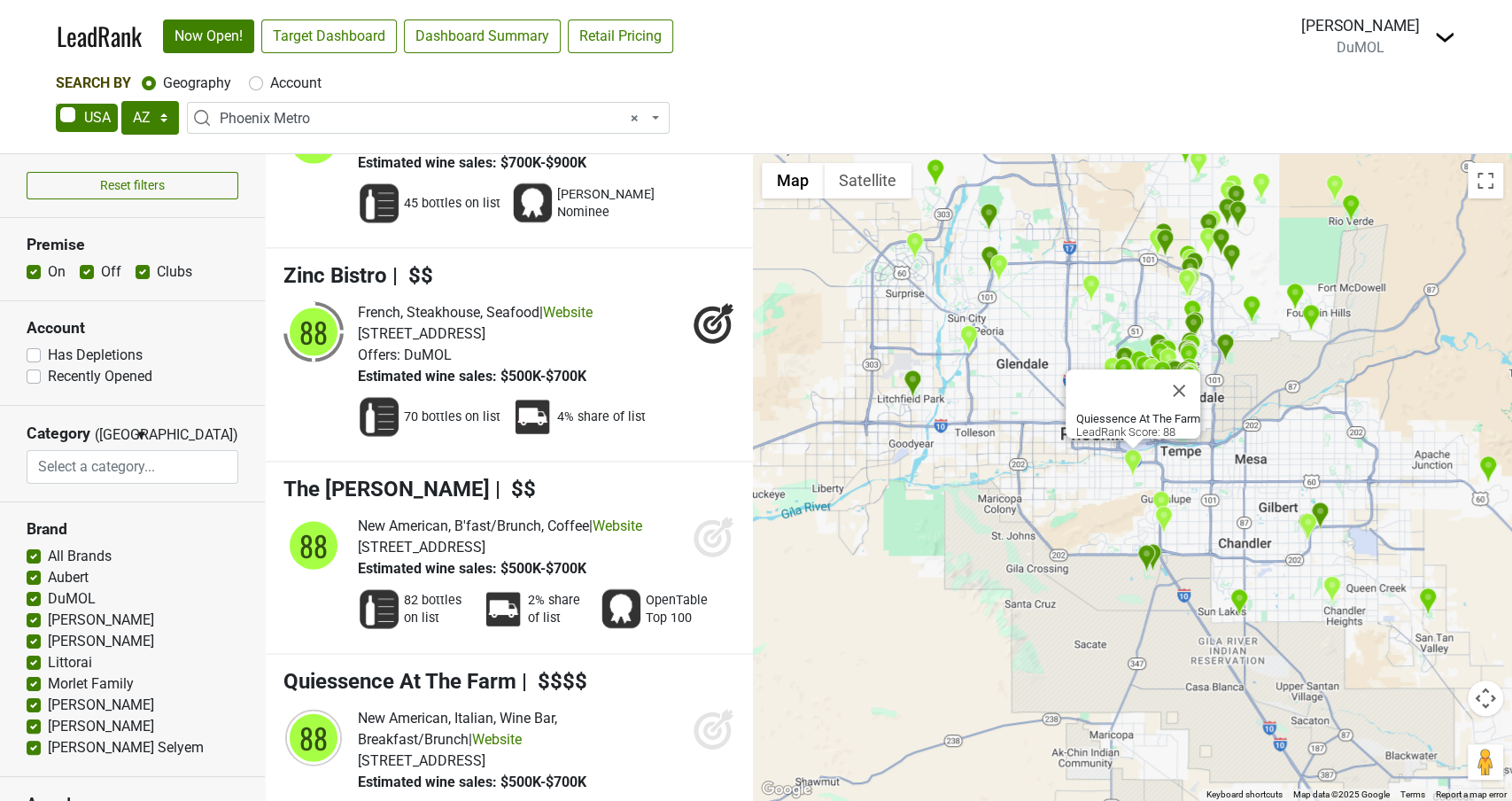
click at [716, 722] on icon at bounding box center [712, 731] width 19 height 19
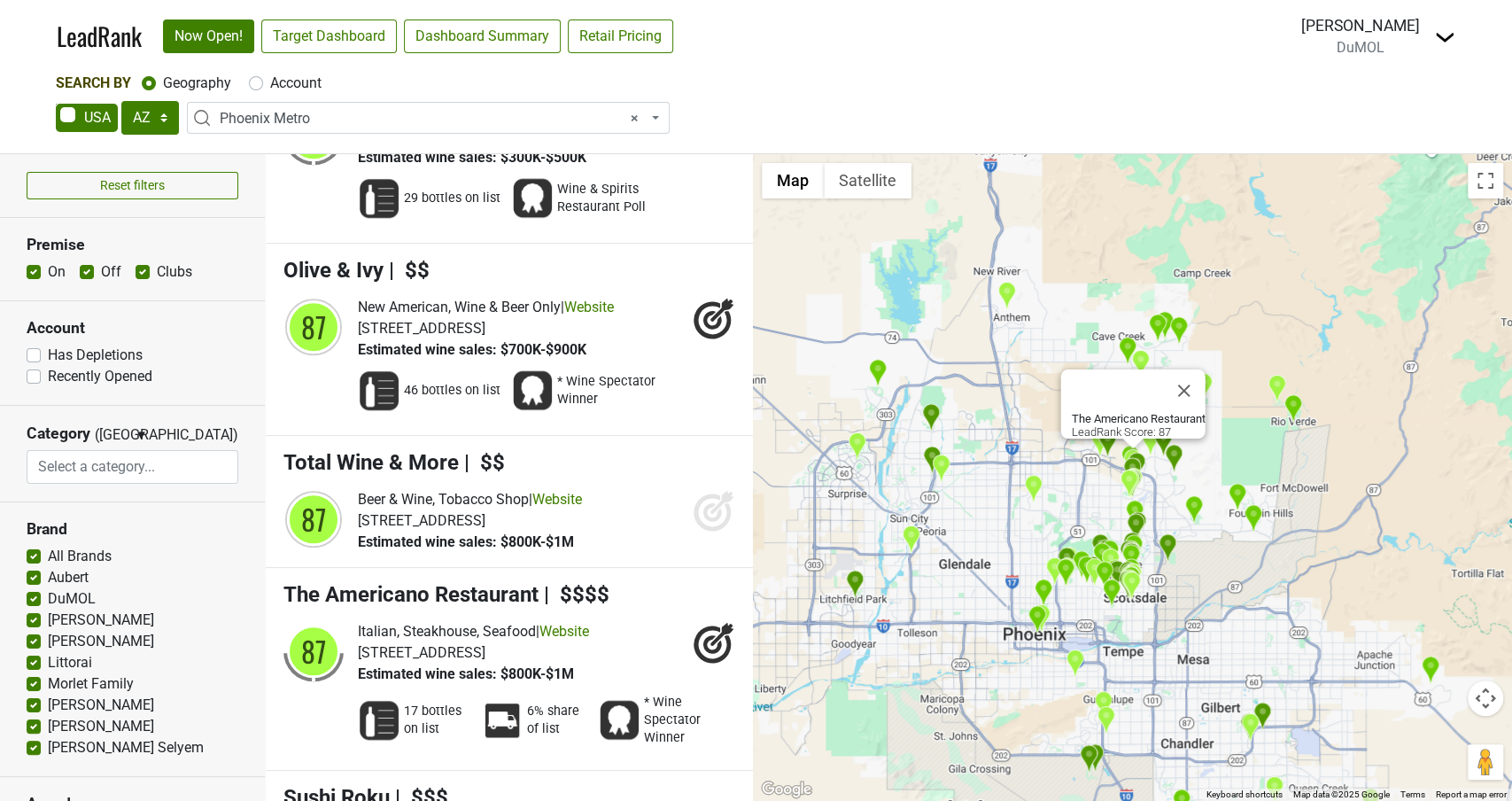
scroll to position [19283, 0]
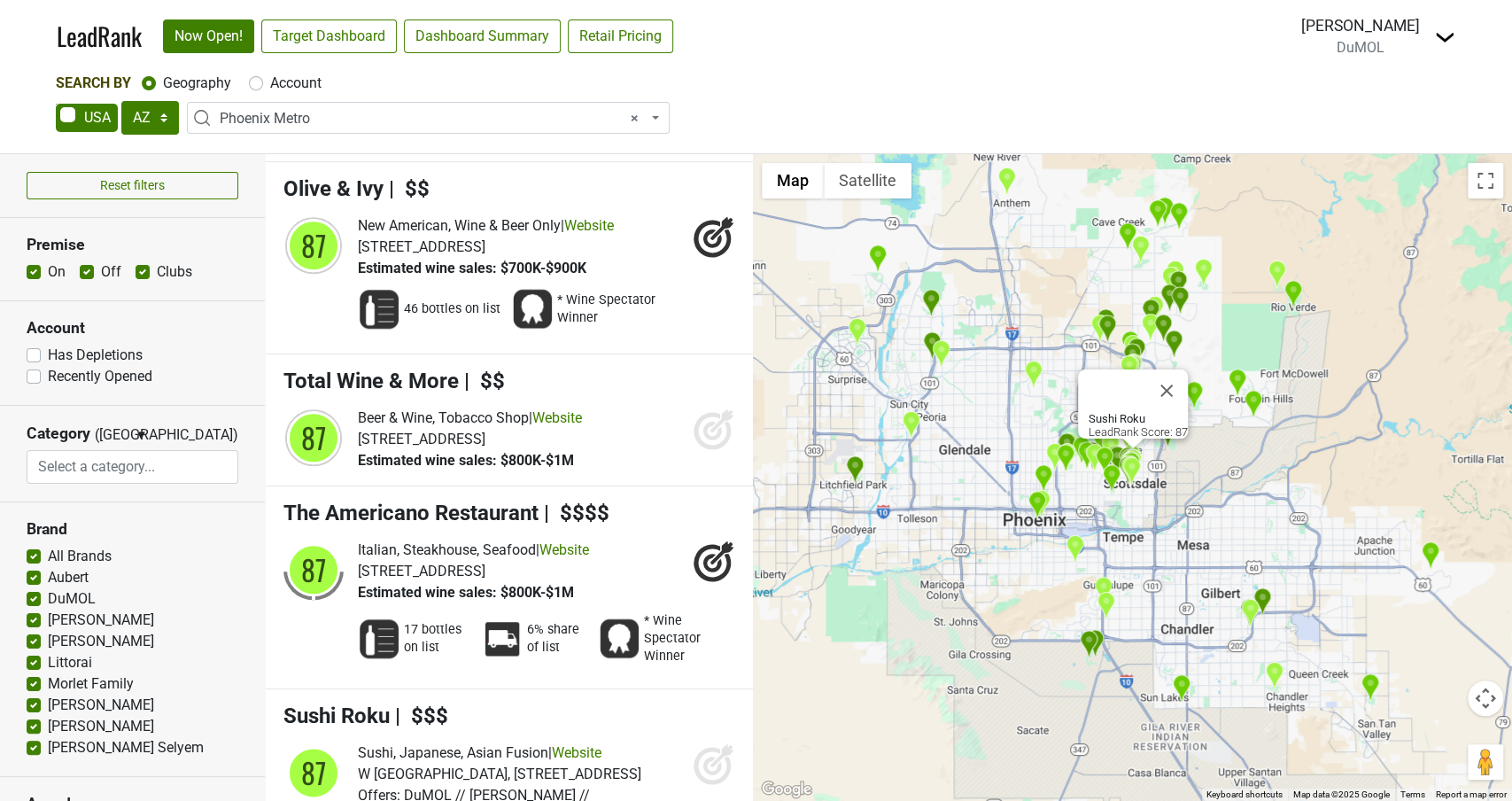
click at [718, 743] on icon at bounding box center [722, 755] width 23 height 23
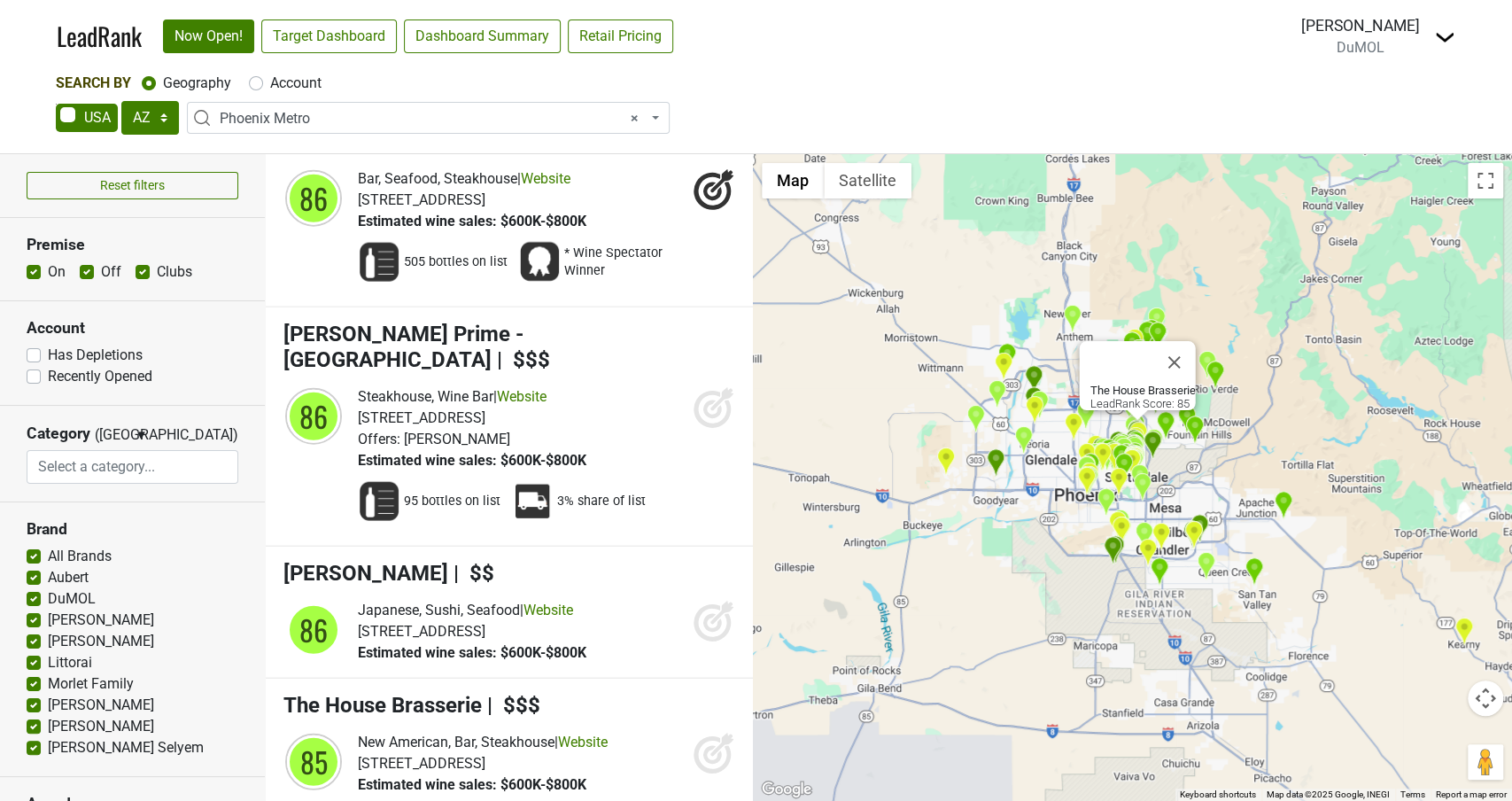
scroll to position [20991, 0]
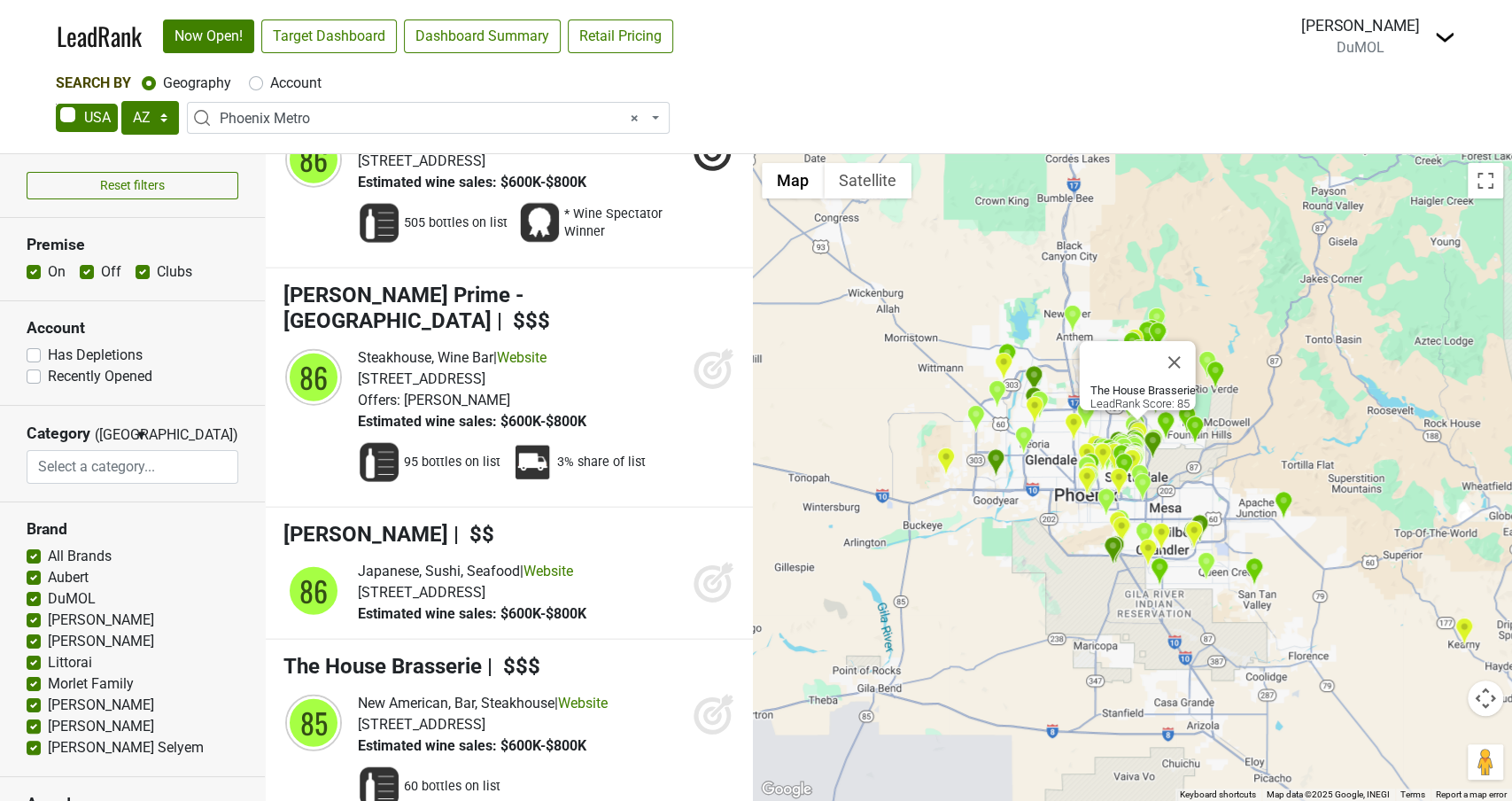
click at [699, 693] on icon at bounding box center [714, 714] width 42 height 42
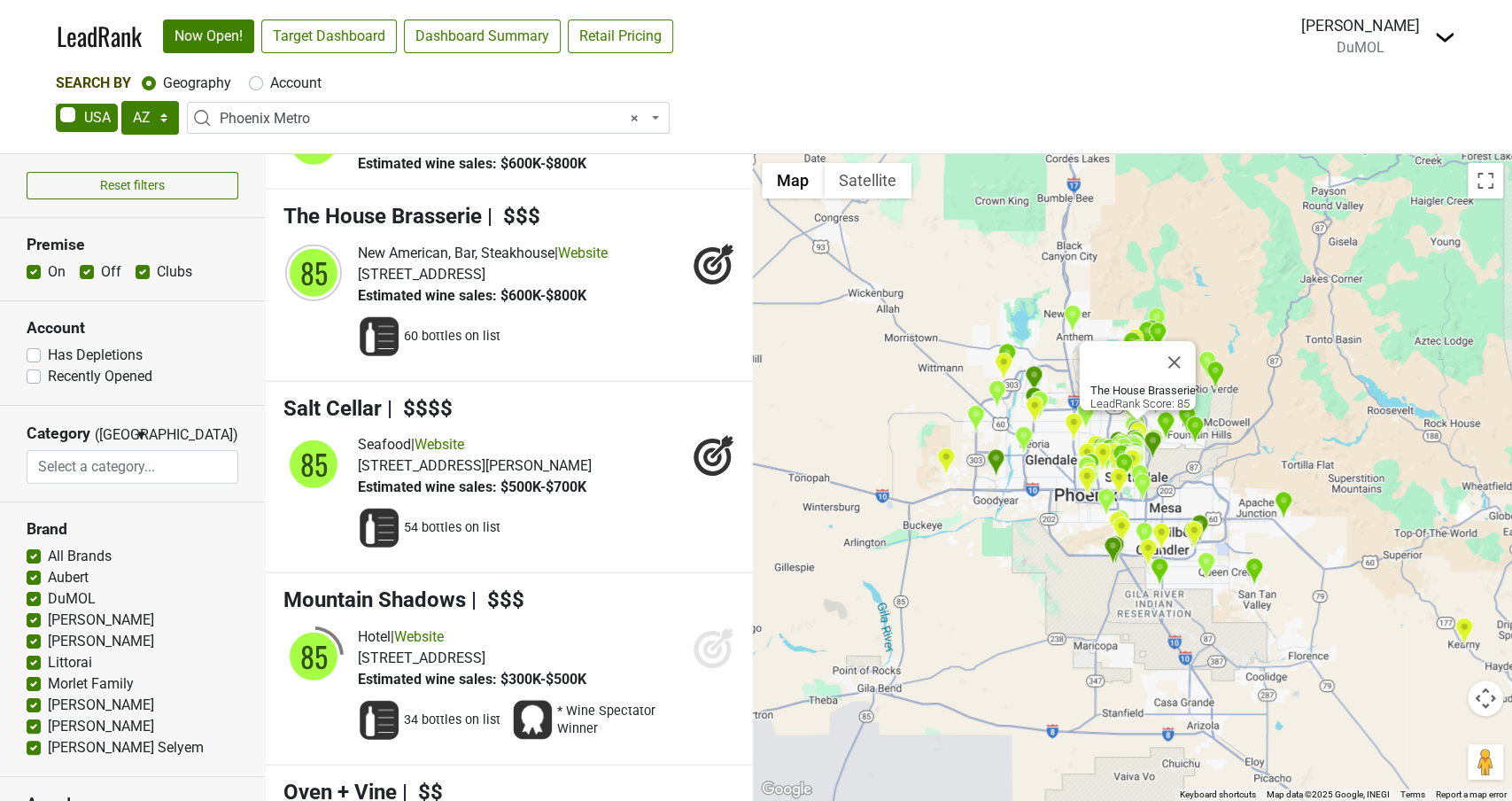
scroll to position [21444, 0]
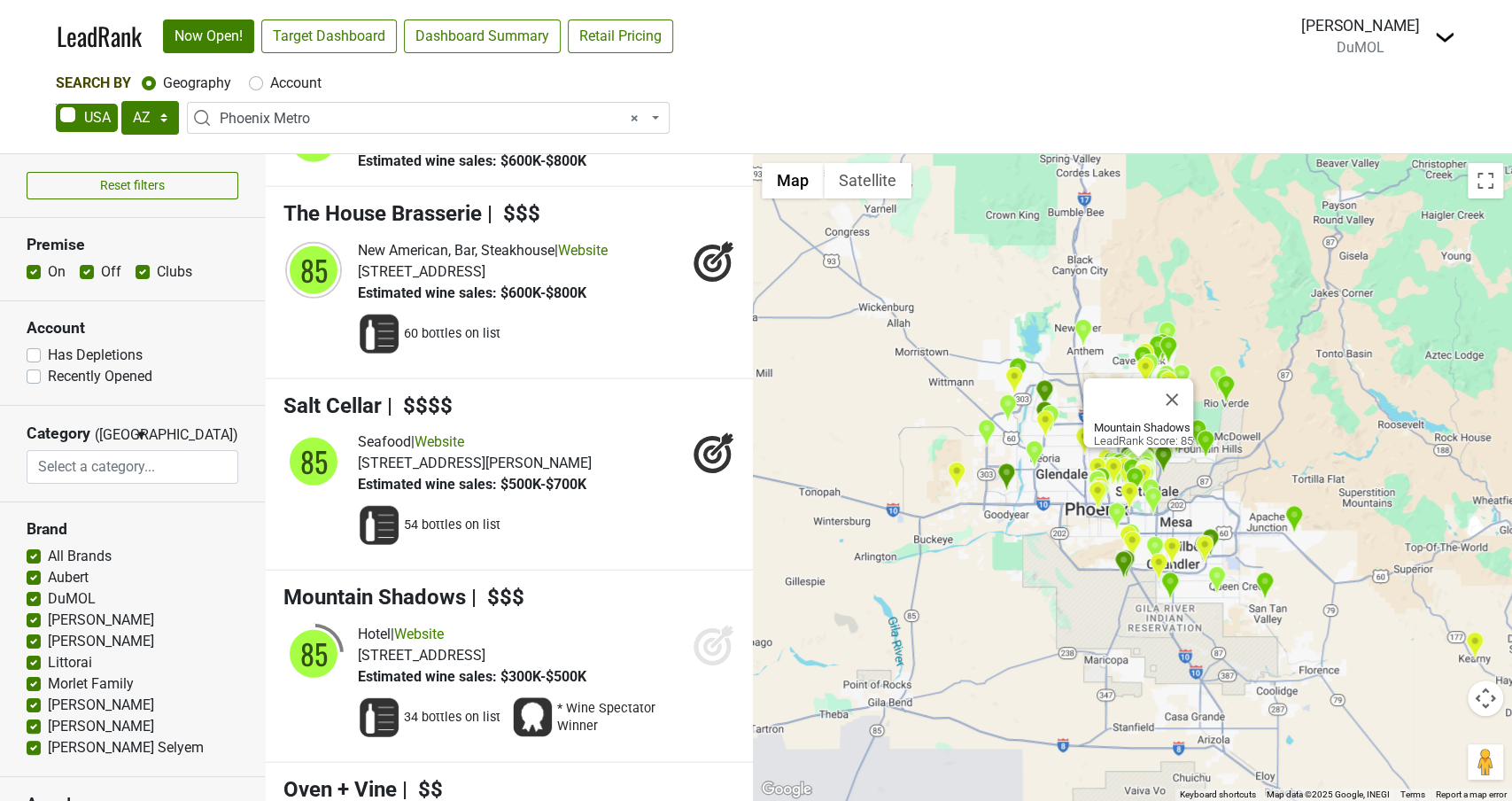
drag, startPoint x: 718, startPoint y: 467, endPoint x: 666, endPoint y: 505, distance: 64.4
click at [718, 624] on icon at bounding box center [714, 645] width 42 height 42
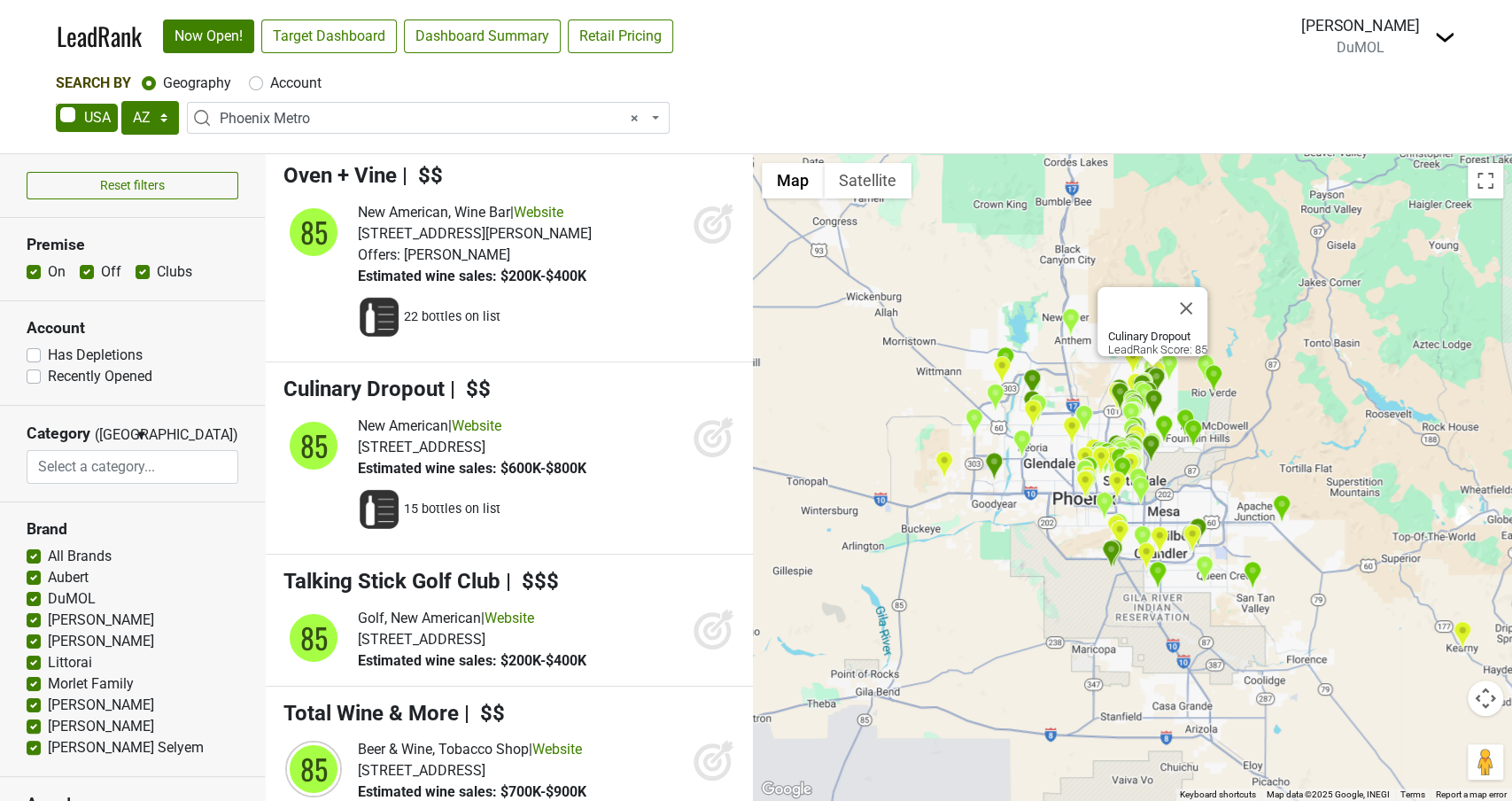
scroll to position [22073, 0]
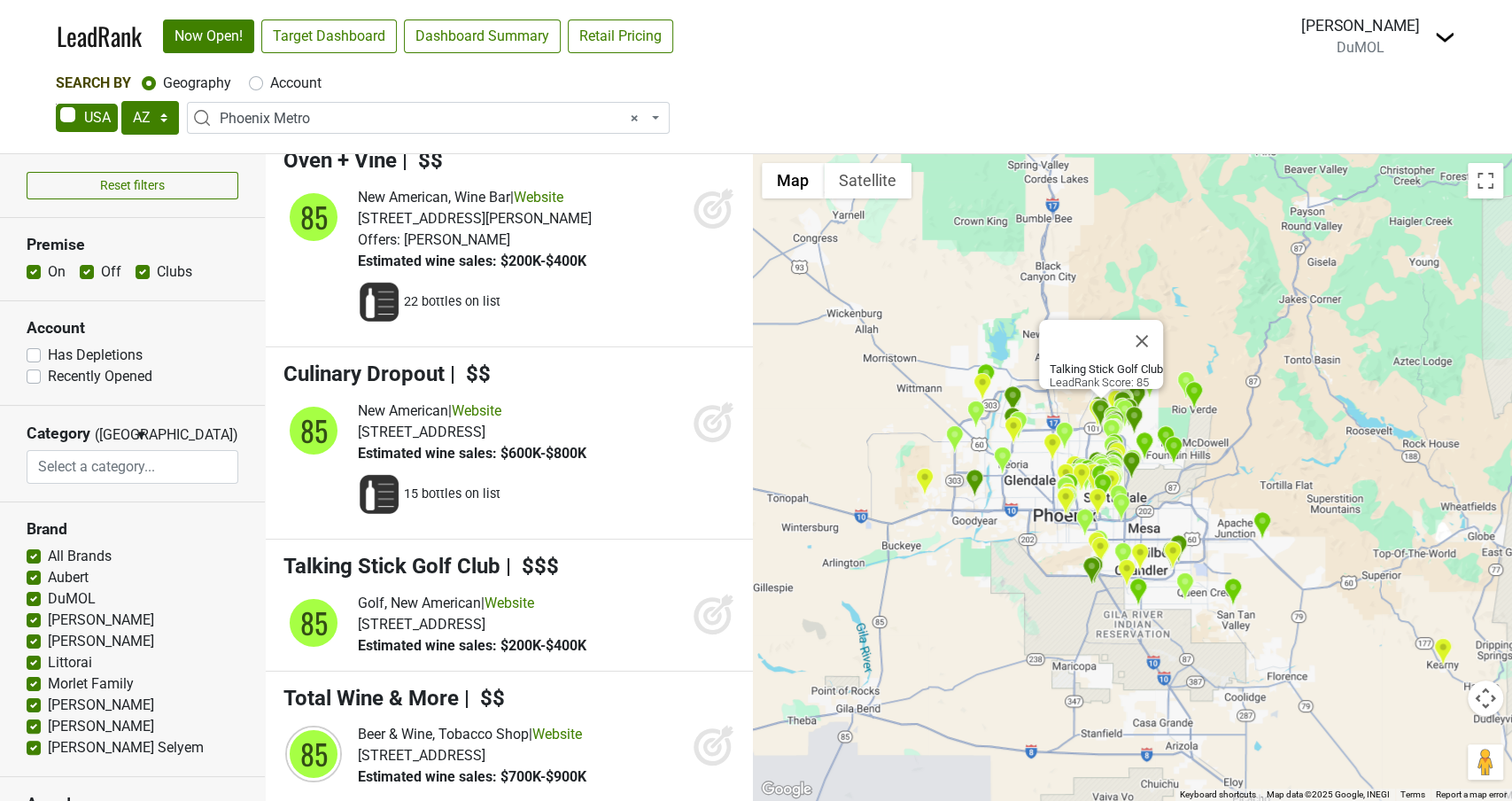
click at [719, 606] on icon at bounding box center [712, 615] width 19 height 19
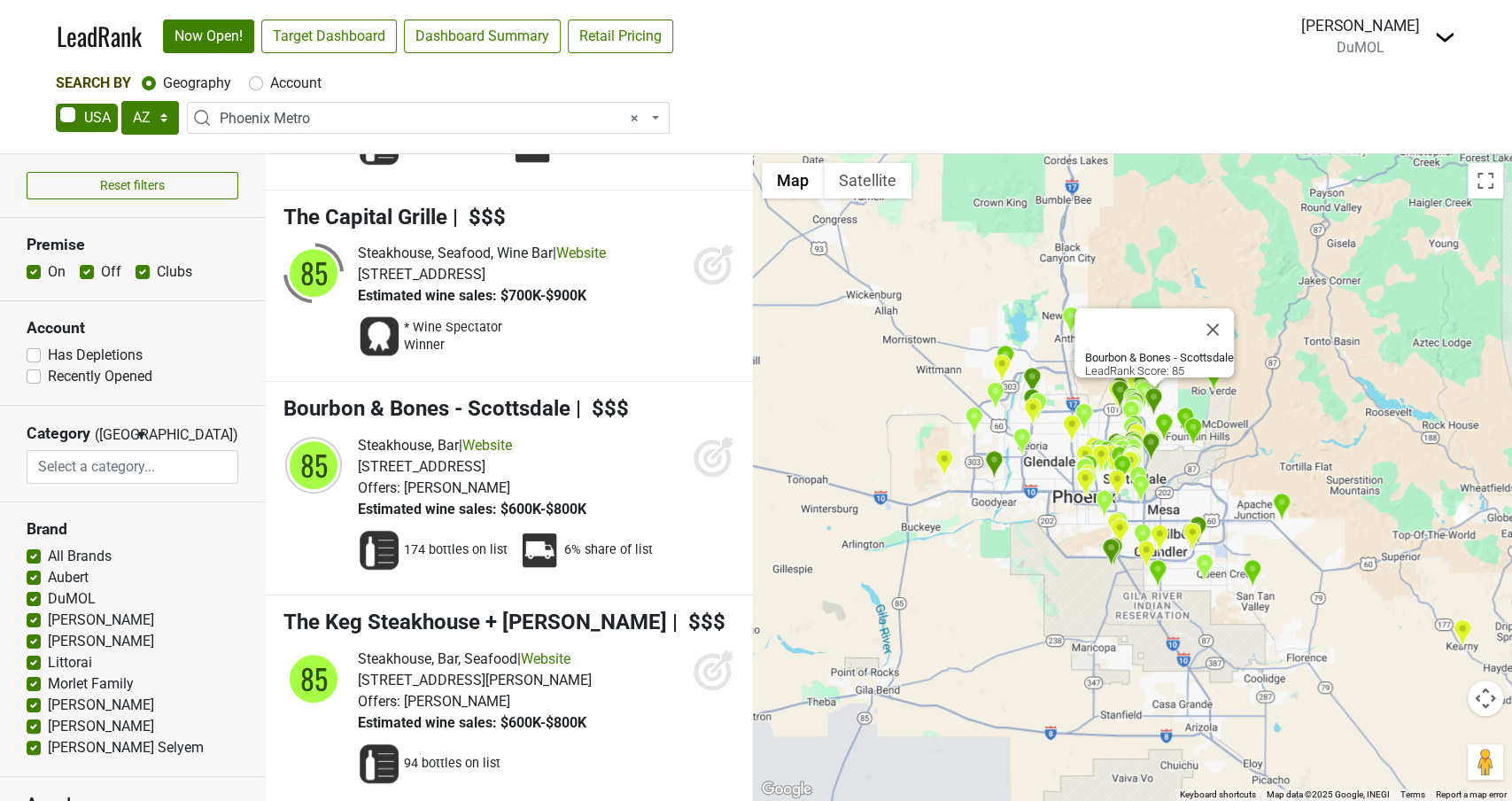
scroll to position [23227, 0]
click at [717, 434] on icon at bounding box center [714, 455] width 42 height 42
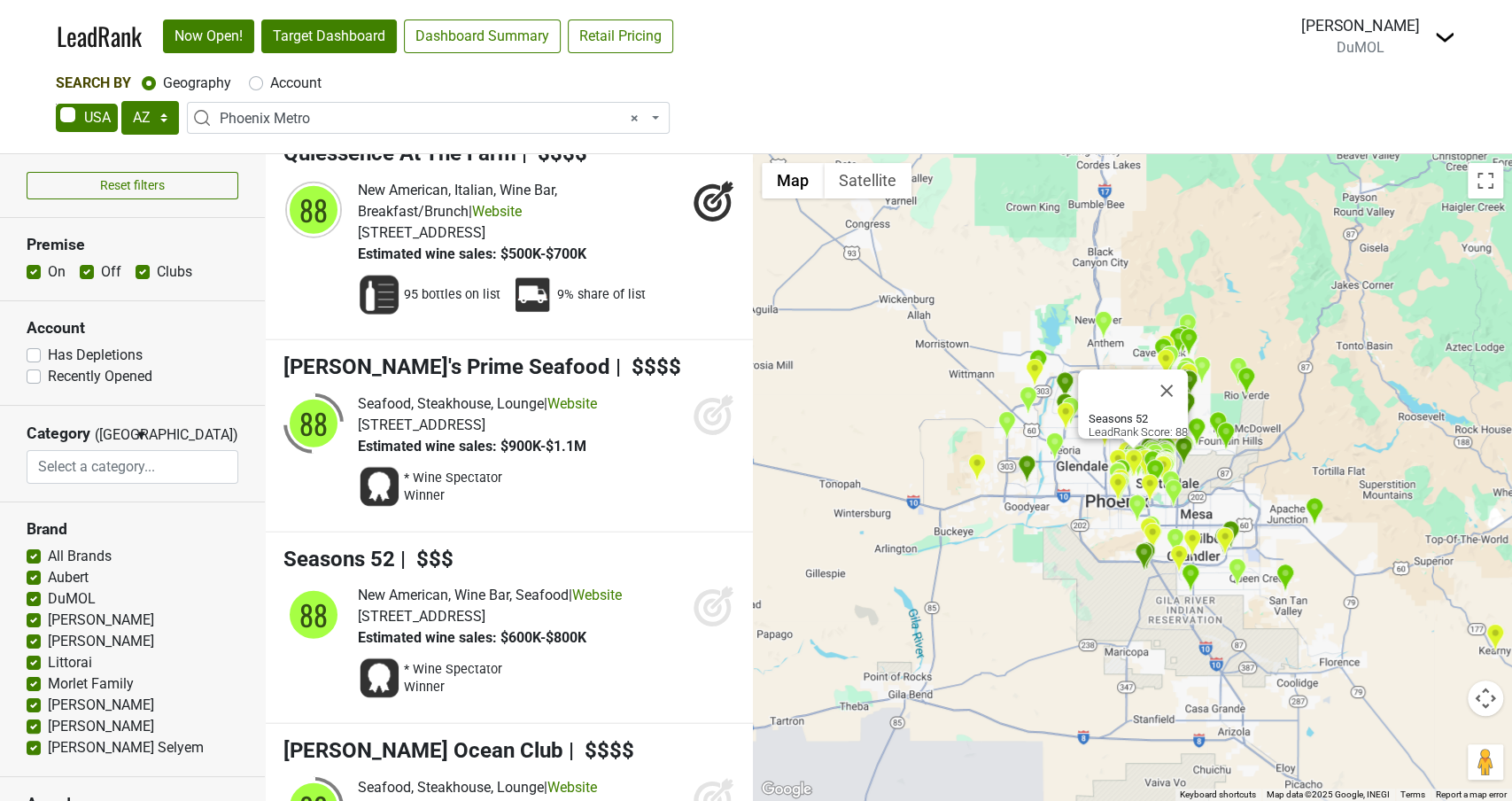
scroll to position [16583, 0]
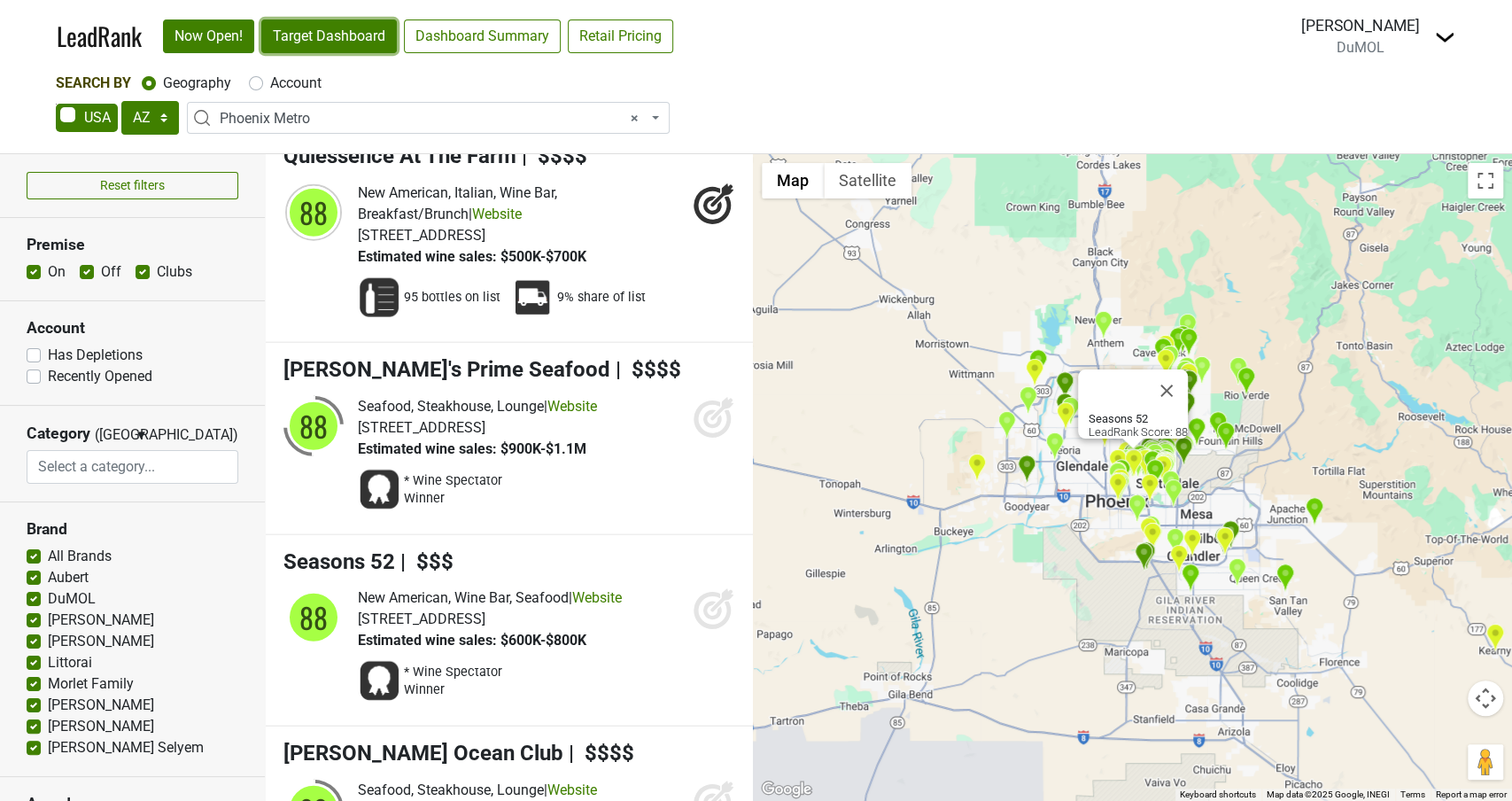
click at [350, 33] on link "Target Dashboard" at bounding box center [329, 36] width 136 height 33
